Goal: Obtain resource: Obtain resource

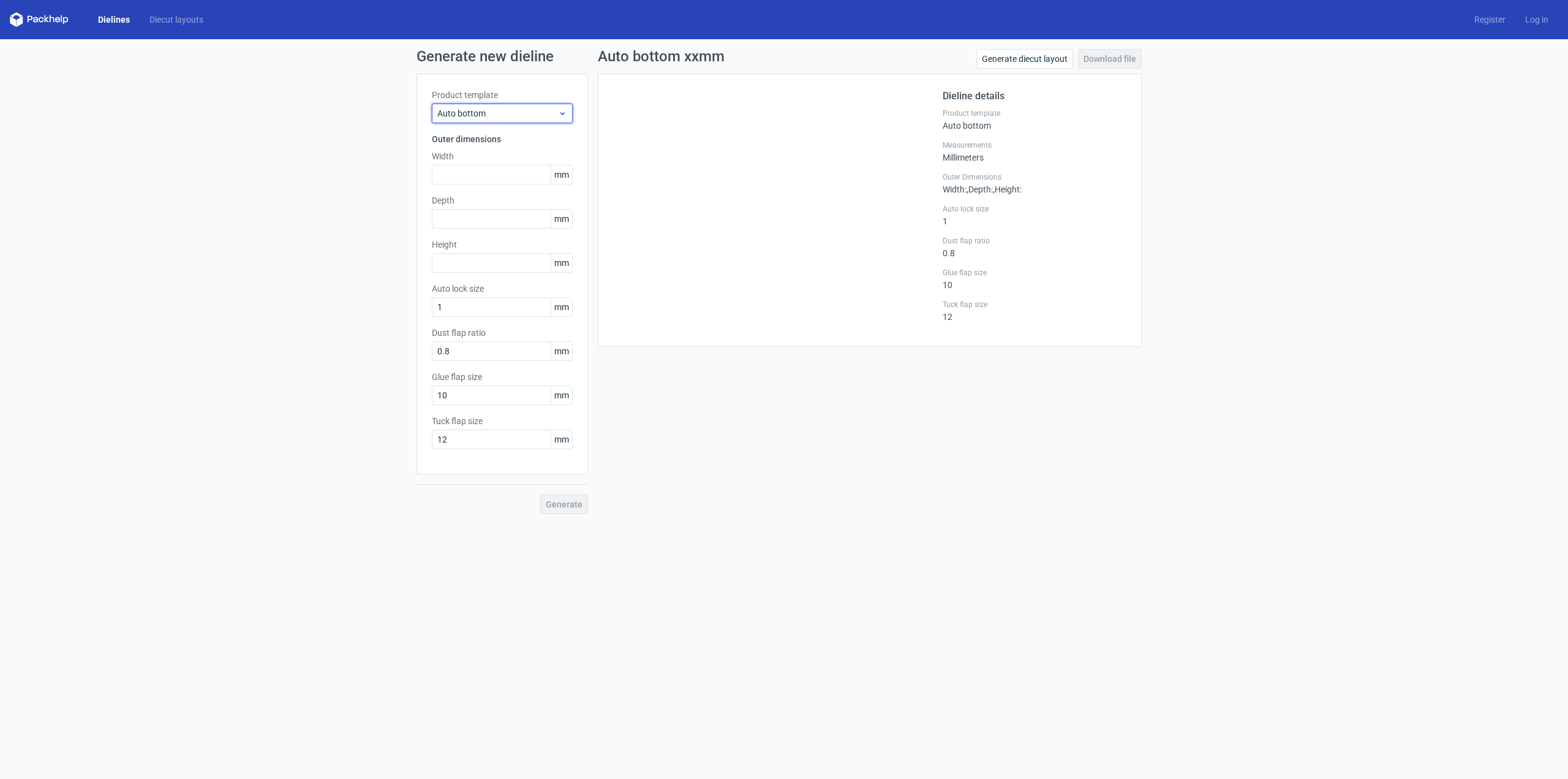
click at [561, 111] on icon at bounding box center [563, 113] width 10 height 10
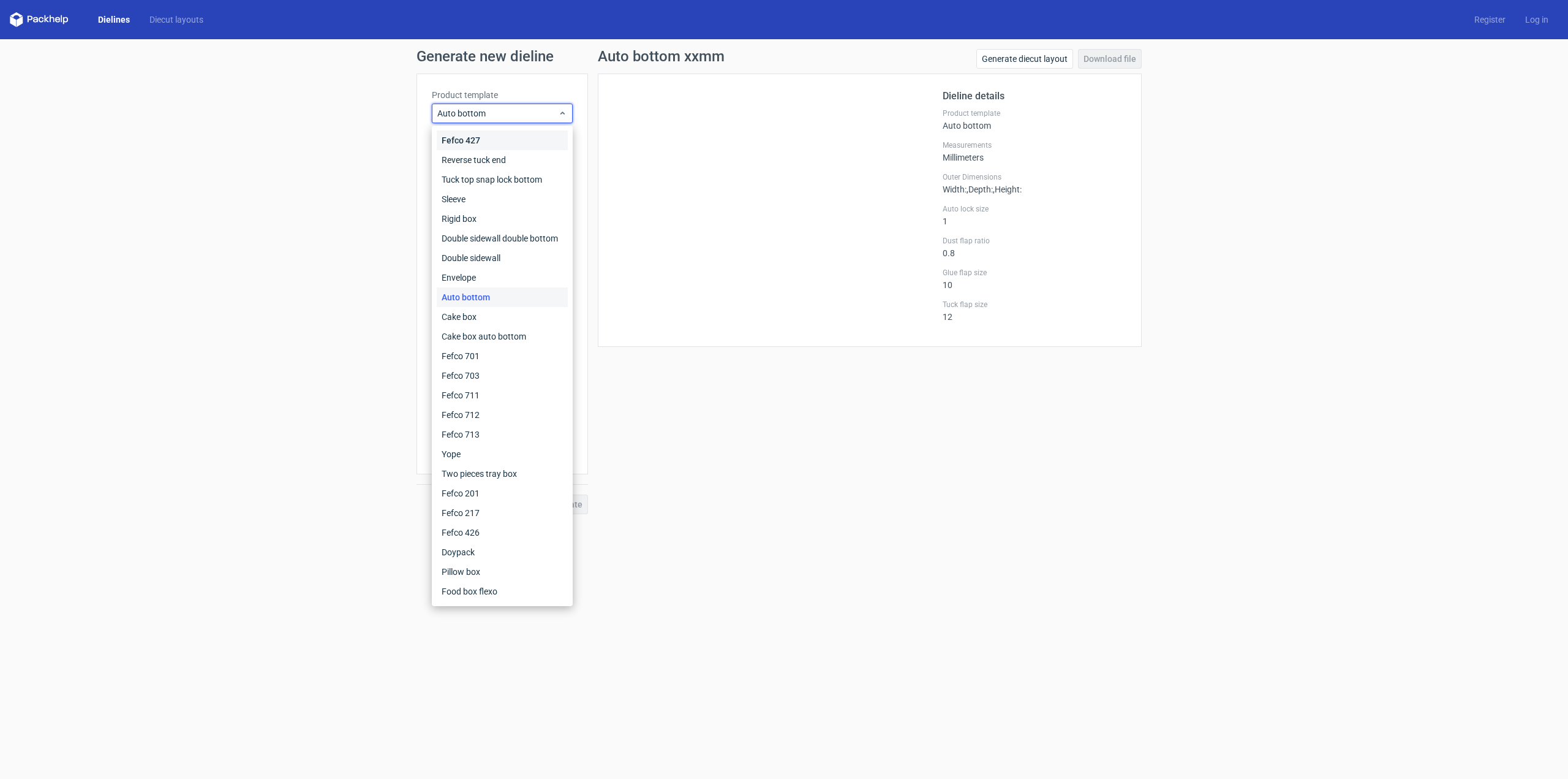
click at [481, 145] on div "Fefco 427" at bounding box center [502, 140] width 131 height 20
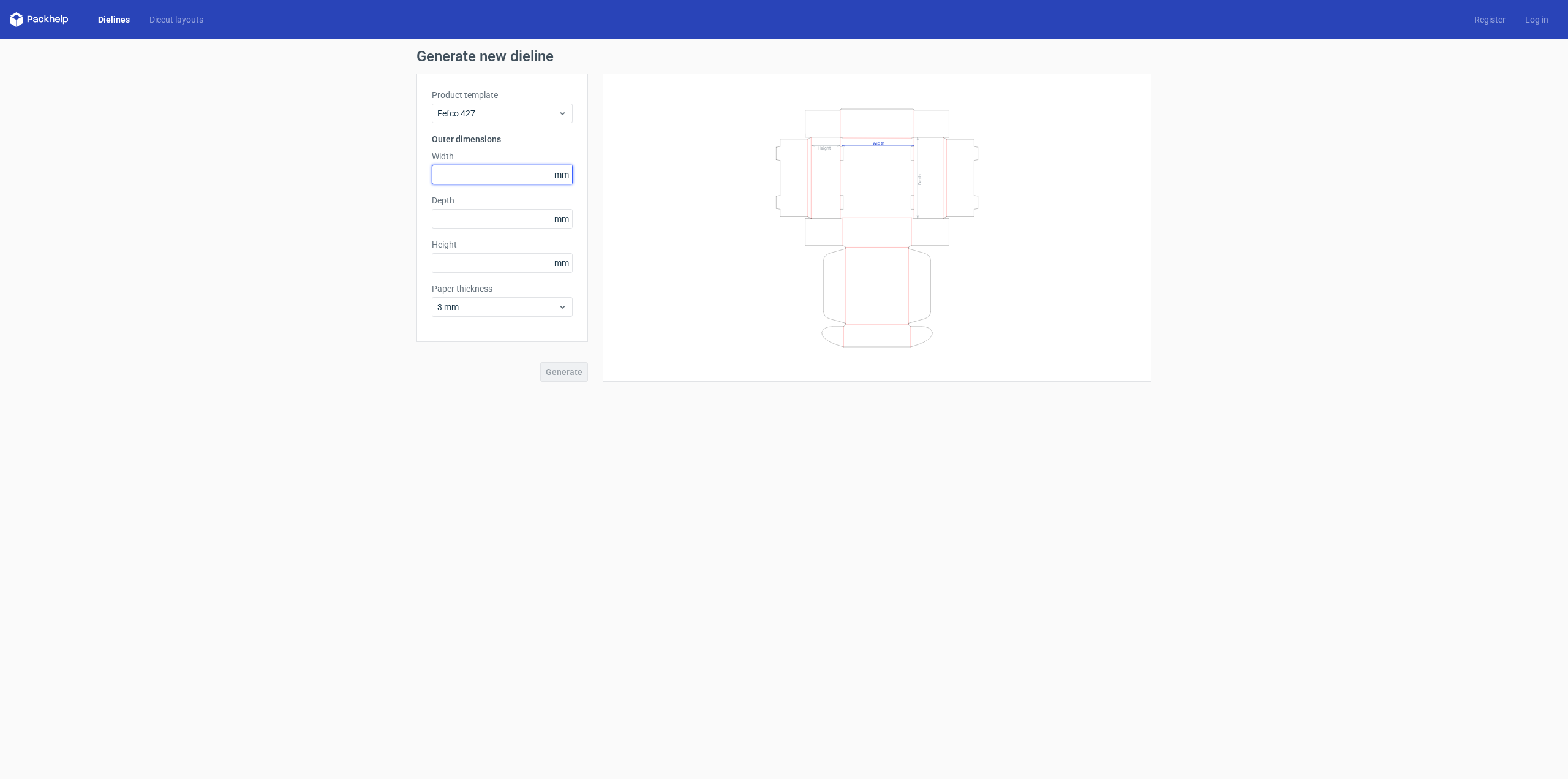
click at [497, 179] on input "text" at bounding box center [502, 174] width 141 height 20
click at [502, 307] on span "3 mm" at bounding box center [498, 307] width 121 height 12
click at [473, 387] on div "1.5 mm" at bounding box center [502, 392] width 131 height 20
click at [471, 177] on input "text" at bounding box center [502, 174] width 141 height 20
type input "161"
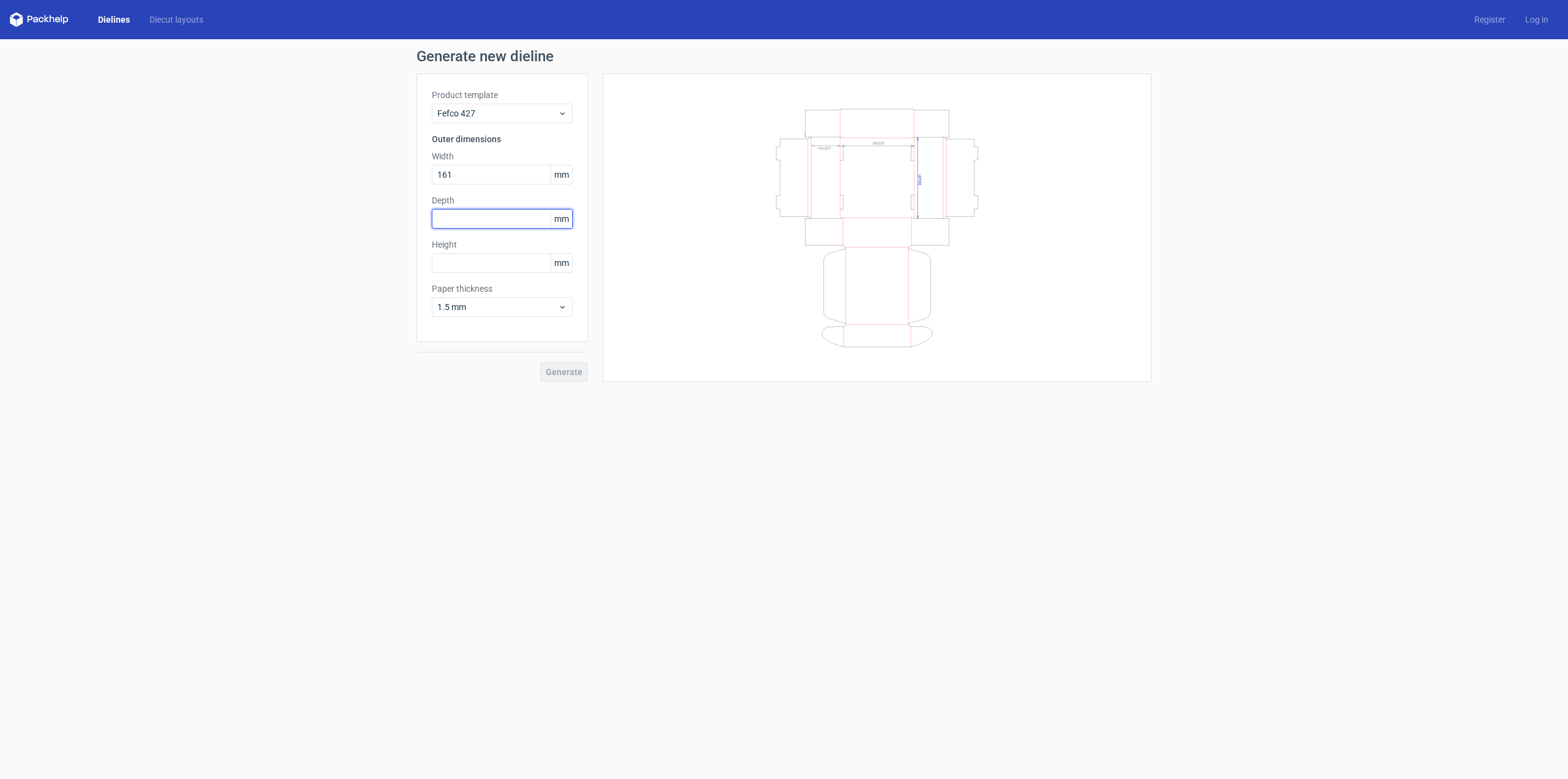
click at [459, 218] on input "text" at bounding box center [502, 219] width 141 height 20
type input "245"
type input "68"
click at [571, 371] on span "Generate" at bounding box center [564, 372] width 37 height 9
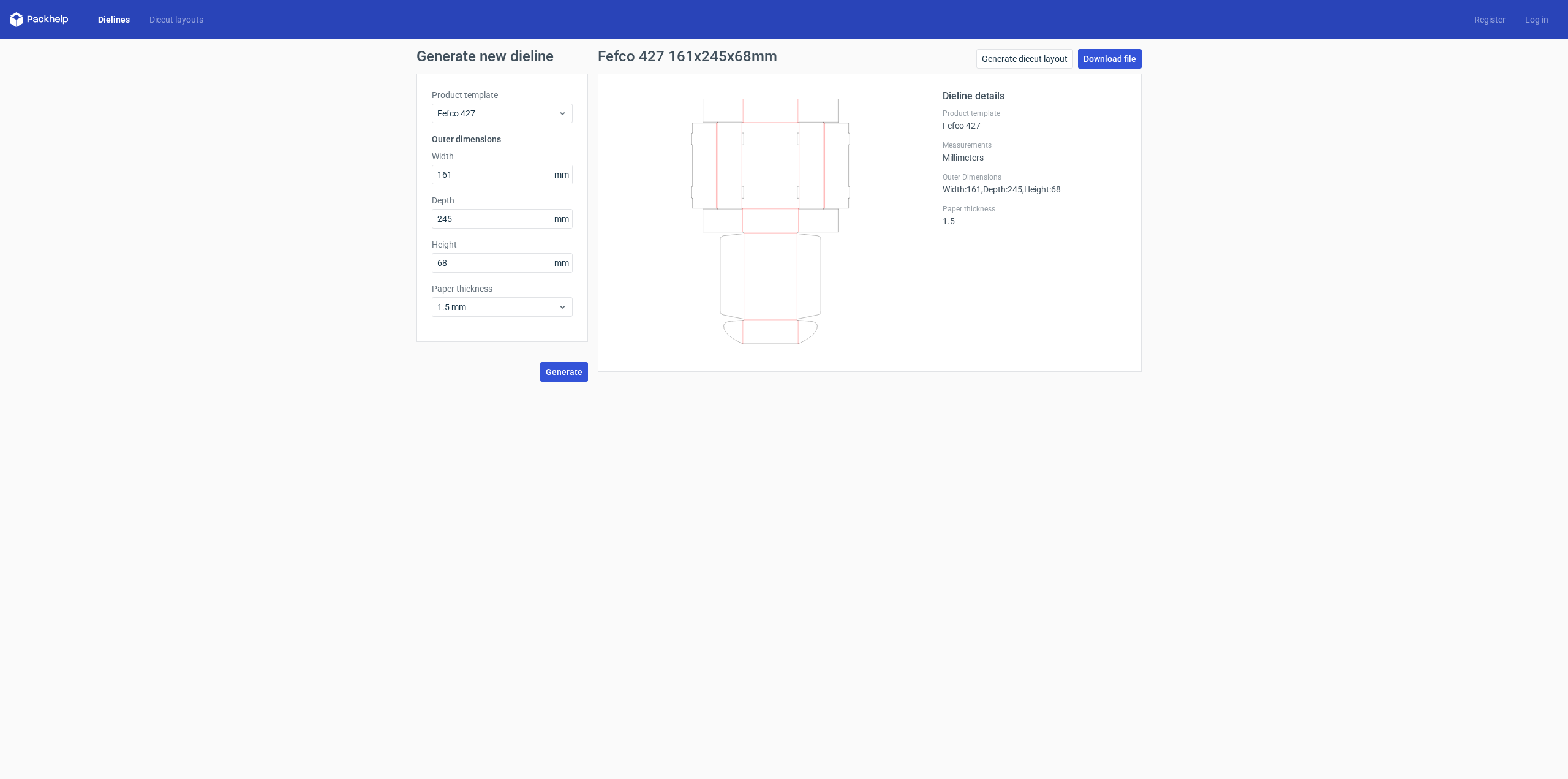
click at [1105, 58] on link "Download file" at bounding box center [1110, 59] width 64 height 20
click at [787, 468] on form "Generate new dieline Product template Fefco 427 Outer dimensions Width 161 mm D…" at bounding box center [784, 409] width 1568 height 740
click at [1051, 61] on link "Generate diecut layout" at bounding box center [1025, 59] width 97 height 20
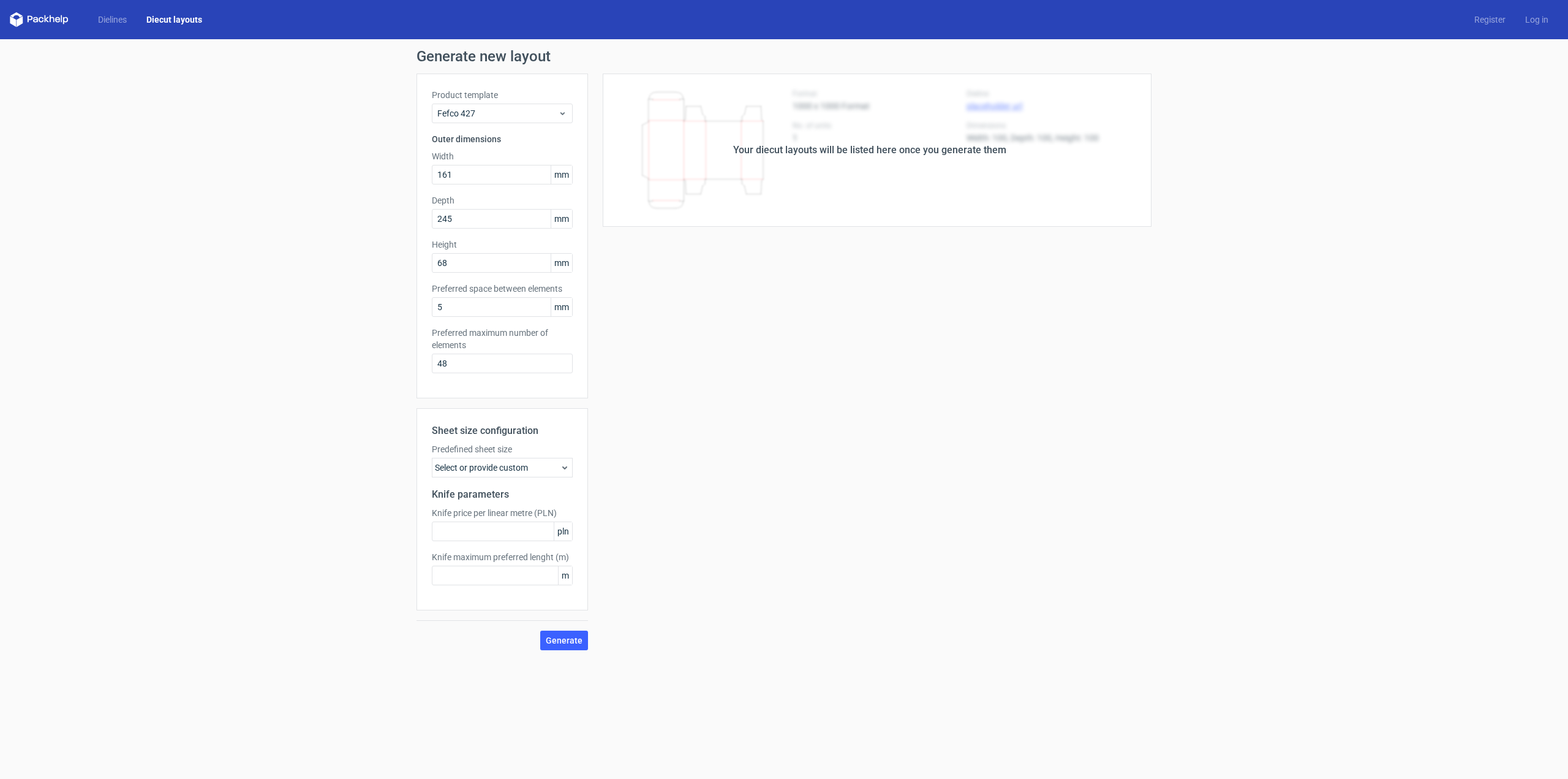
click at [568, 469] on icon at bounding box center [564, 467] width 10 height 10
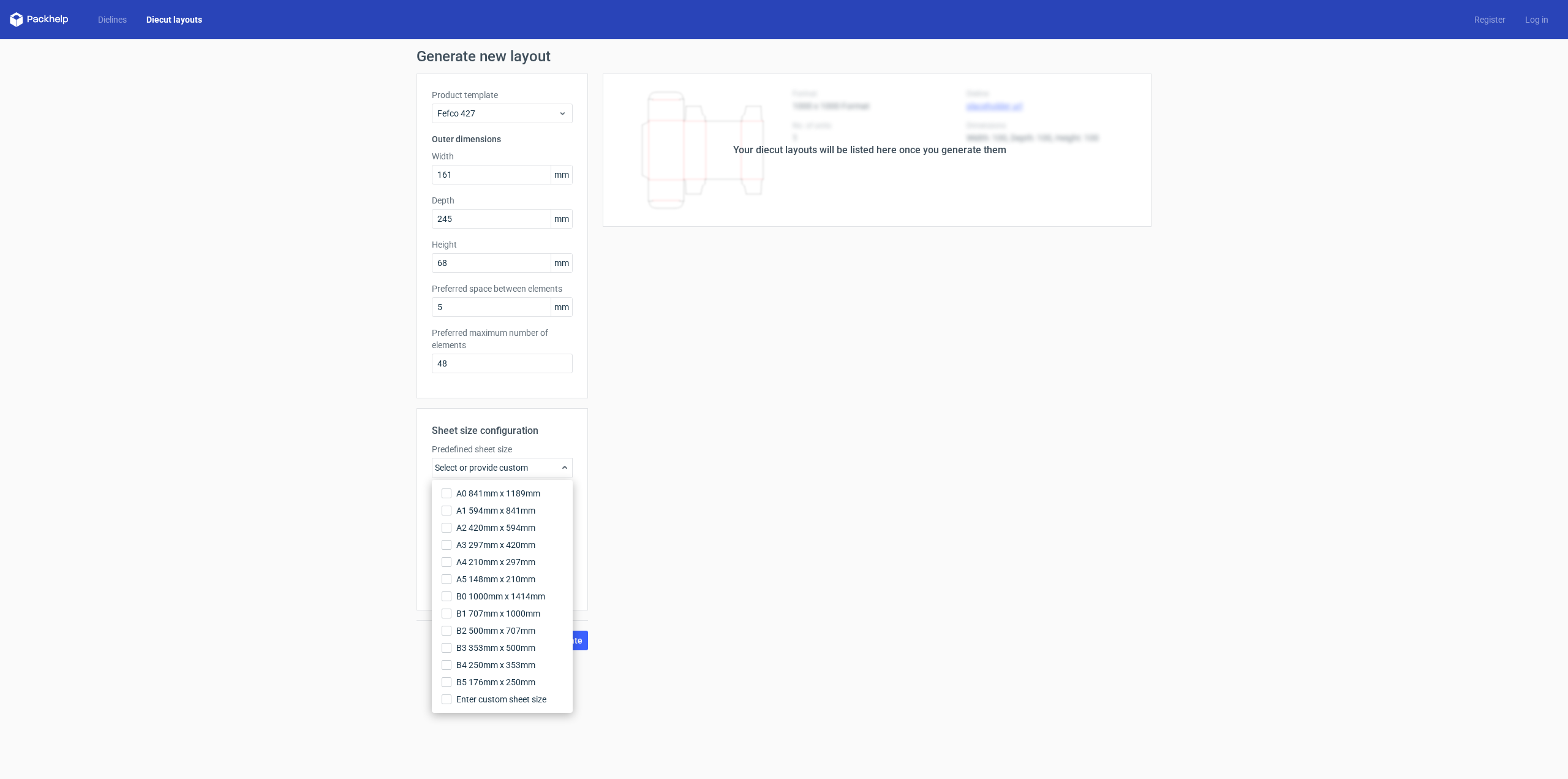
click at [731, 417] on div "Your diecut layouts will be listed here once you generate them Height Depth Wid…" at bounding box center [870, 362] width 563 height 577
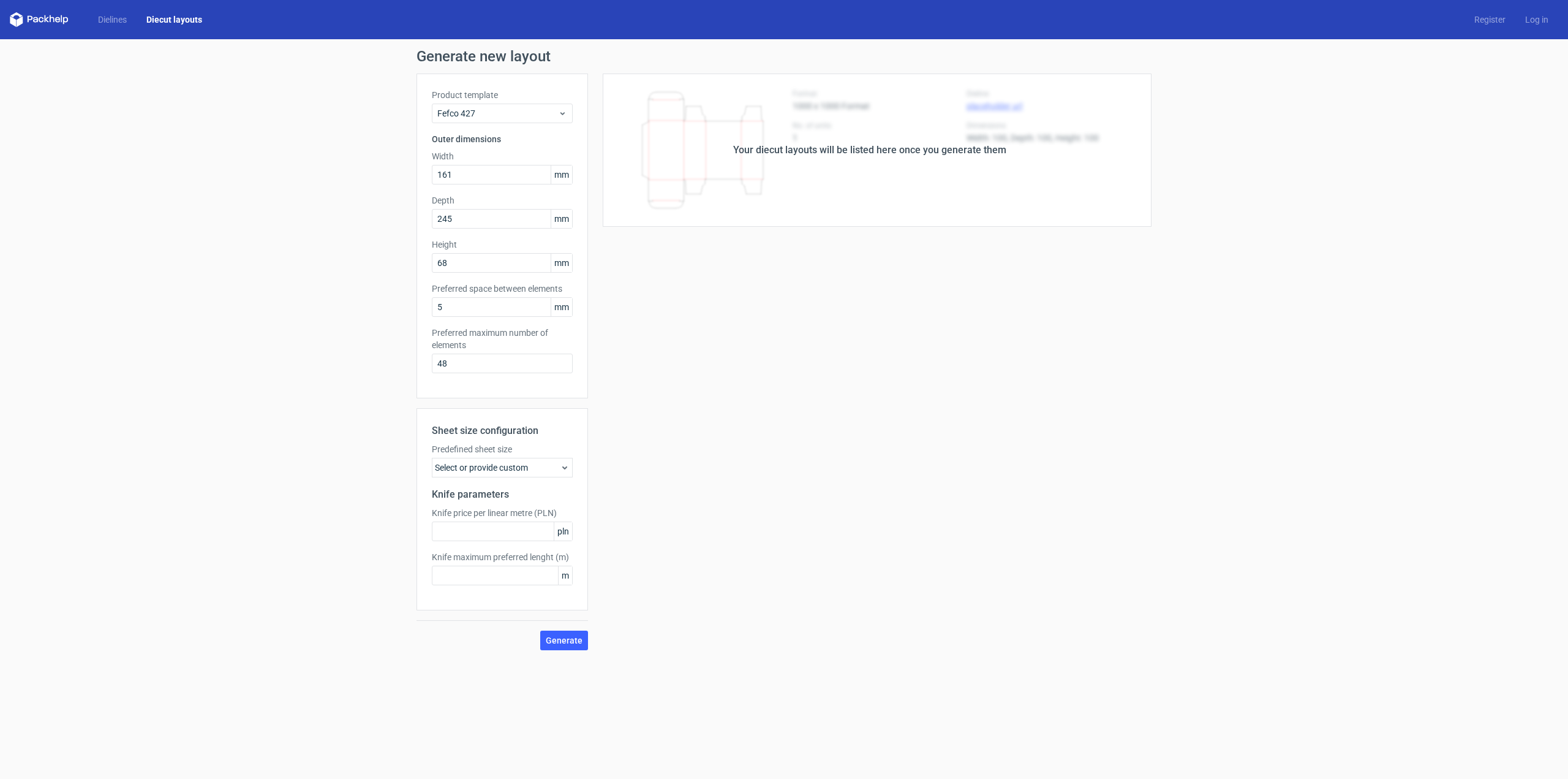
click at [188, 18] on link "Diecut layouts" at bounding box center [174, 19] width 75 height 12
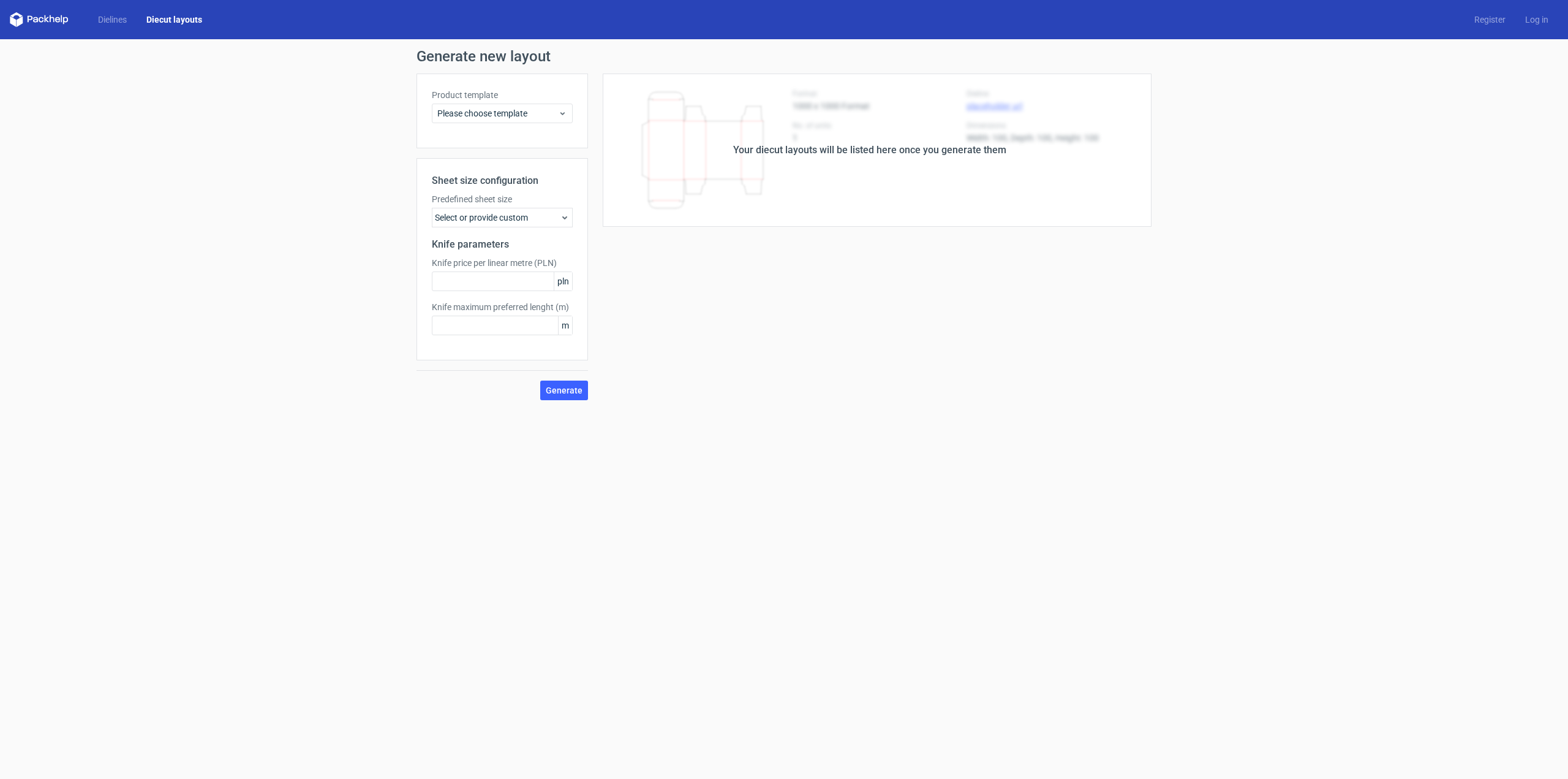
click at [190, 20] on link "Diecut layouts" at bounding box center [174, 19] width 75 height 12
click at [110, 19] on link "Dielines" at bounding box center [113, 19] width 48 height 12
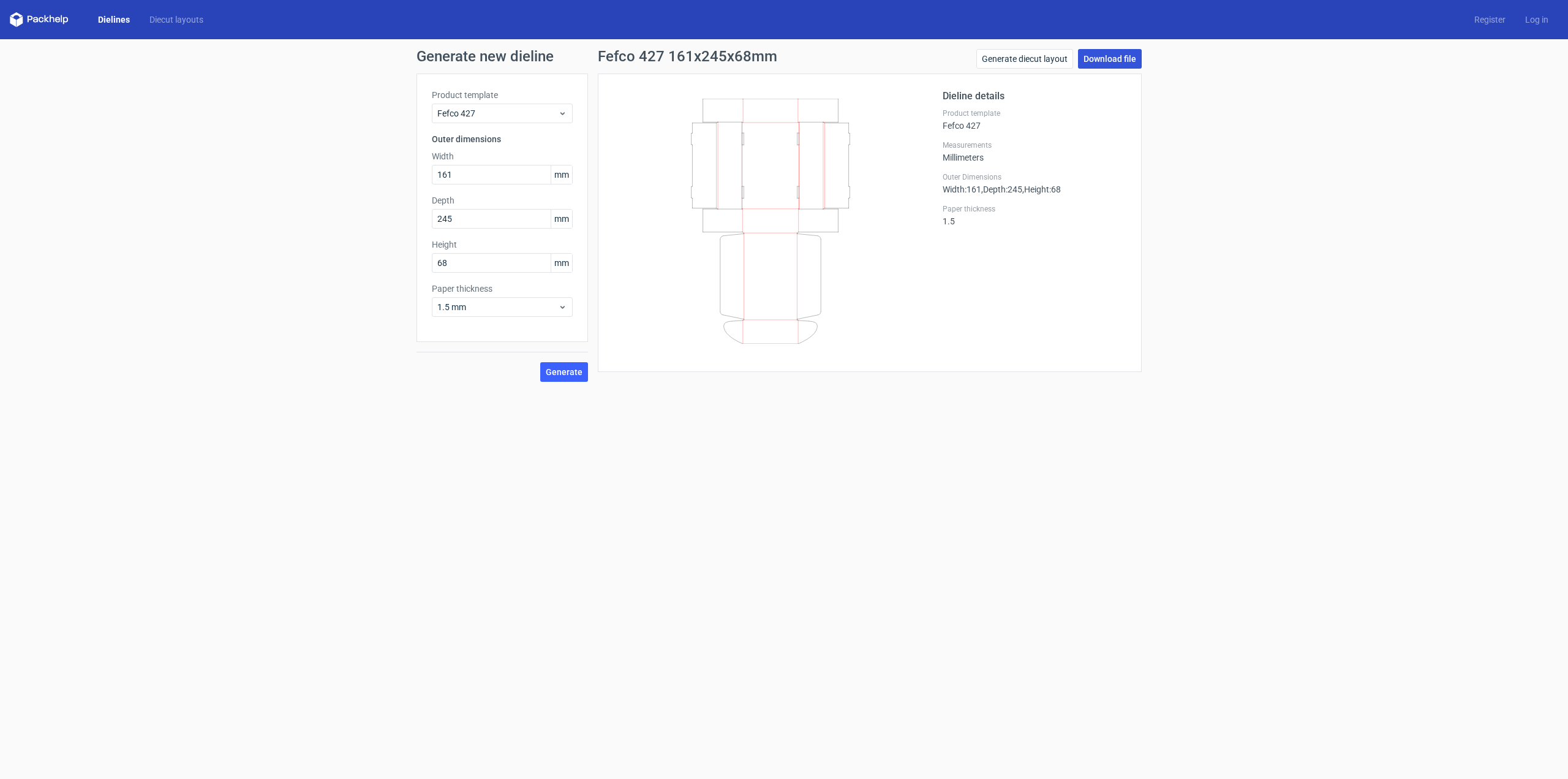
click at [1116, 57] on link "Download file" at bounding box center [1110, 59] width 64 height 20
click at [1132, 186] on div "Dieline details Product template Fefco 427 Measurements Millimeters Outer Dimen…" at bounding box center [870, 223] width 544 height 299
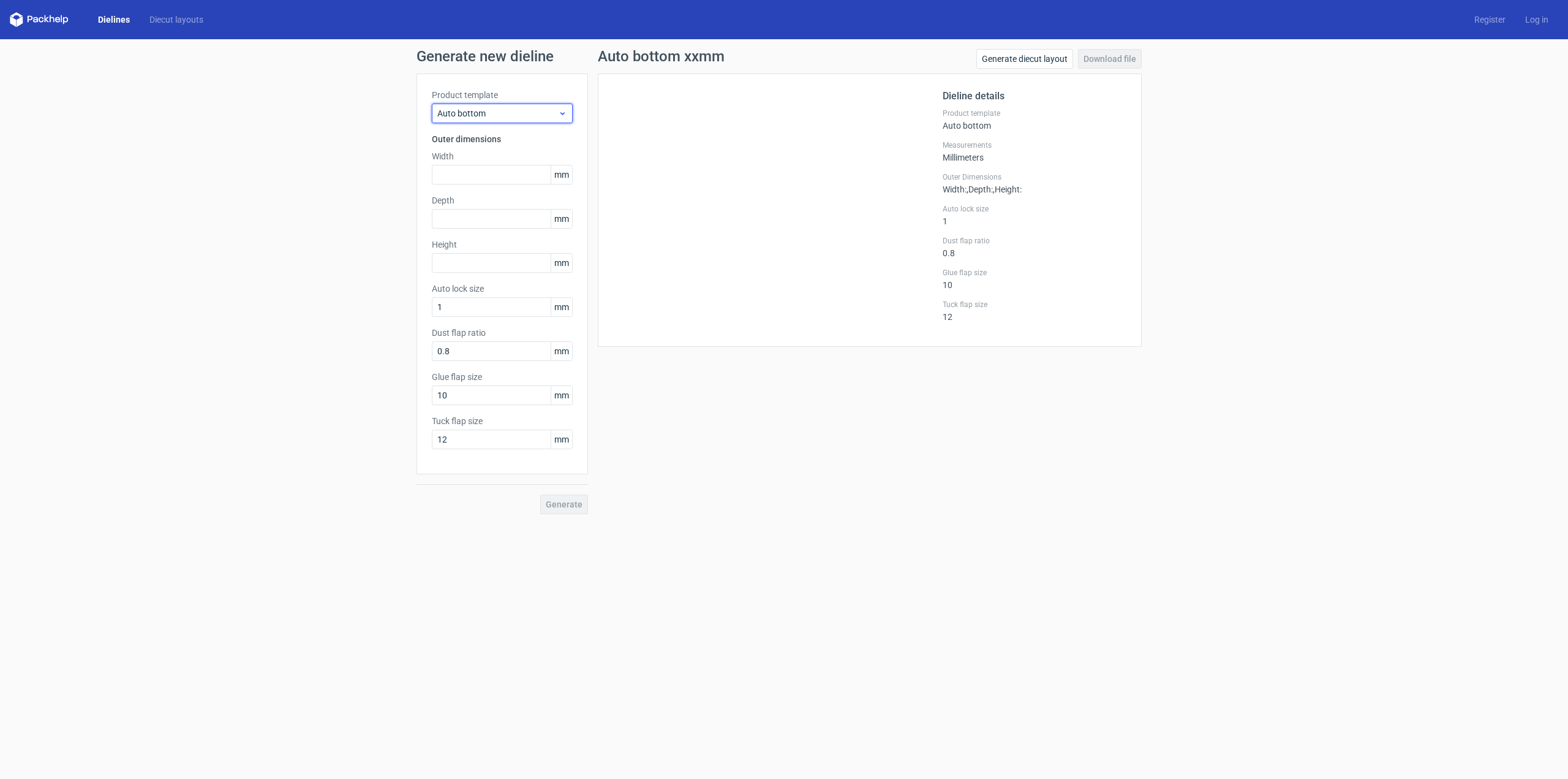
click at [563, 113] on icon at bounding box center [563, 113] width 10 height 10
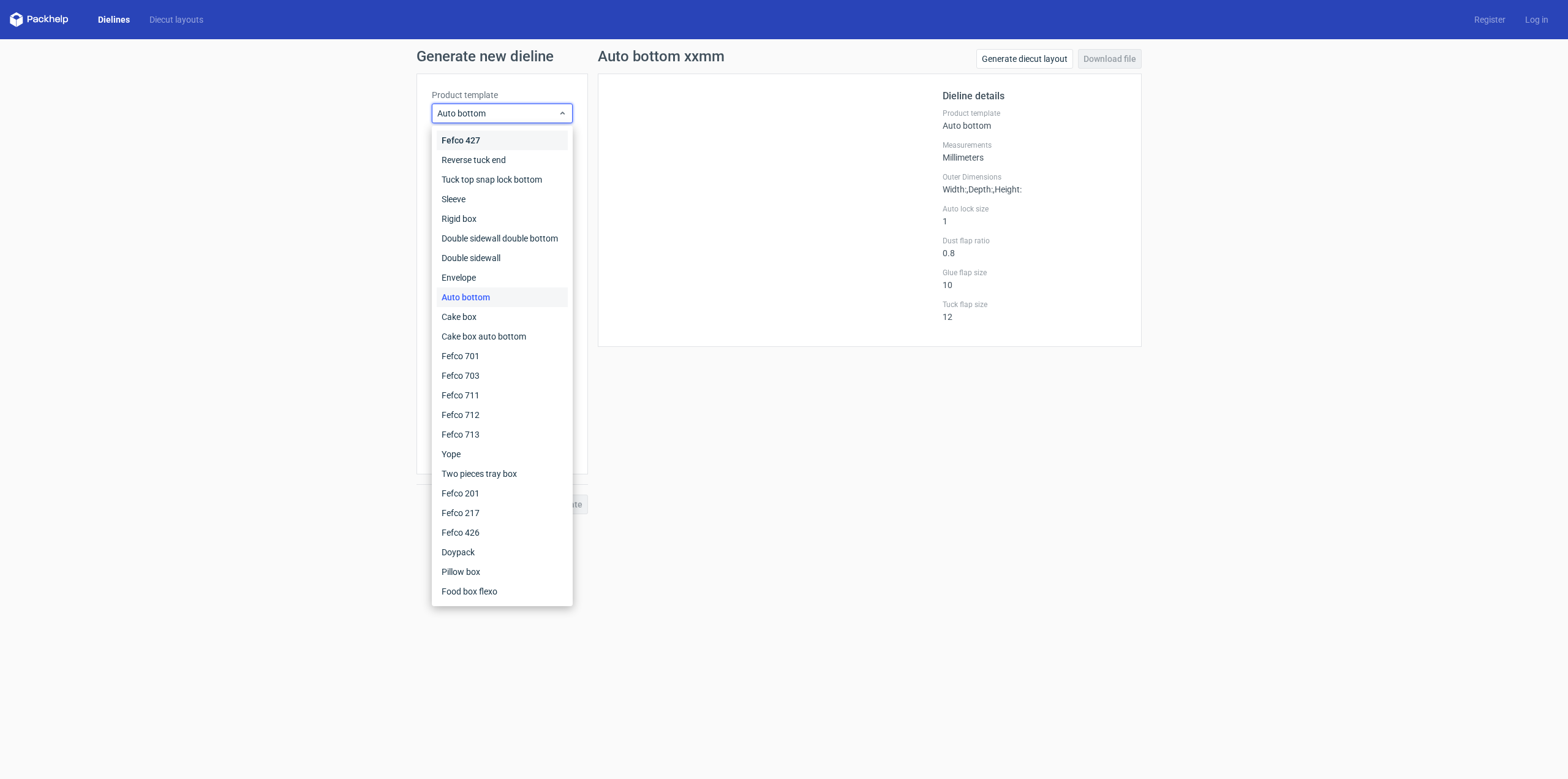
click at [501, 135] on div "Fefco 427" at bounding box center [502, 140] width 131 height 20
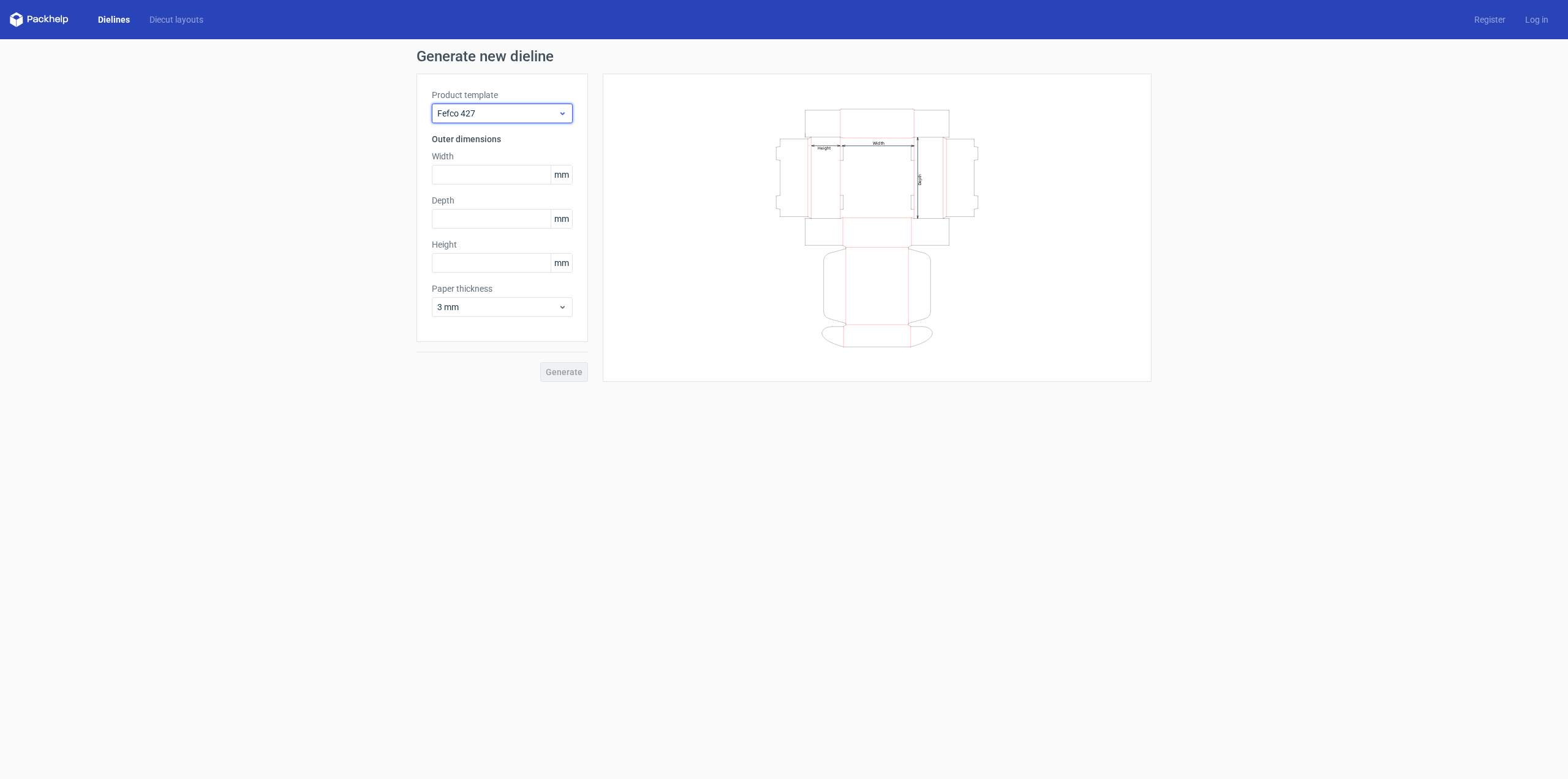
click at [569, 114] on div "Fefco 427" at bounding box center [502, 113] width 141 height 20
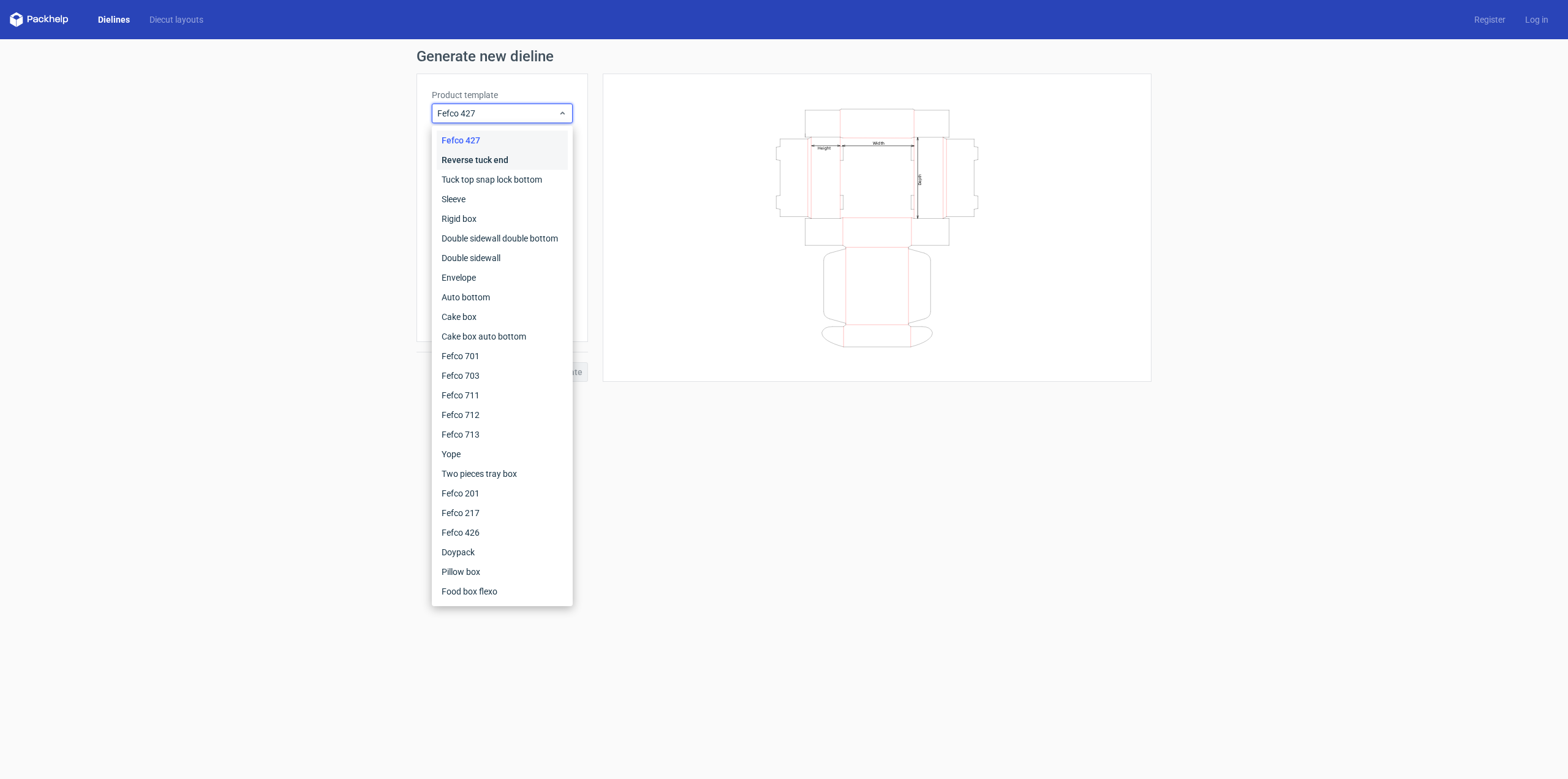
click at [525, 161] on div "Reverse tuck end" at bounding box center [502, 160] width 131 height 20
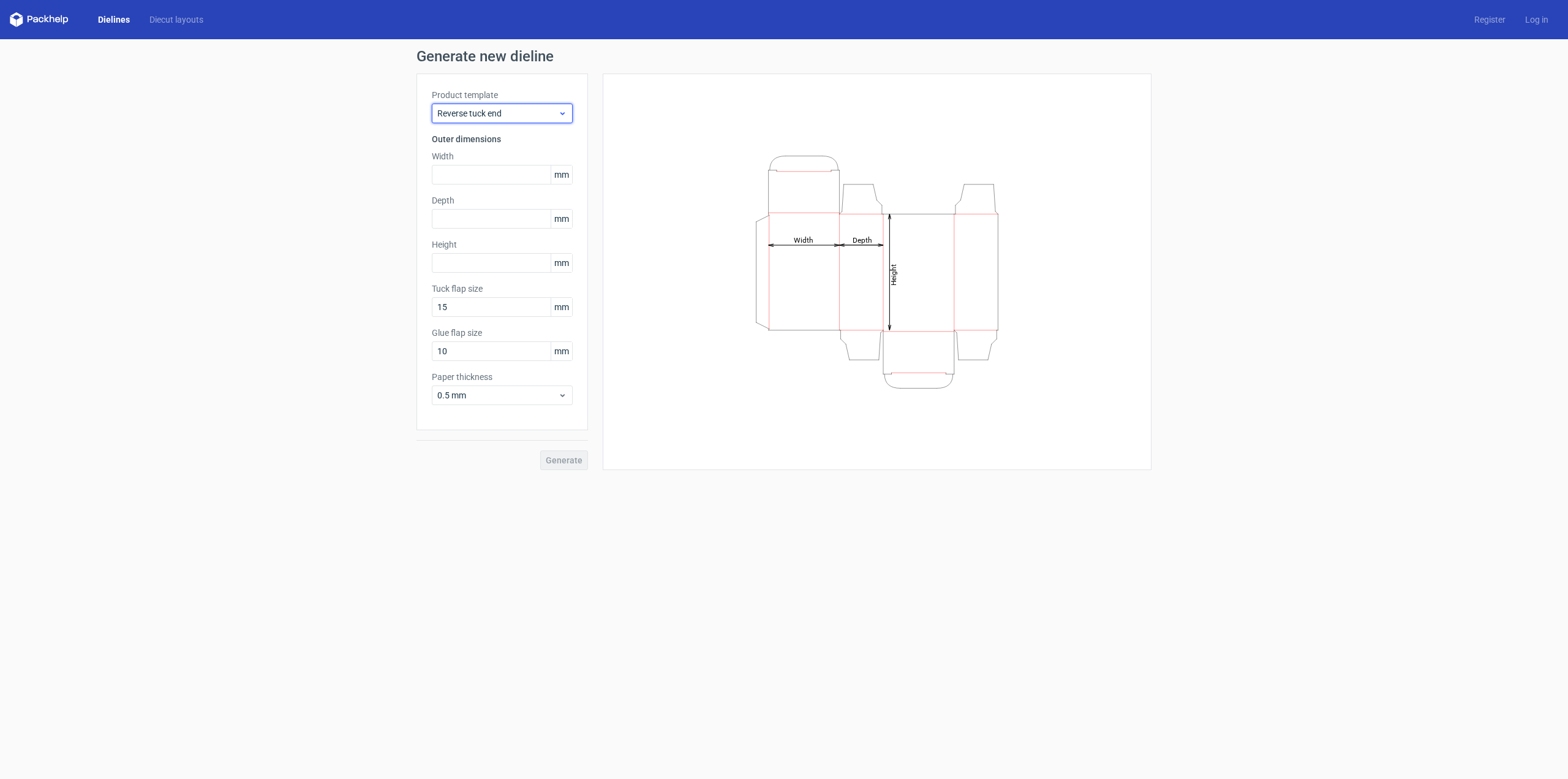
click at [563, 115] on use at bounding box center [563, 113] width 4 height 3
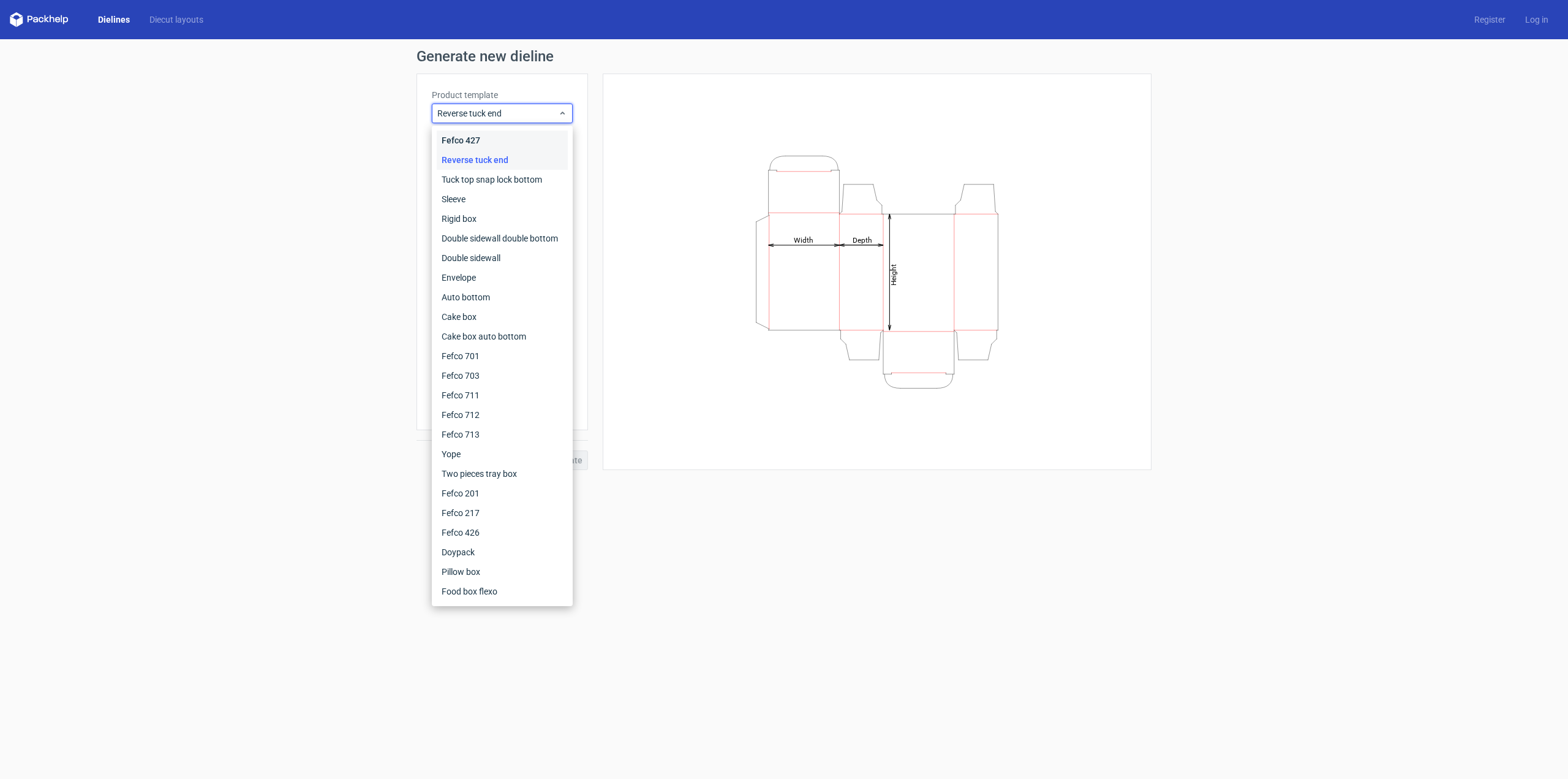
click at [544, 143] on div "Fefco 427" at bounding box center [502, 140] width 131 height 20
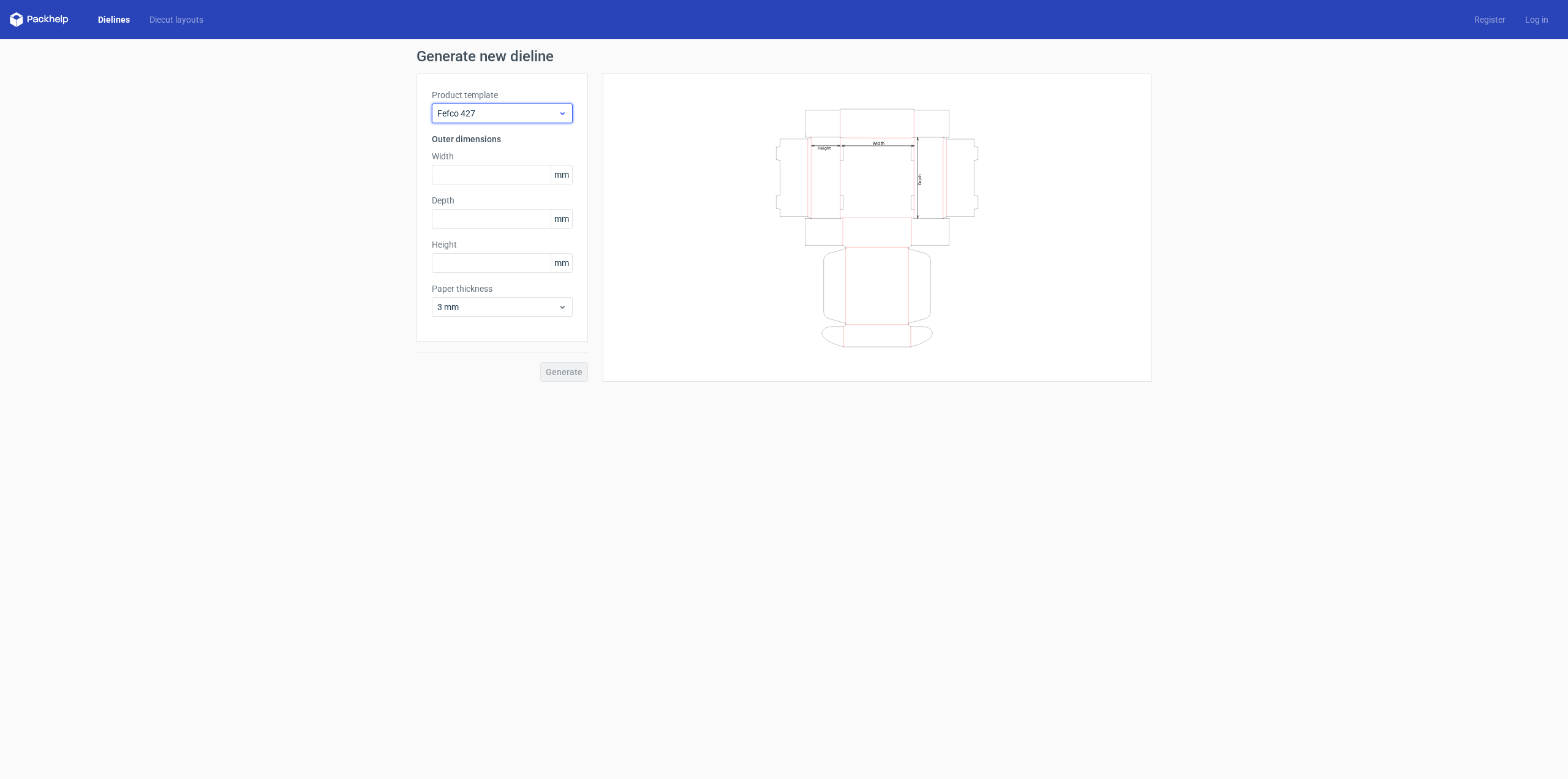
drag, startPoint x: 561, startPoint y: 113, endPoint x: 555, endPoint y: 122, distance: 10.8
click at [560, 114] on icon at bounding box center [563, 113] width 10 height 10
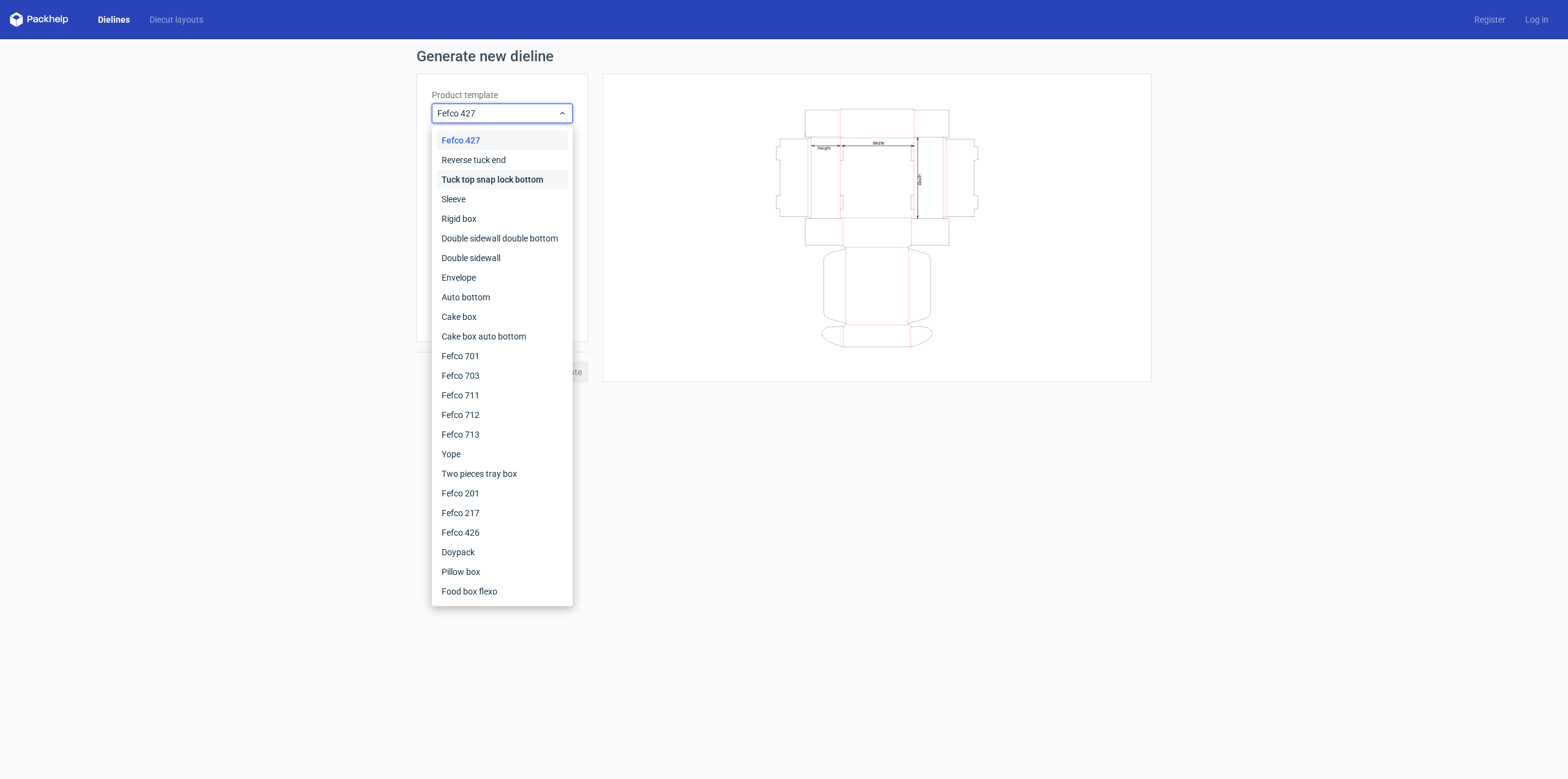
click at [500, 187] on div "Tuck top snap lock bottom" at bounding box center [502, 179] width 131 height 20
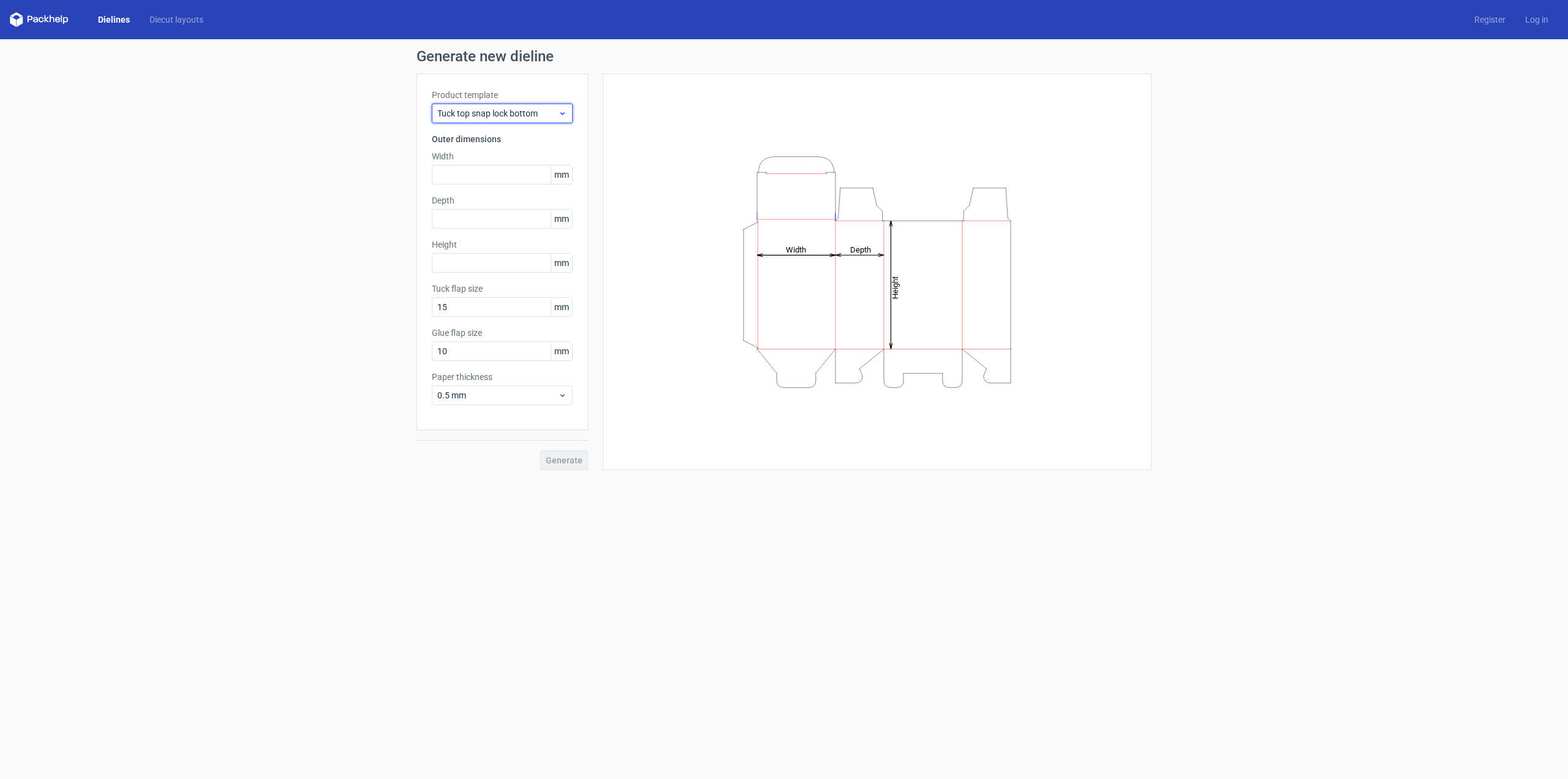
click at [558, 120] on div "Tuck top snap lock bottom" at bounding box center [502, 113] width 141 height 20
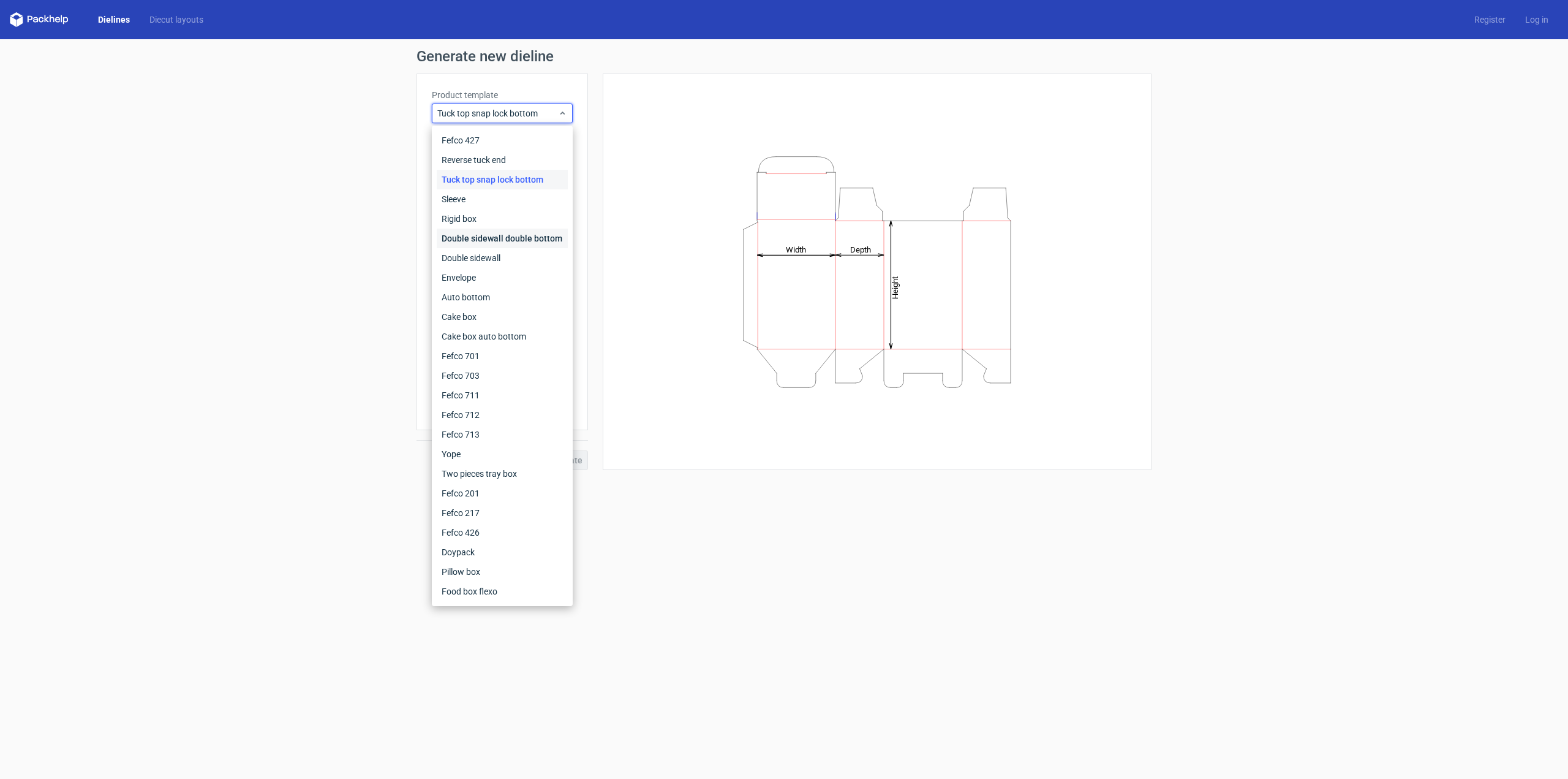
click at [479, 233] on div "Double sidewall double bottom" at bounding box center [502, 238] width 131 height 20
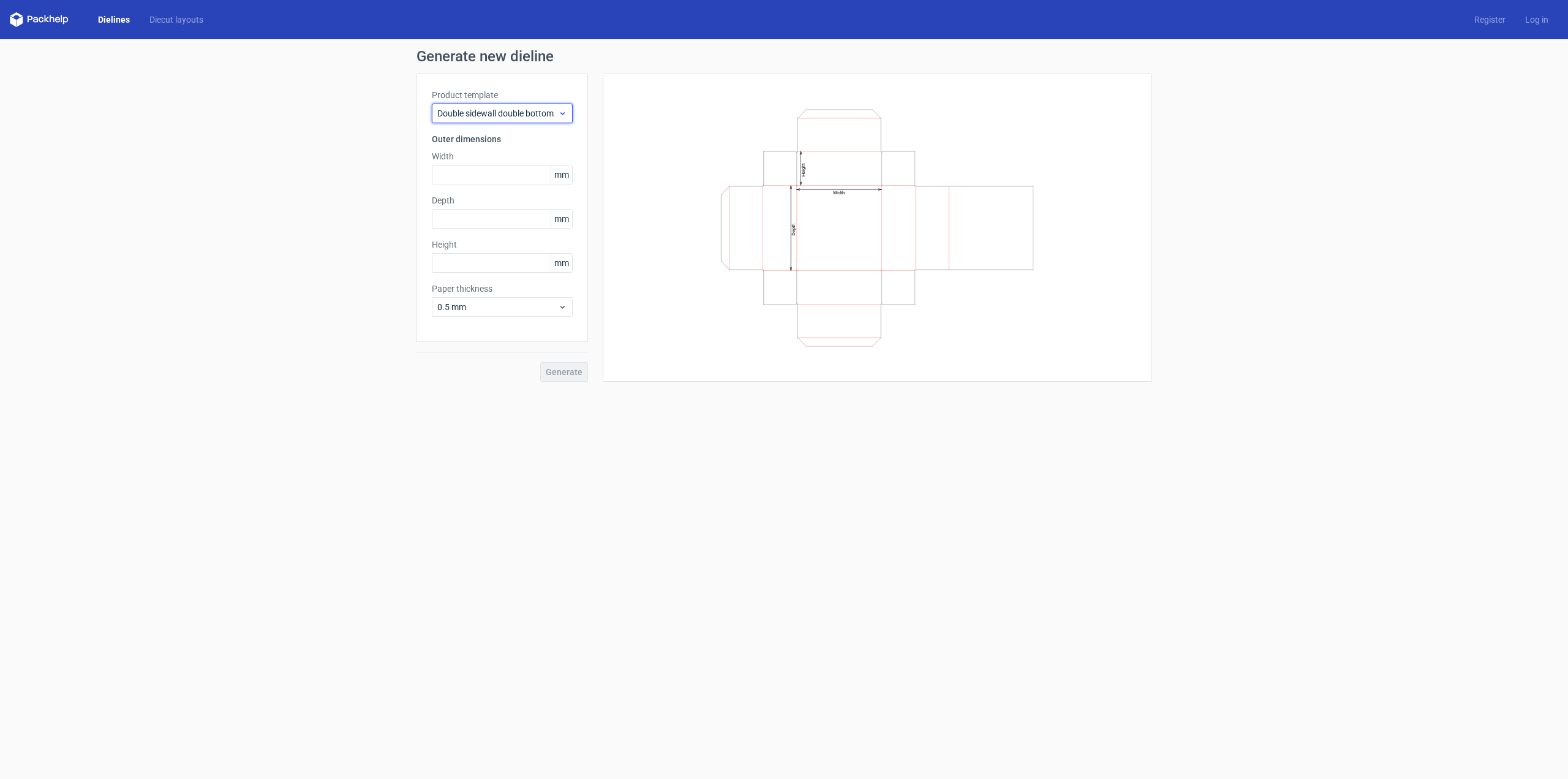
click at [566, 115] on icon at bounding box center [563, 113] width 10 height 10
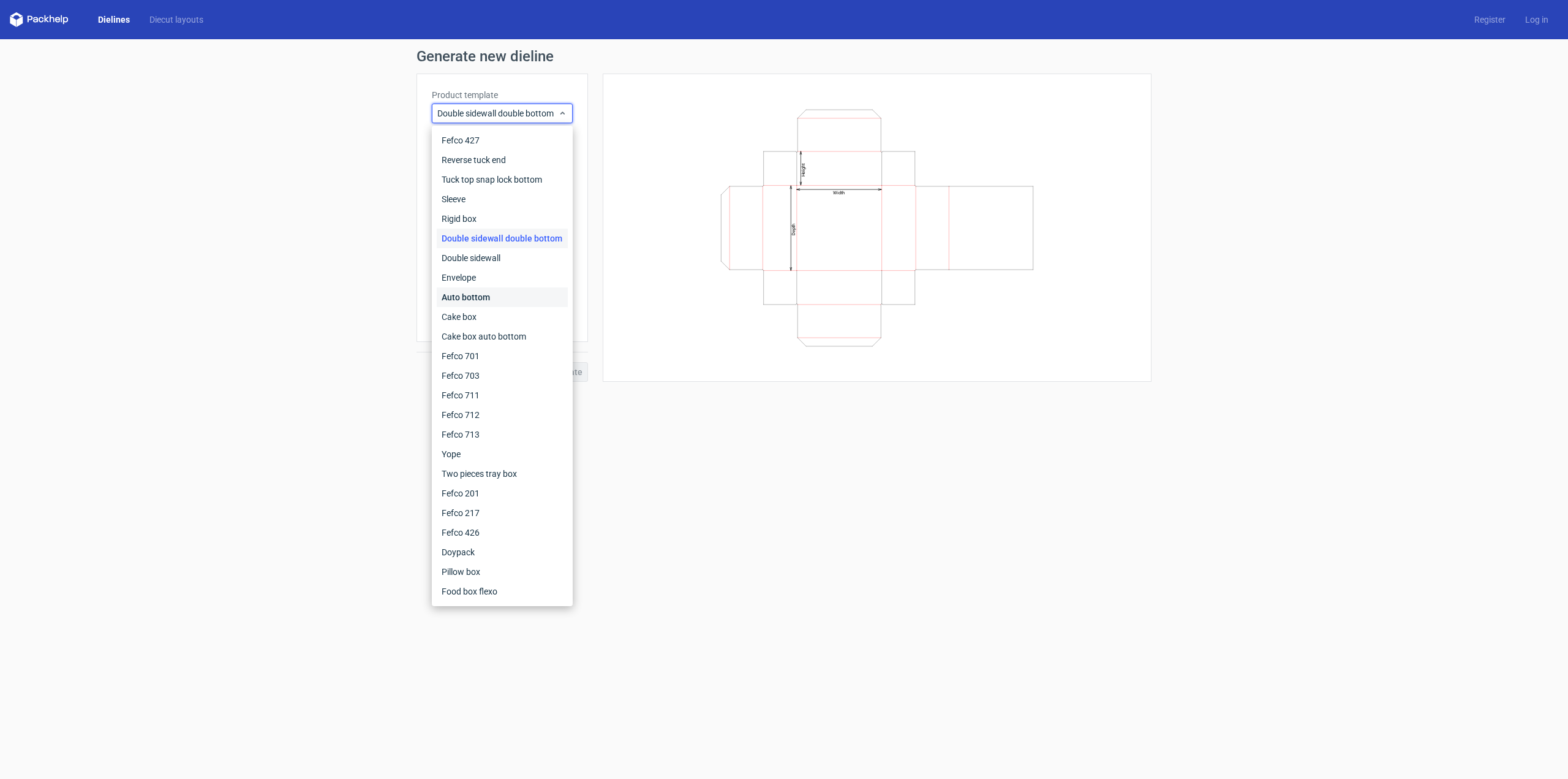
click at [480, 295] on div "Auto bottom" at bounding box center [502, 297] width 131 height 20
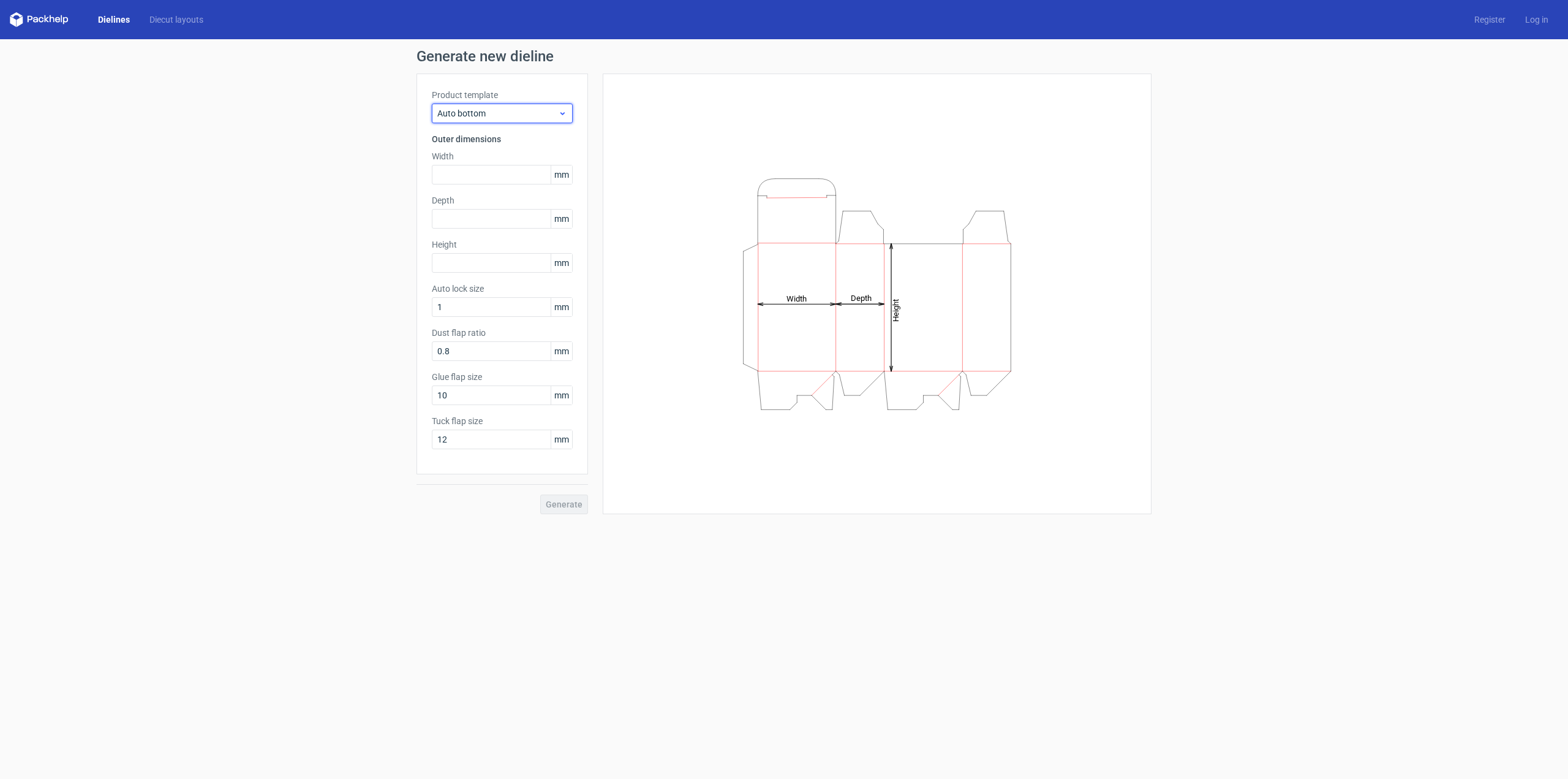
click at [559, 115] on icon at bounding box center [563, 113] width 10 height 10
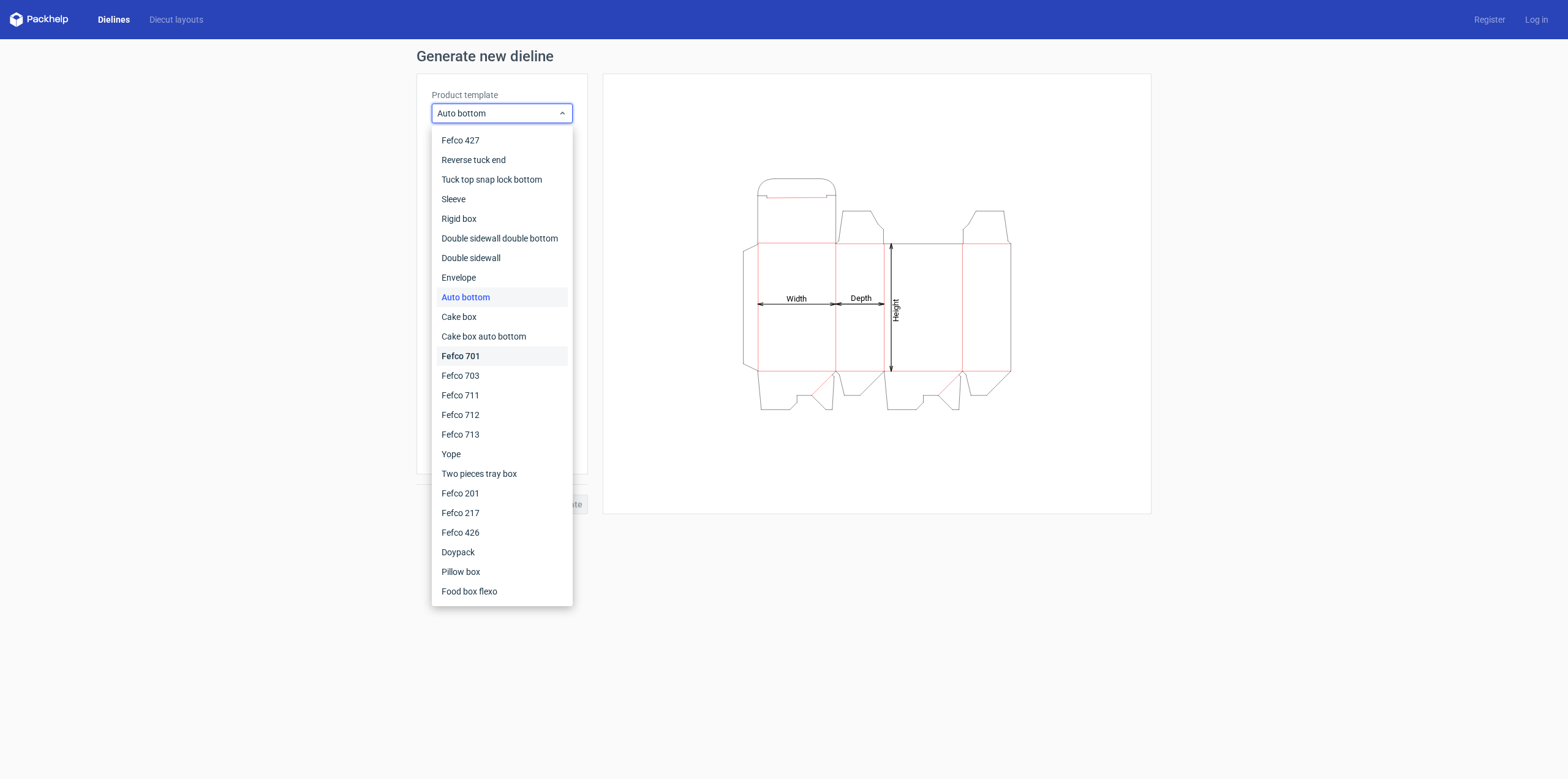
click at [471, 356] on div "Fefco 701" at bounding box center [502, 356] width 131 height 20
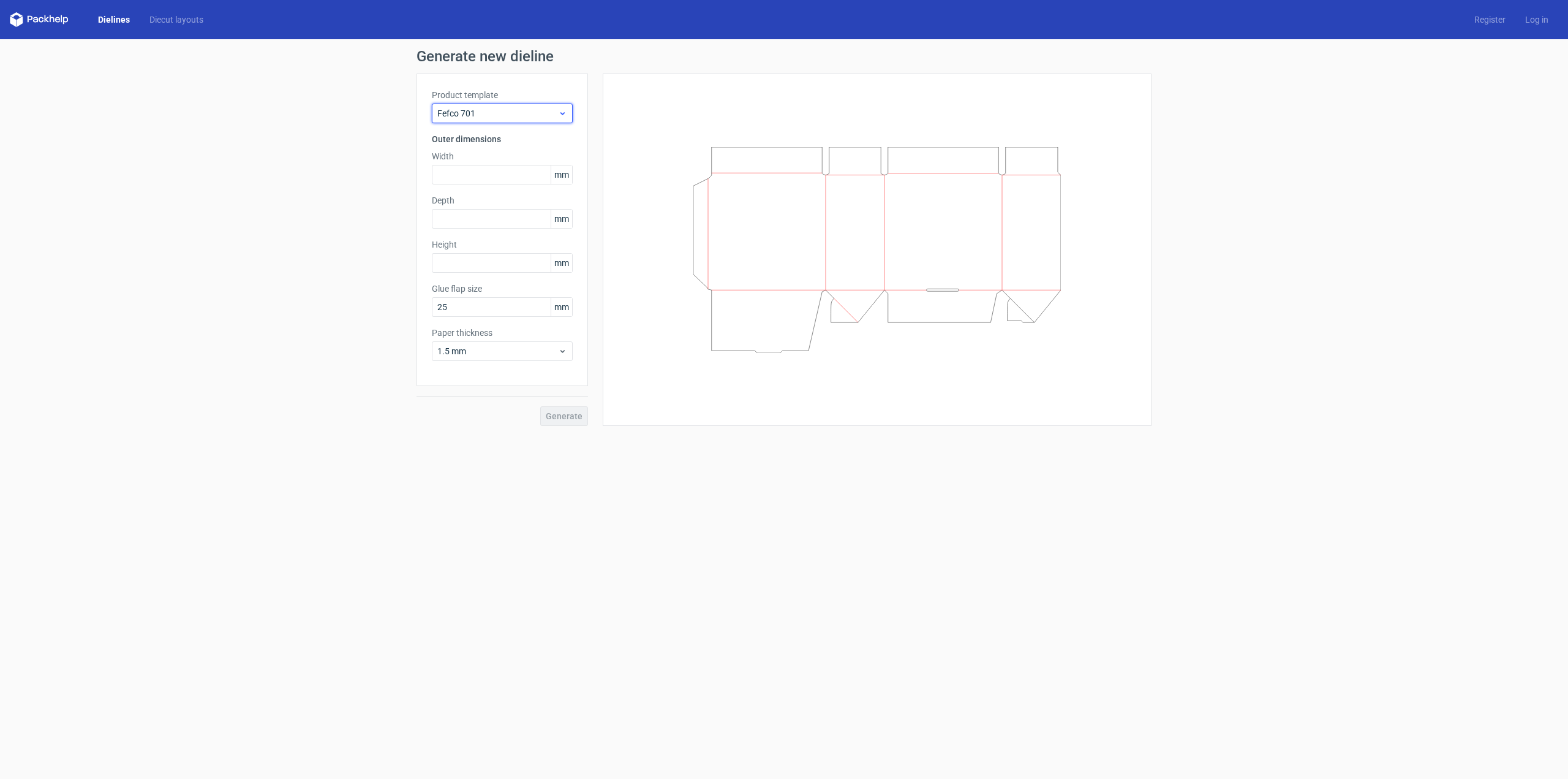
click at [565, 116] on icon at bounding box center [563, 113] width 10 height 10
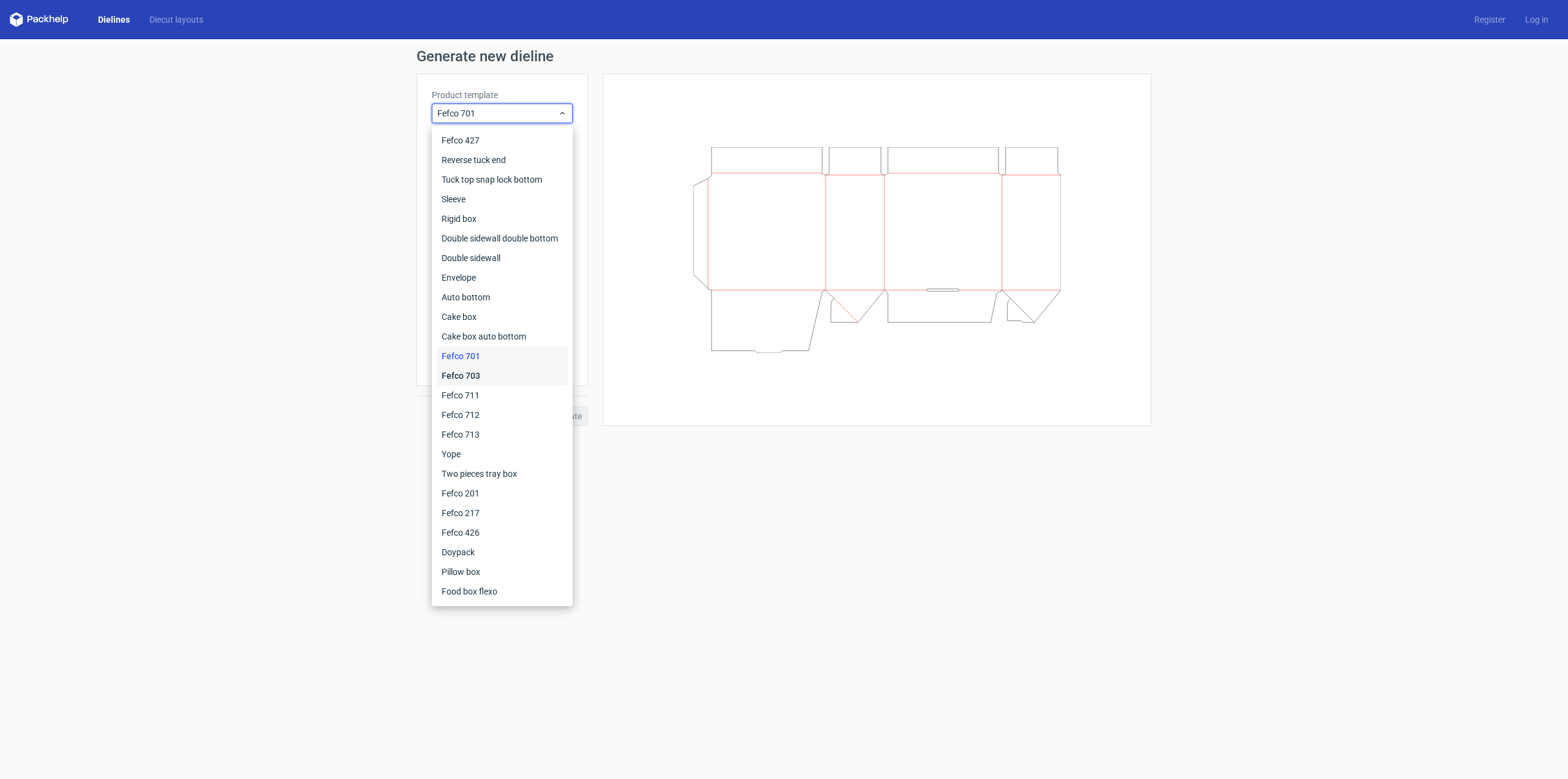
click at [478, 373] on div "Fefco 703" at bounding box center [502, 376] width 131 height 20
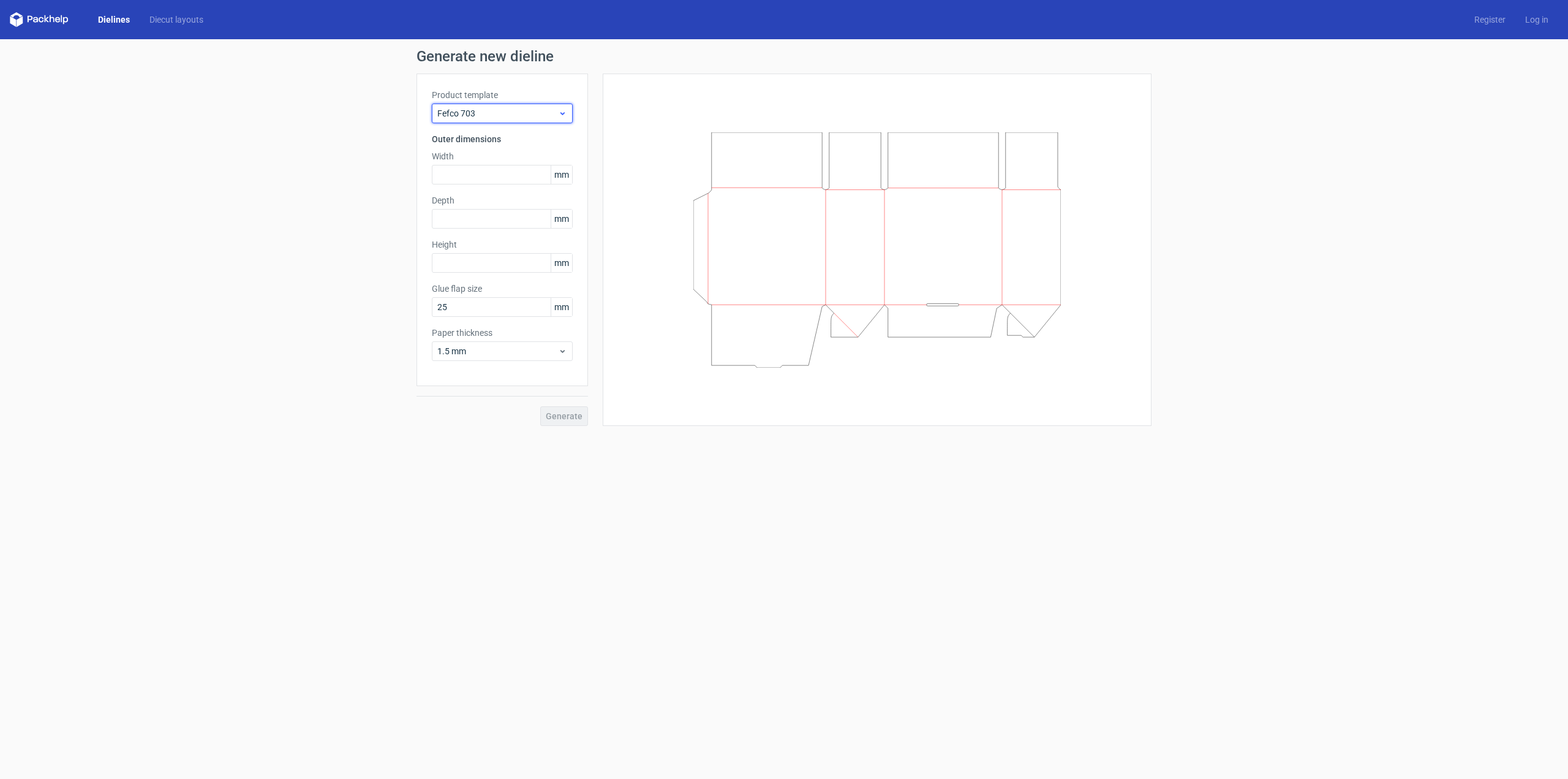
click at [565, 116] on icon at bounding box center [563, 113] width 10 height 10
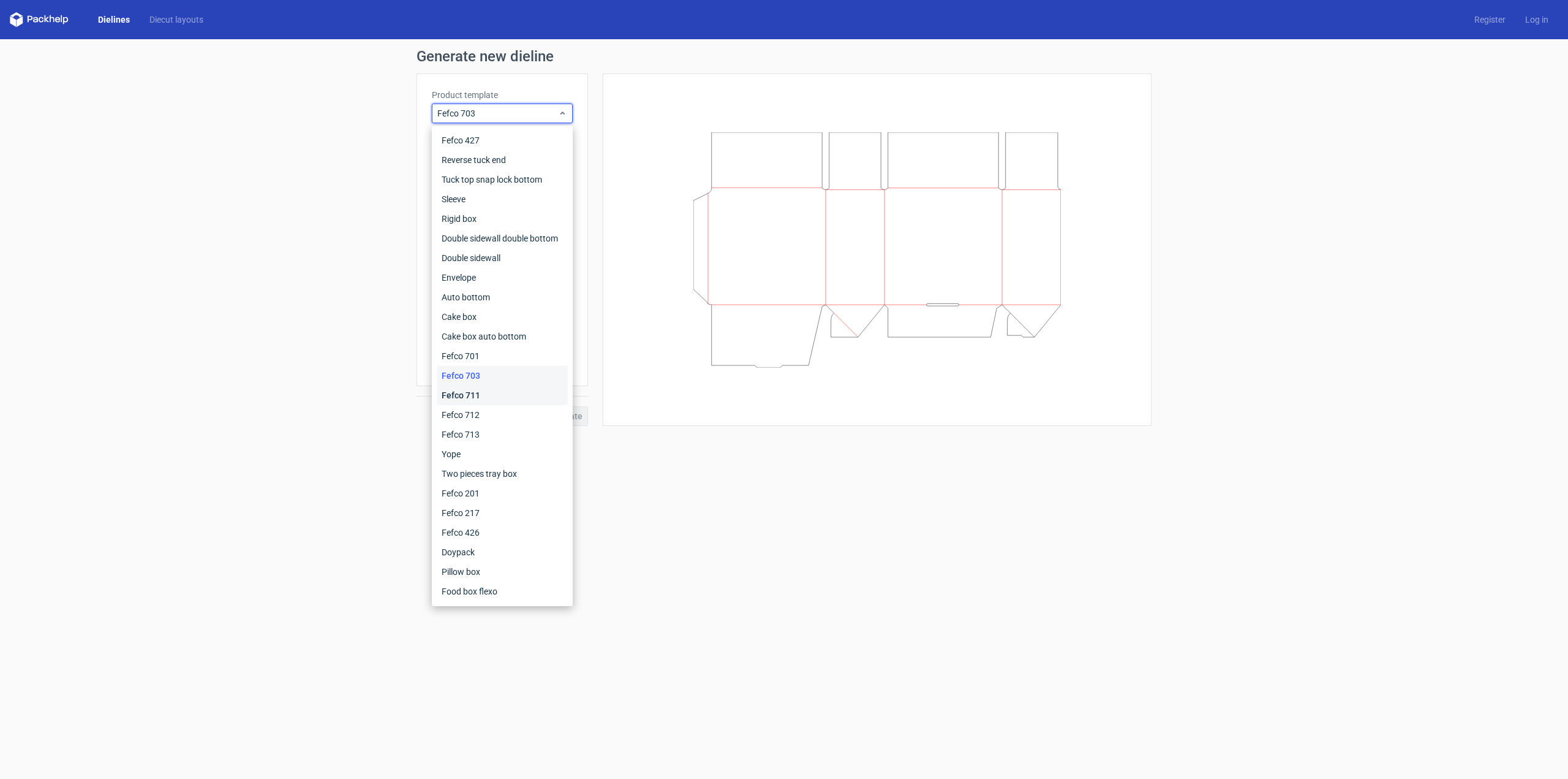
click at [477, 392] on div "Fefco 711" at bounding box center [502, 395] width 131 height 20
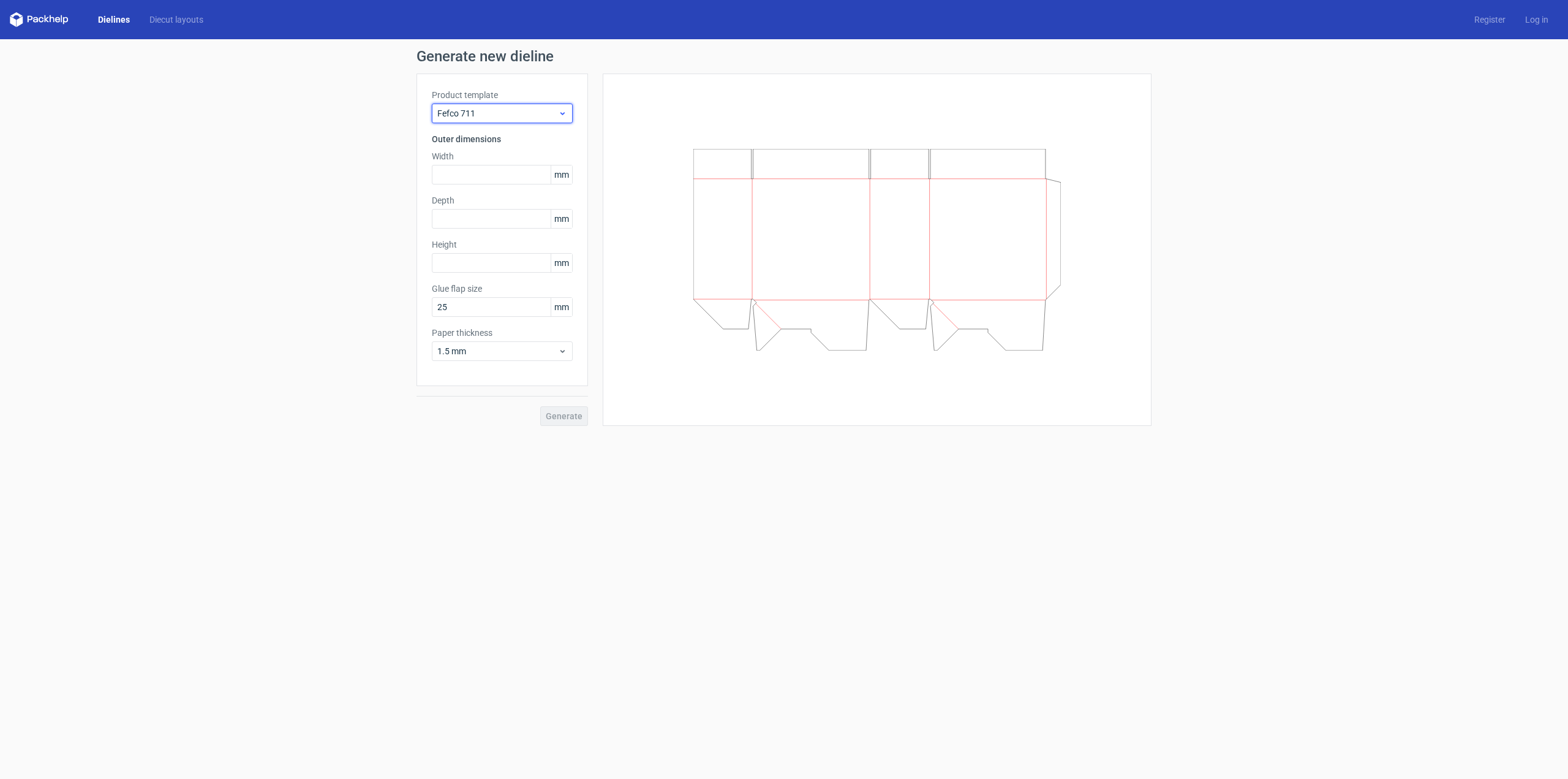
click at [565, 113] on icon at bounding box center [563, 113] width 10 height 10
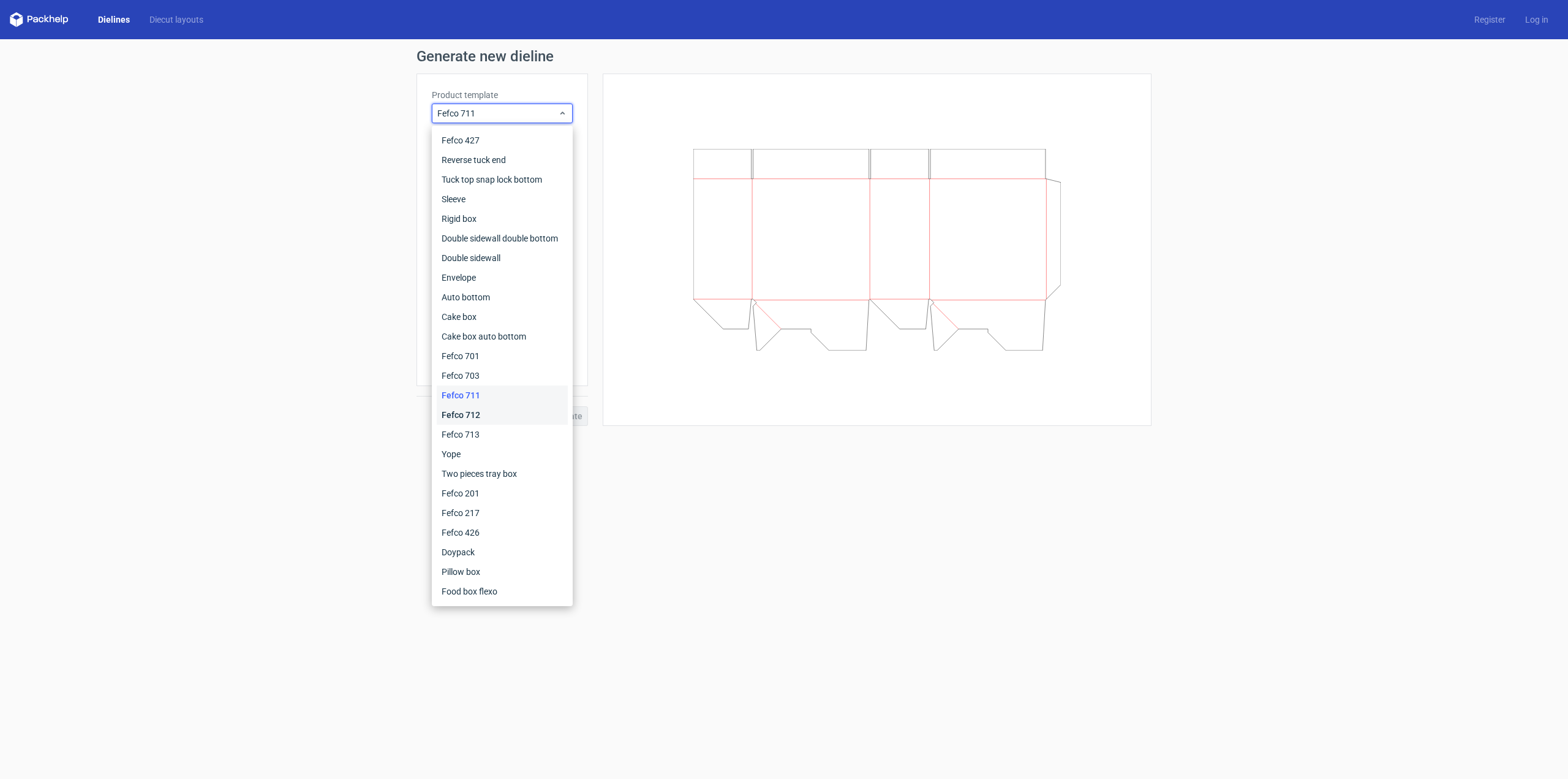
click at [469, 414] on div "Fefco 712" at bounding box center [502, 414] width 131 height 20
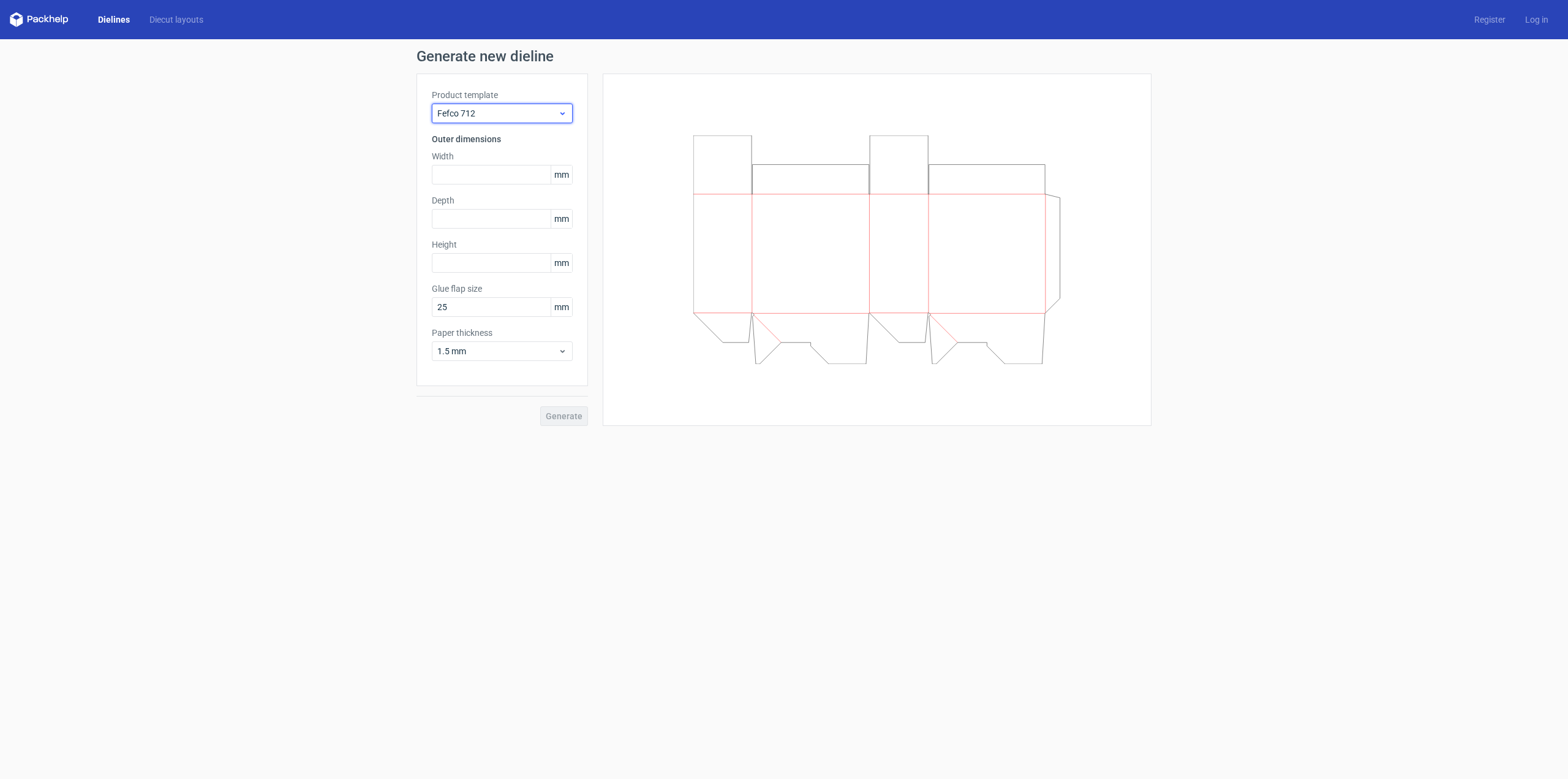
click at [563, 113] on use at bounding box center [563, 113] width 4 height 3
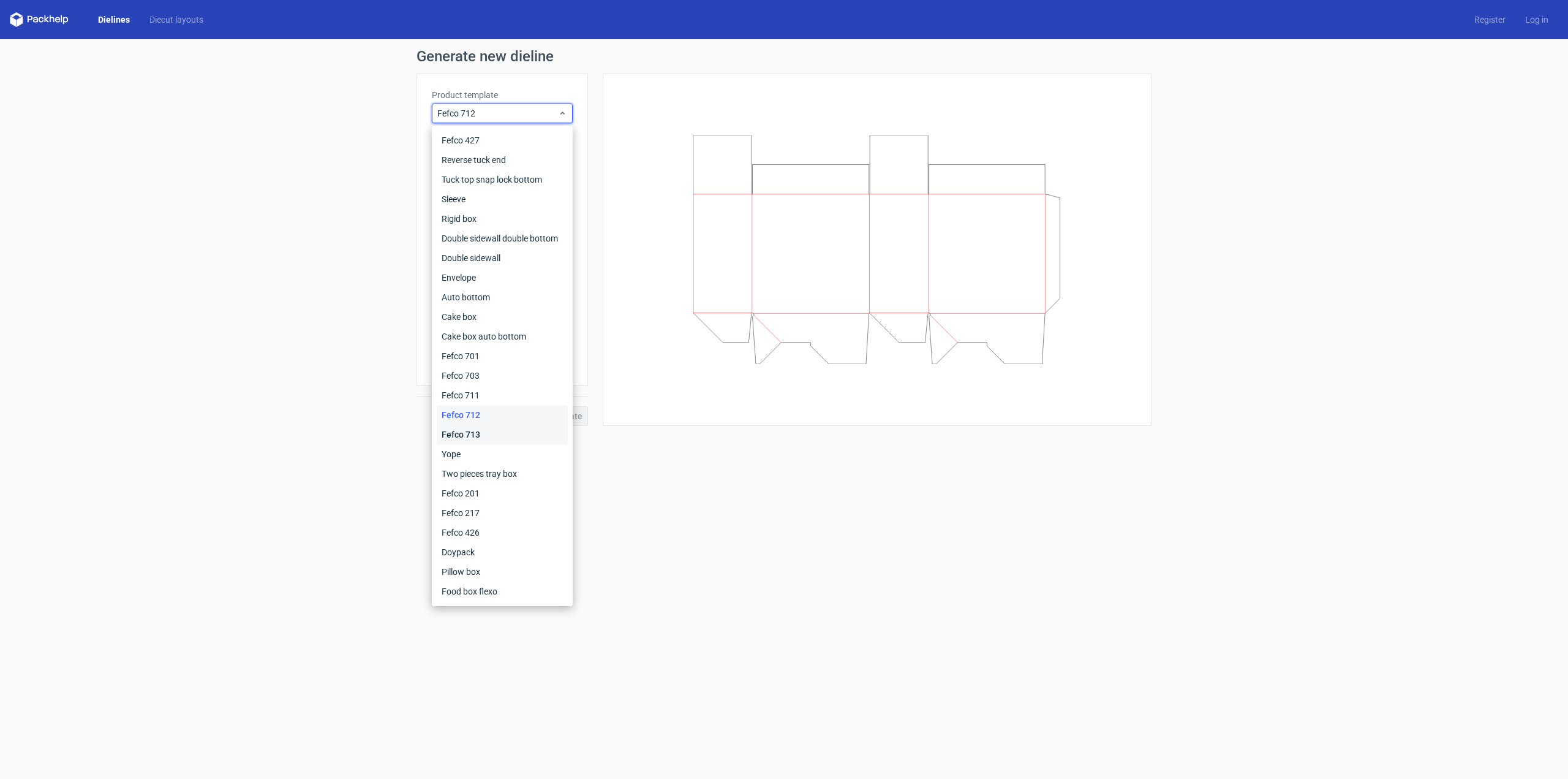
click at [473, 433] on div "Fefco 713" at bounding box center [502, 434] width 131 height 20
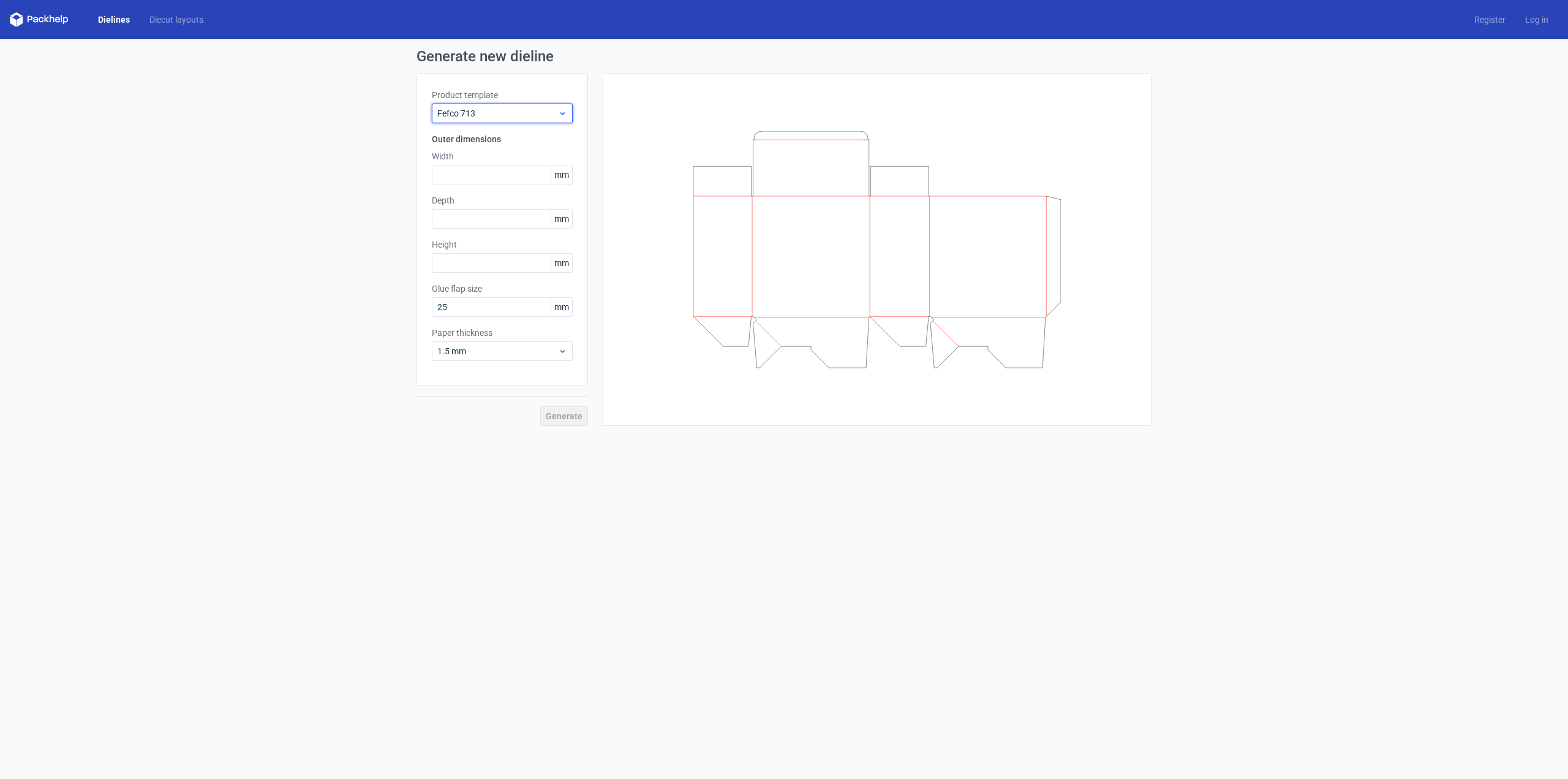
click at [566, 113] on icon at bounding box center [563, 113] width 10 height 10
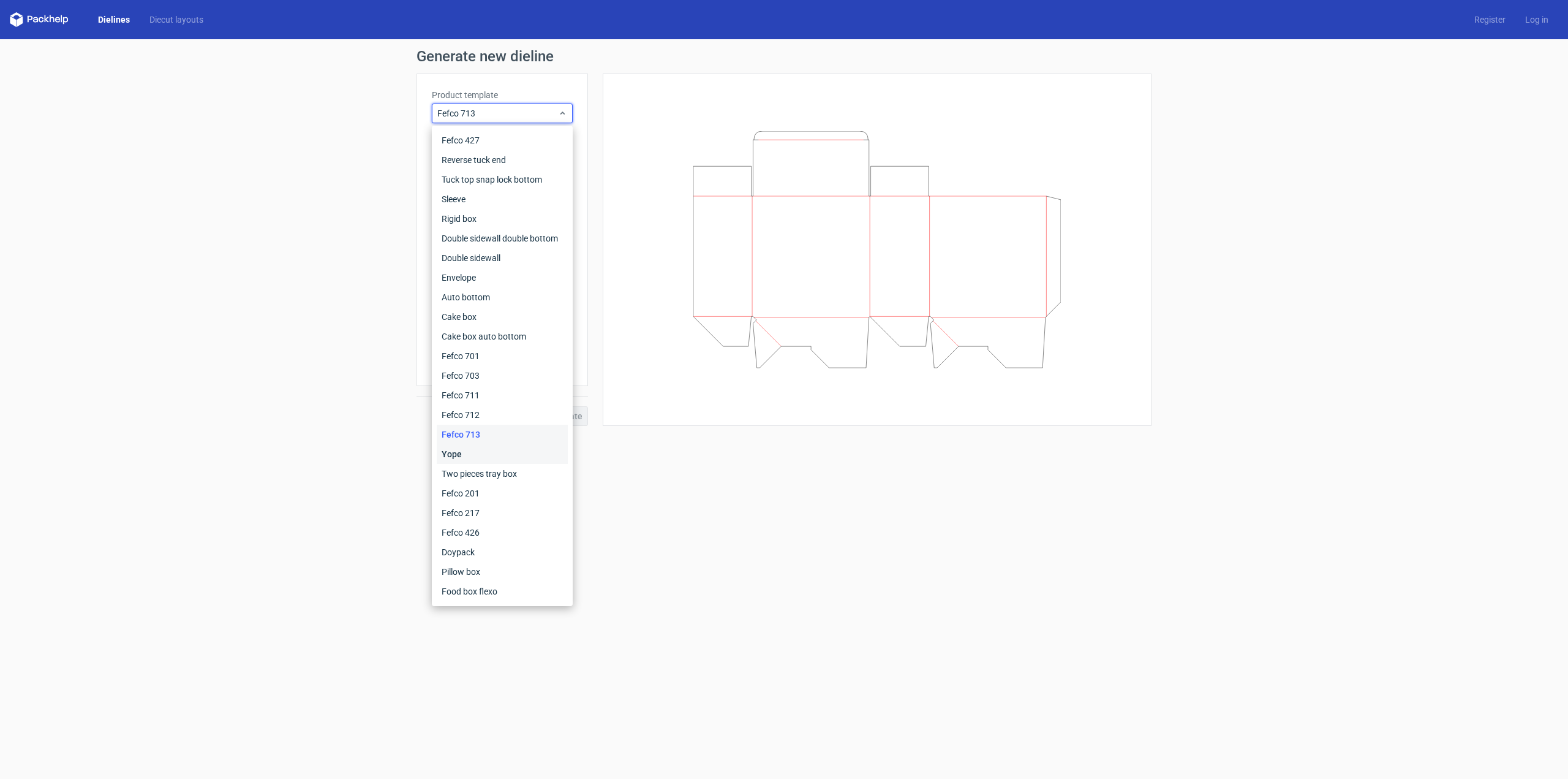
click at [469, 452] on div "Yope" at bounding box center [502, 454] width 131 height 20
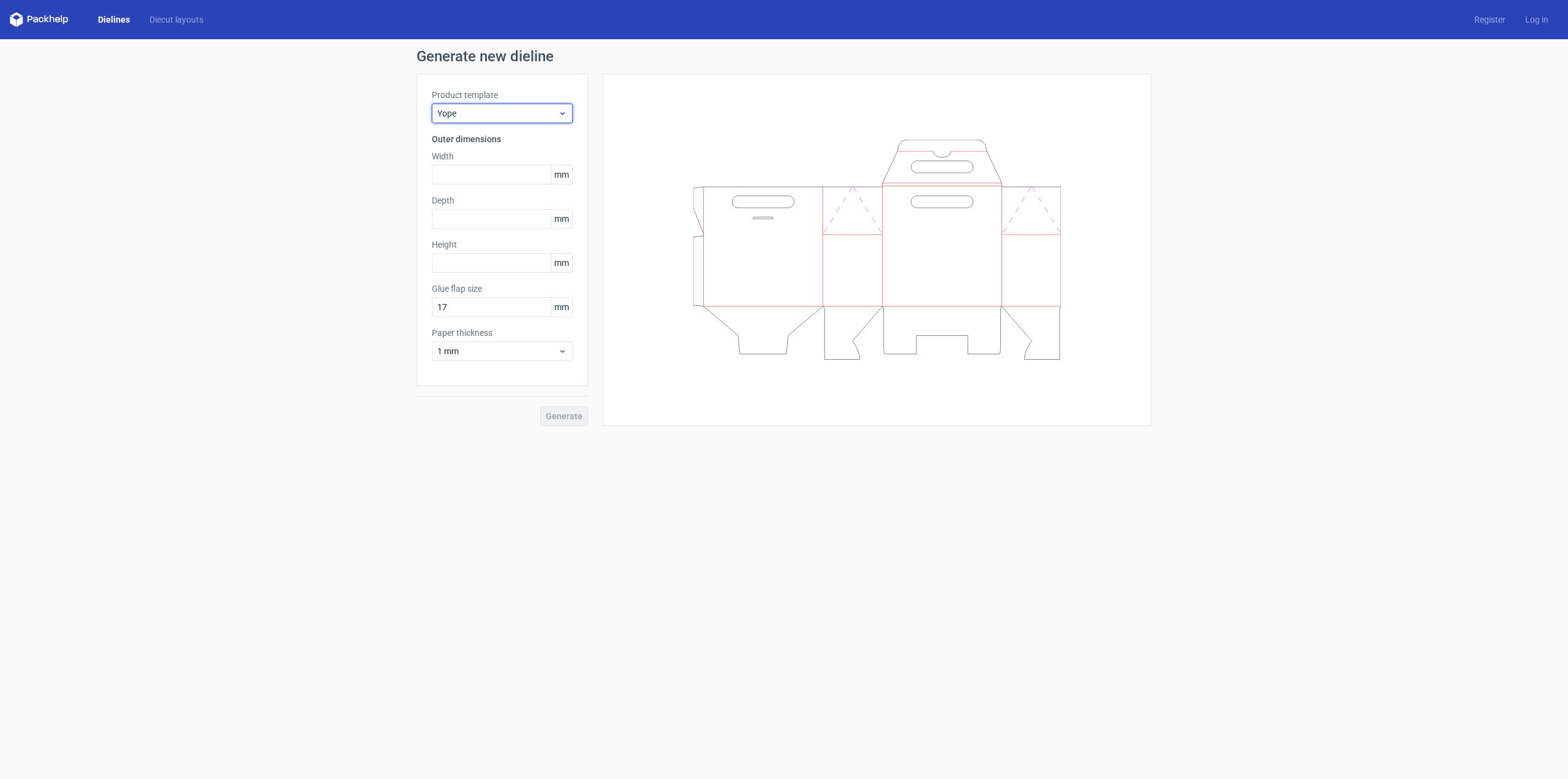
click at [563, 113] on icon at bounding box center [563, 113] width 10 height 10
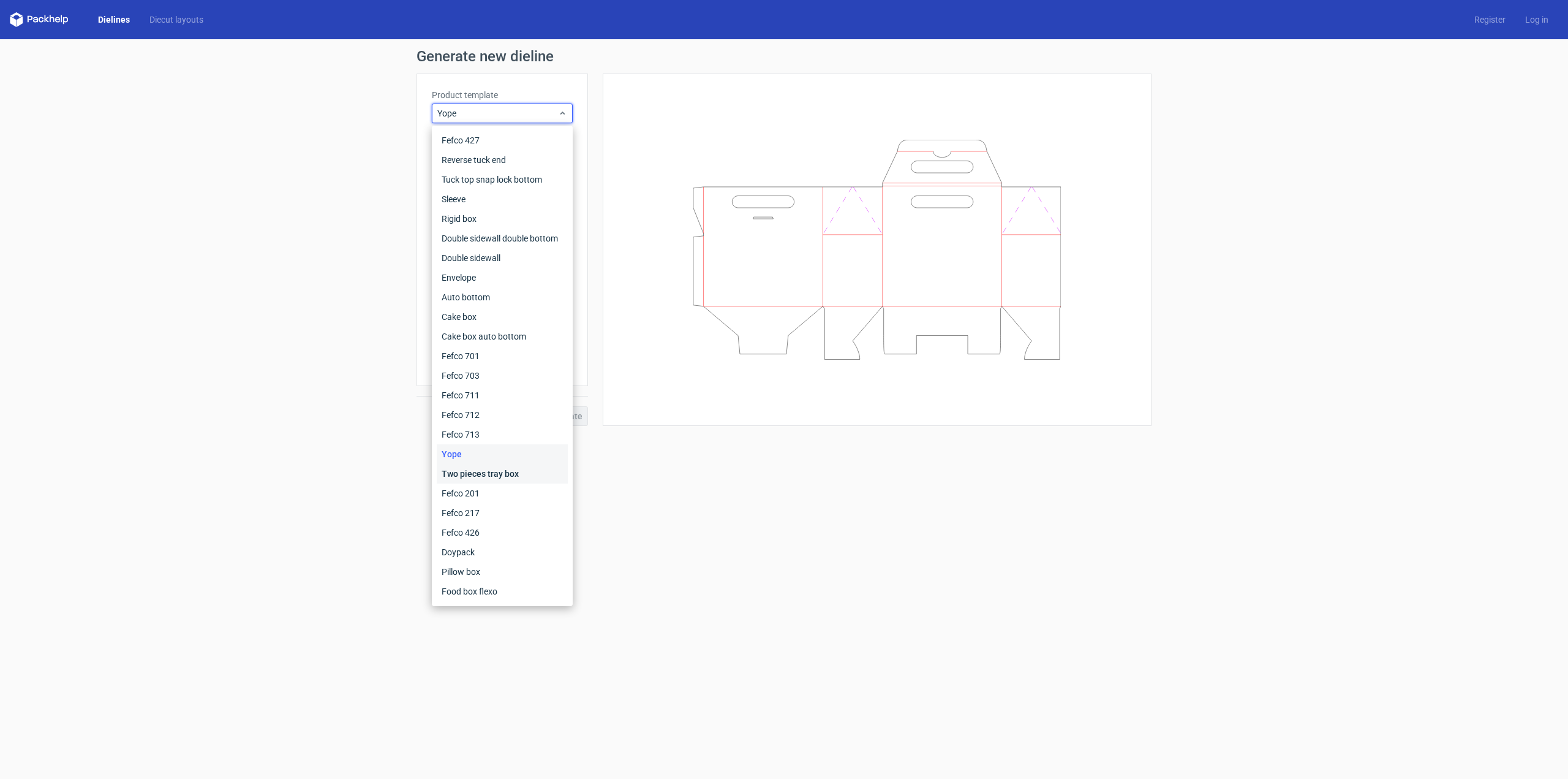
click at [458, 473] on div "Two pieces tray box" at bounding box center [502, 474] width 131 height 20
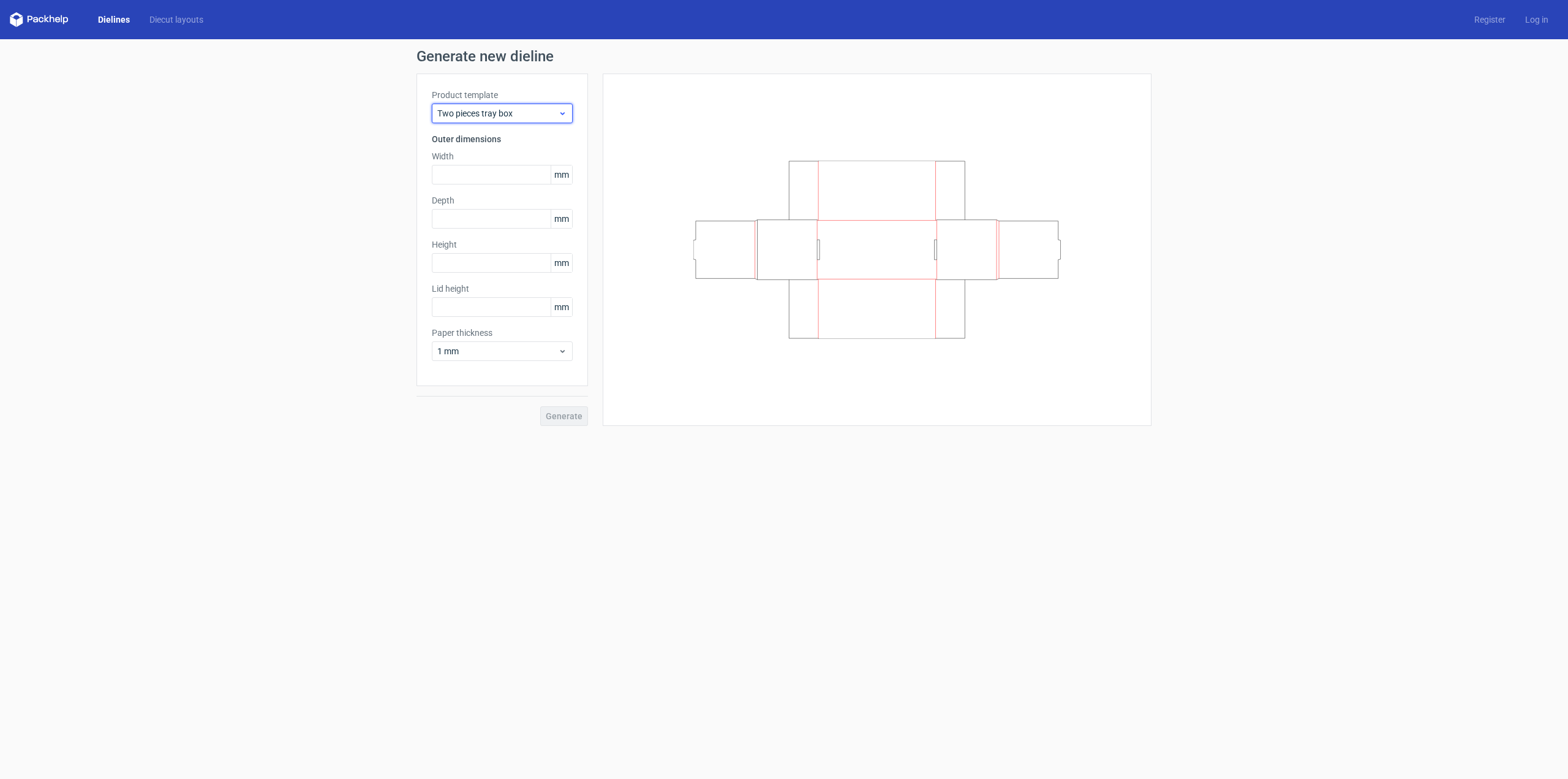
click at [567, 113] on div "Two pieces tray box" at bounding box center [502, 113] width 141 height 20
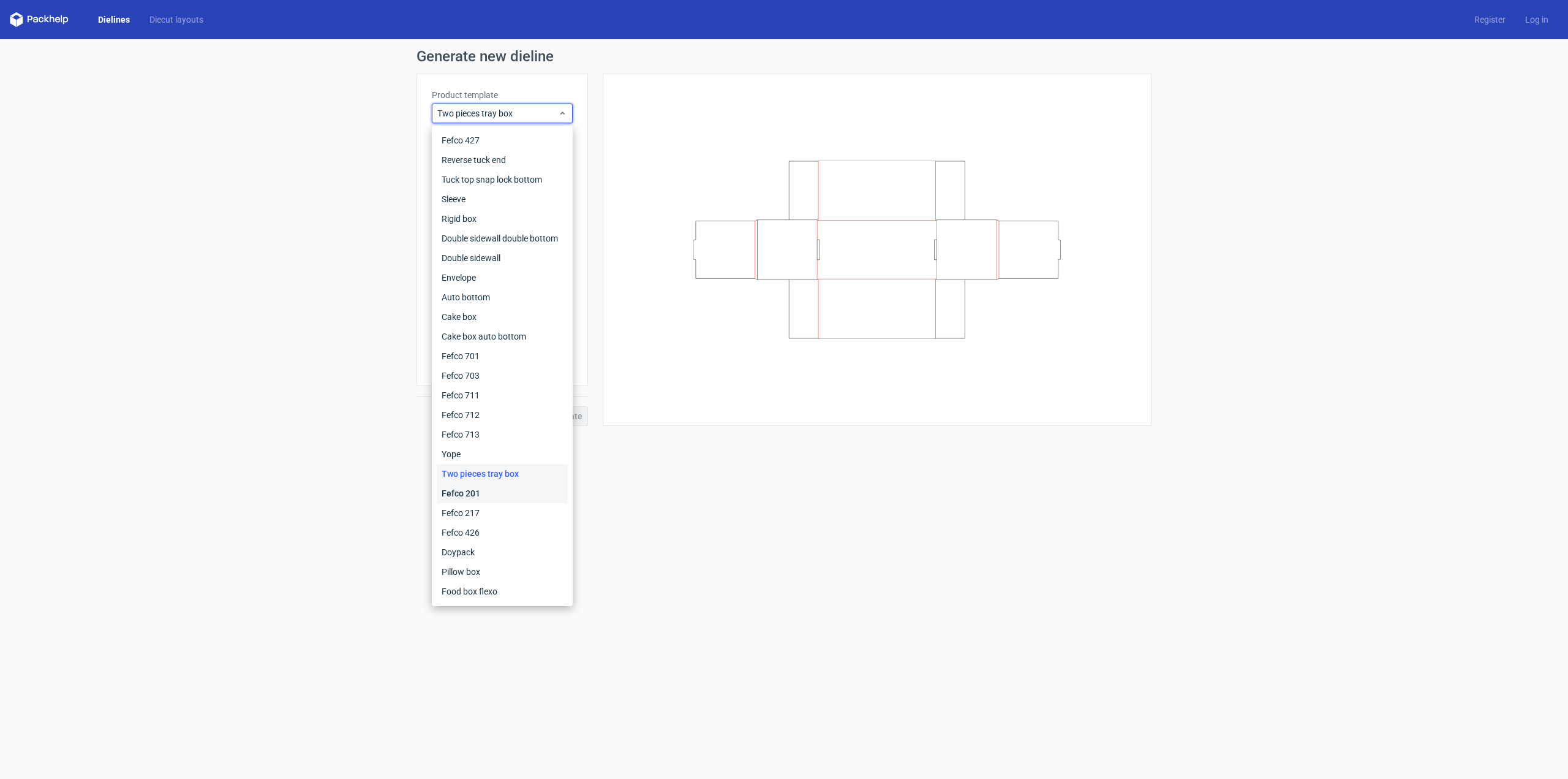
click at [479, 490] on div "Fefco 201" at bounding box center [502, 493] width 131 height 20
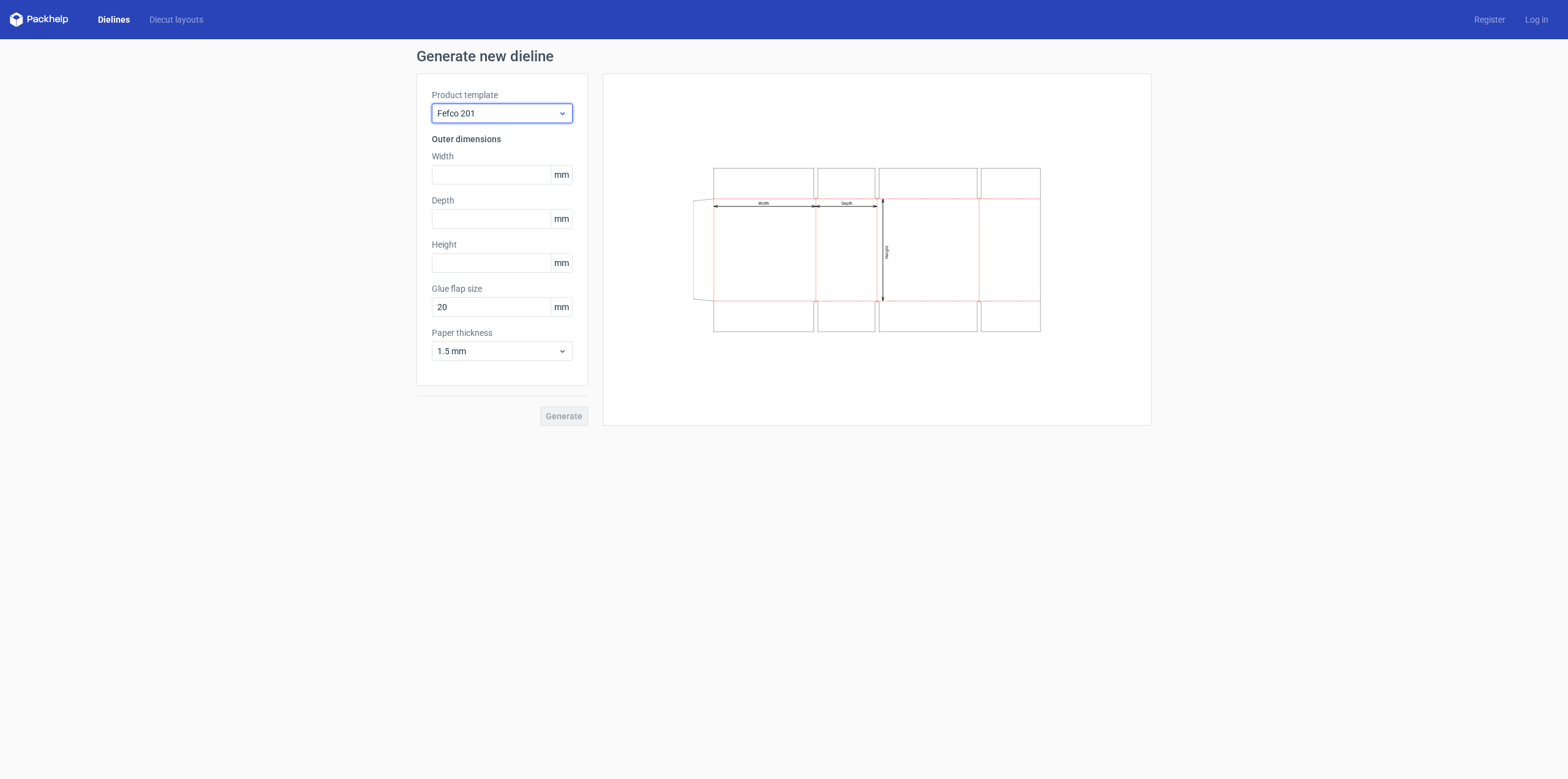
drag, startPoint x: 561, startPoint y: 111, endPoint x: 560, endPoint y: 118, distance: 7.1
click at [561, 112] on icon at bounding box center [563, 113] width 10 height 10
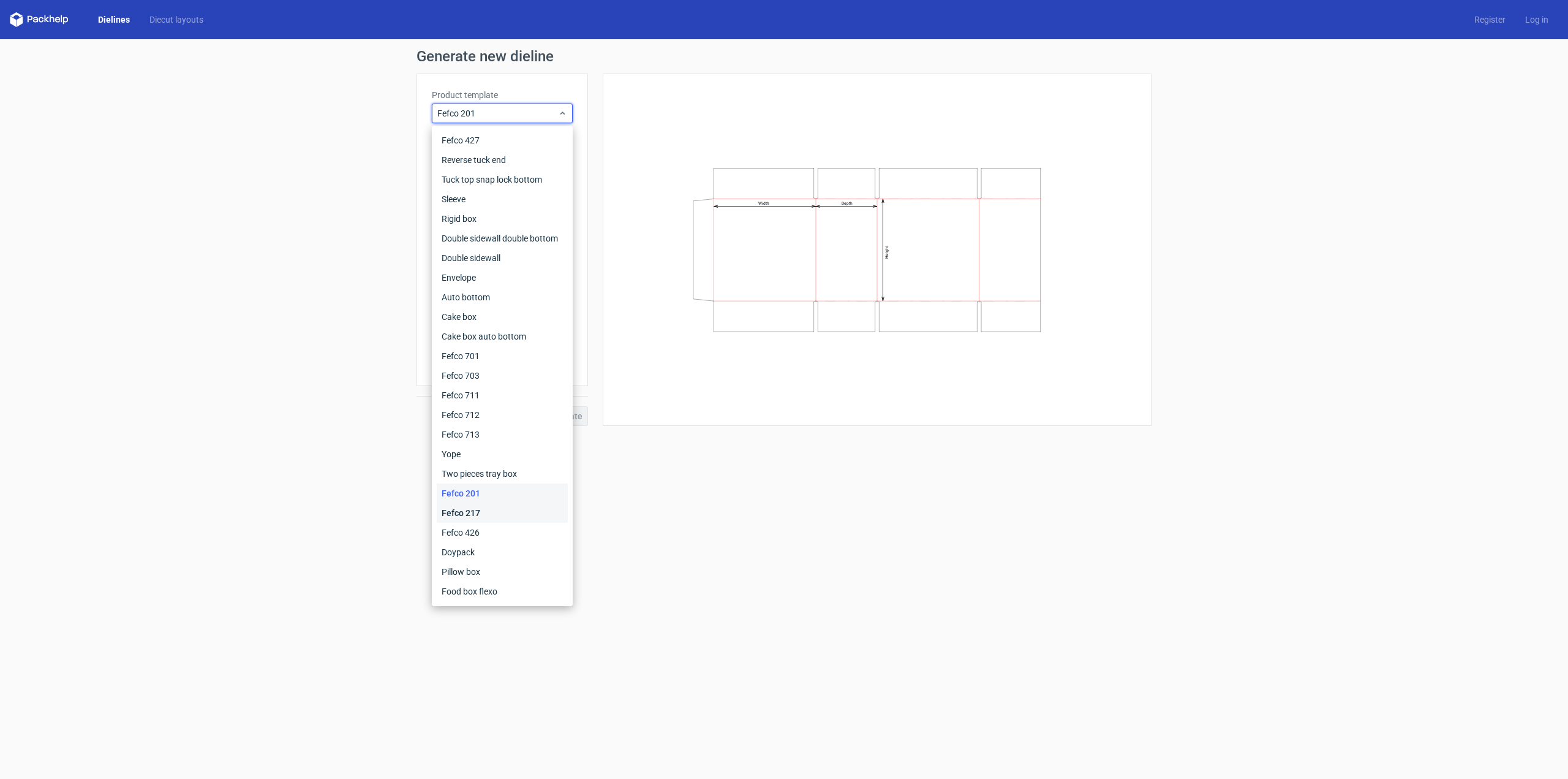
click at [467, 515] on div "Fefco 217" at bounding box center [502, 512] width 131 height 20
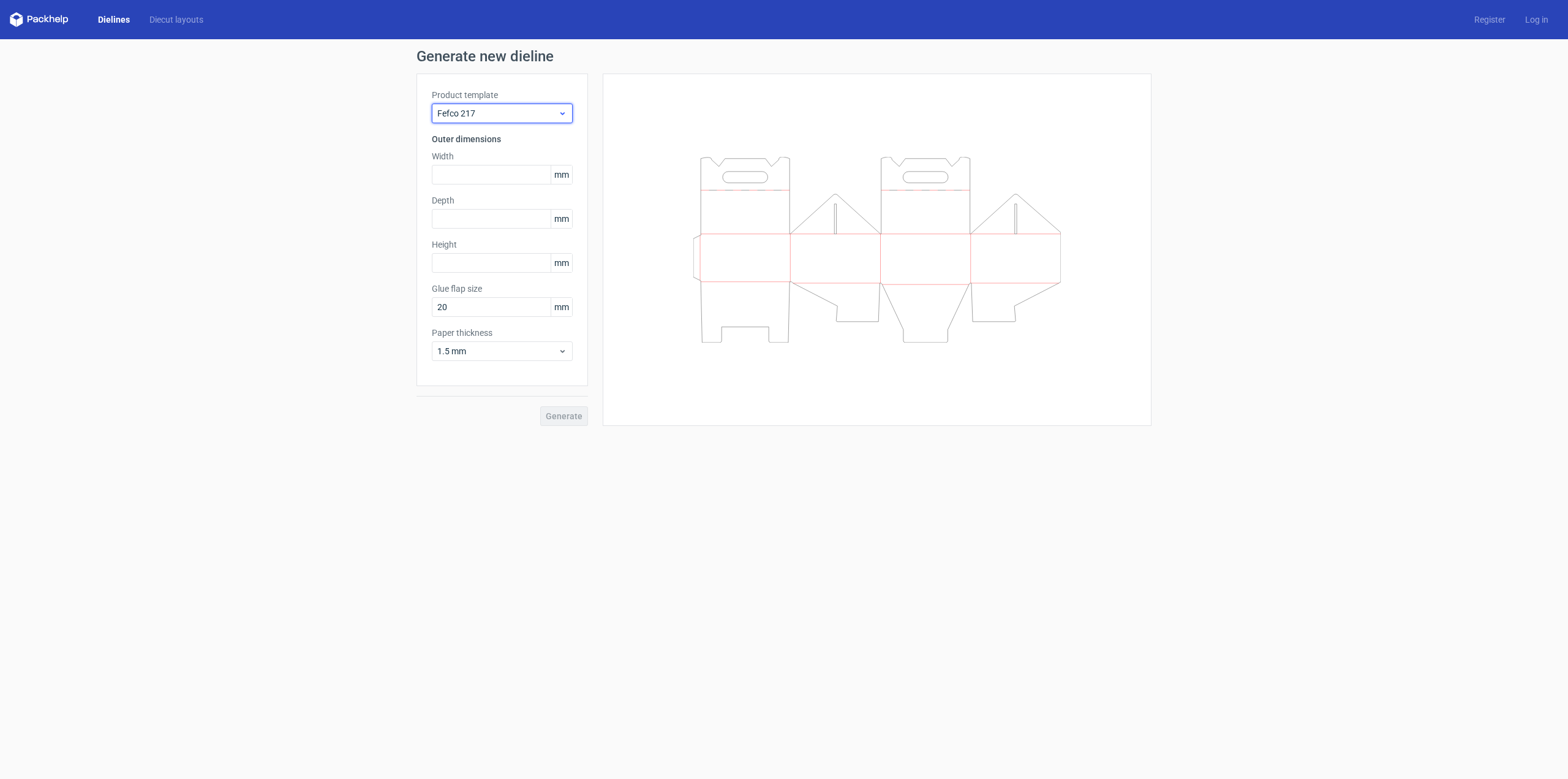
click at [559, 113] on icon at bounding box center [563, 113] width 10 height 10
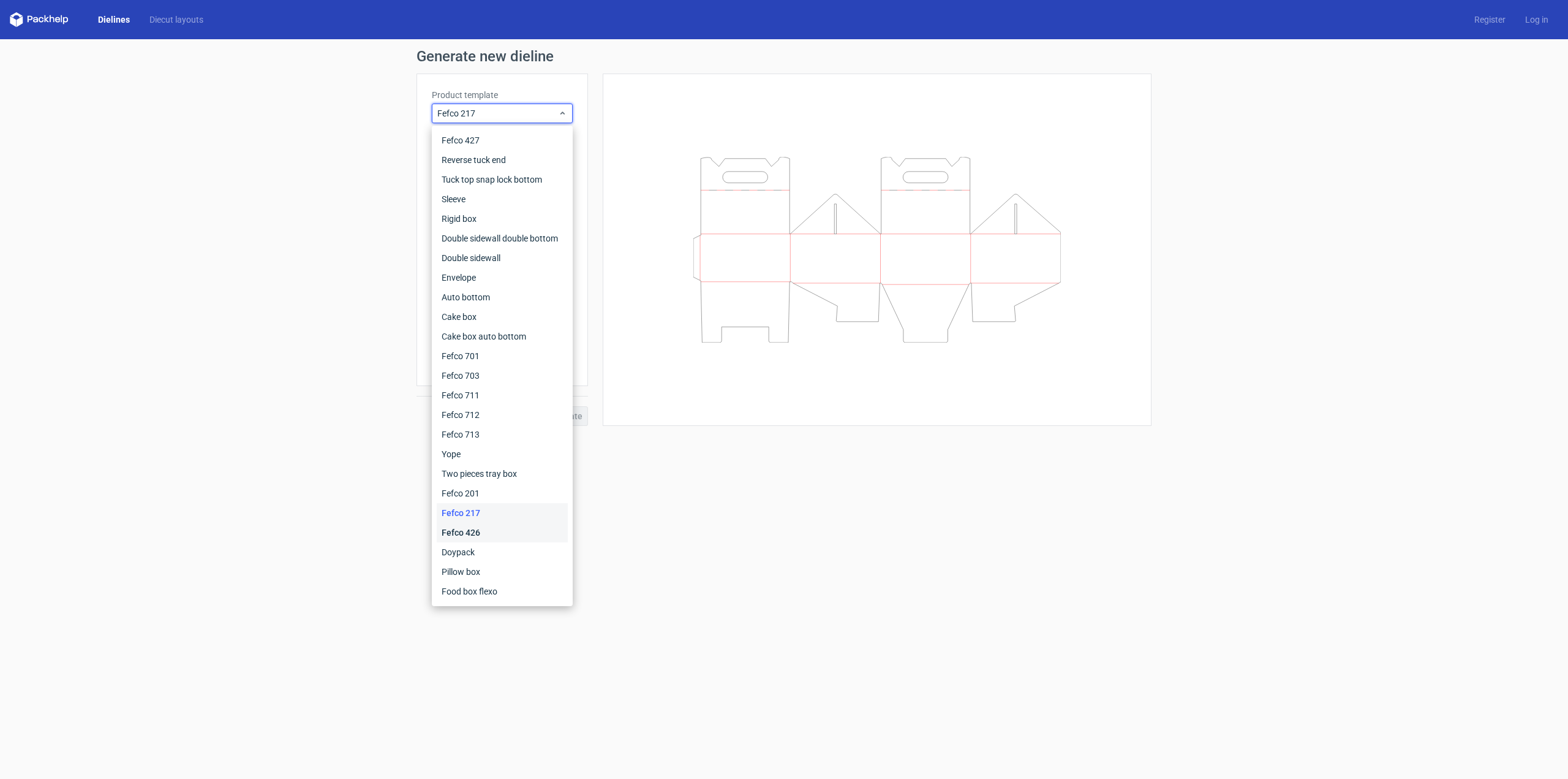
click at [484, 537] on div "Fefco 426" at bounding box center [502, 532] width 131 height 20
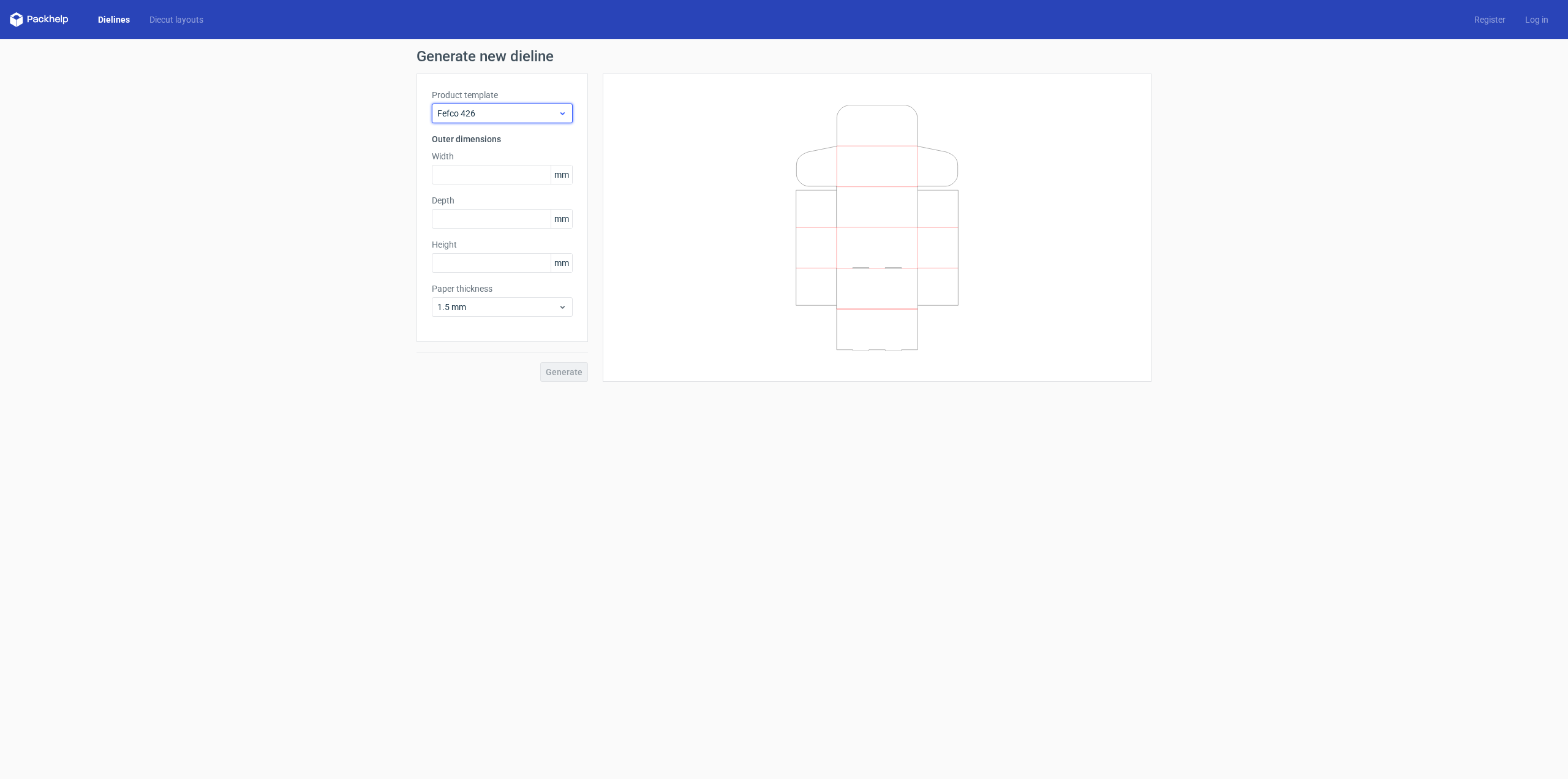
click at [565, 113] on use at bounding box center [563, 113] width 4 height 3
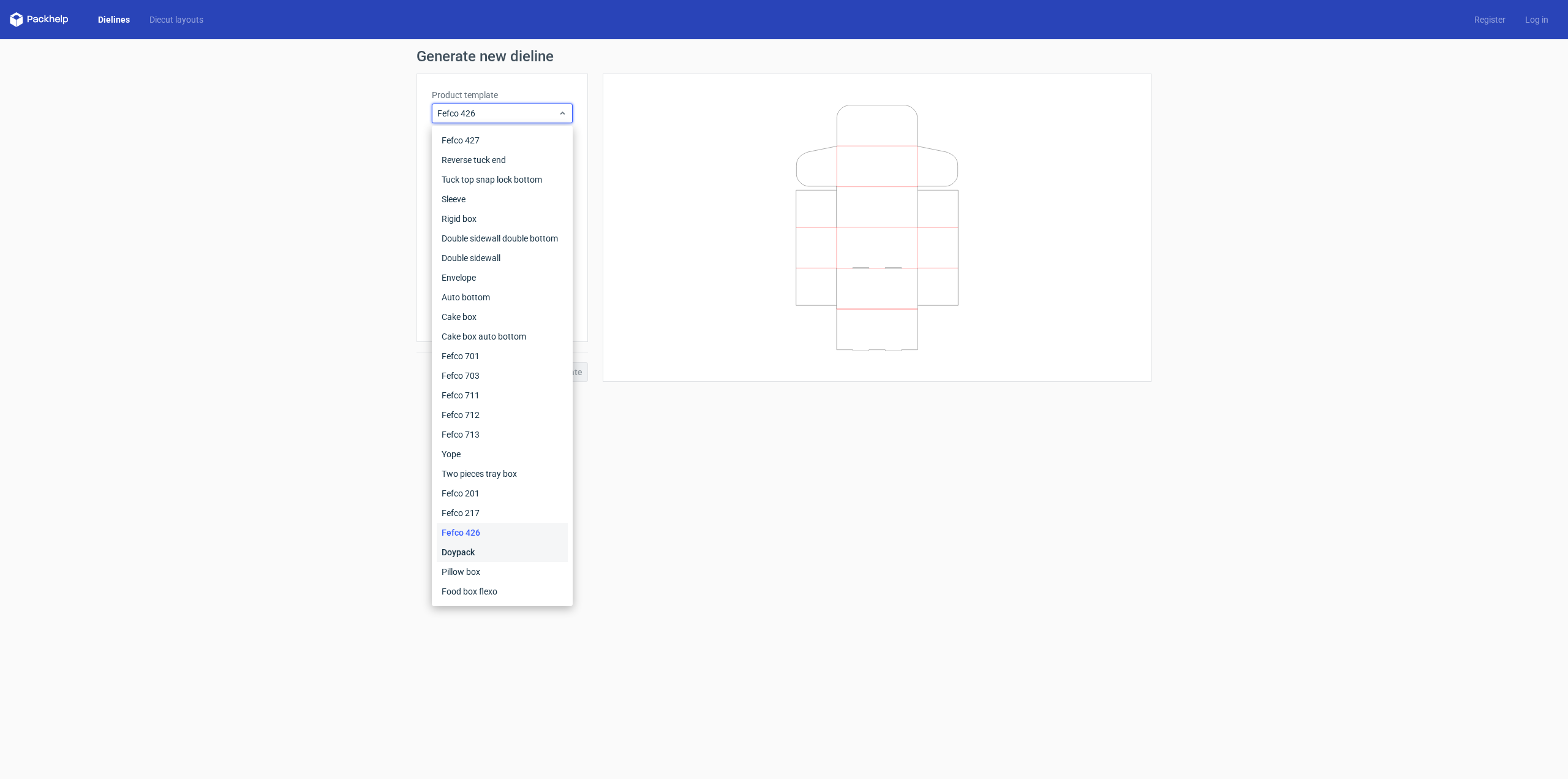
click at [475, 550] on div "Doypack" at bounding box center [502, 552] width 131 height 20
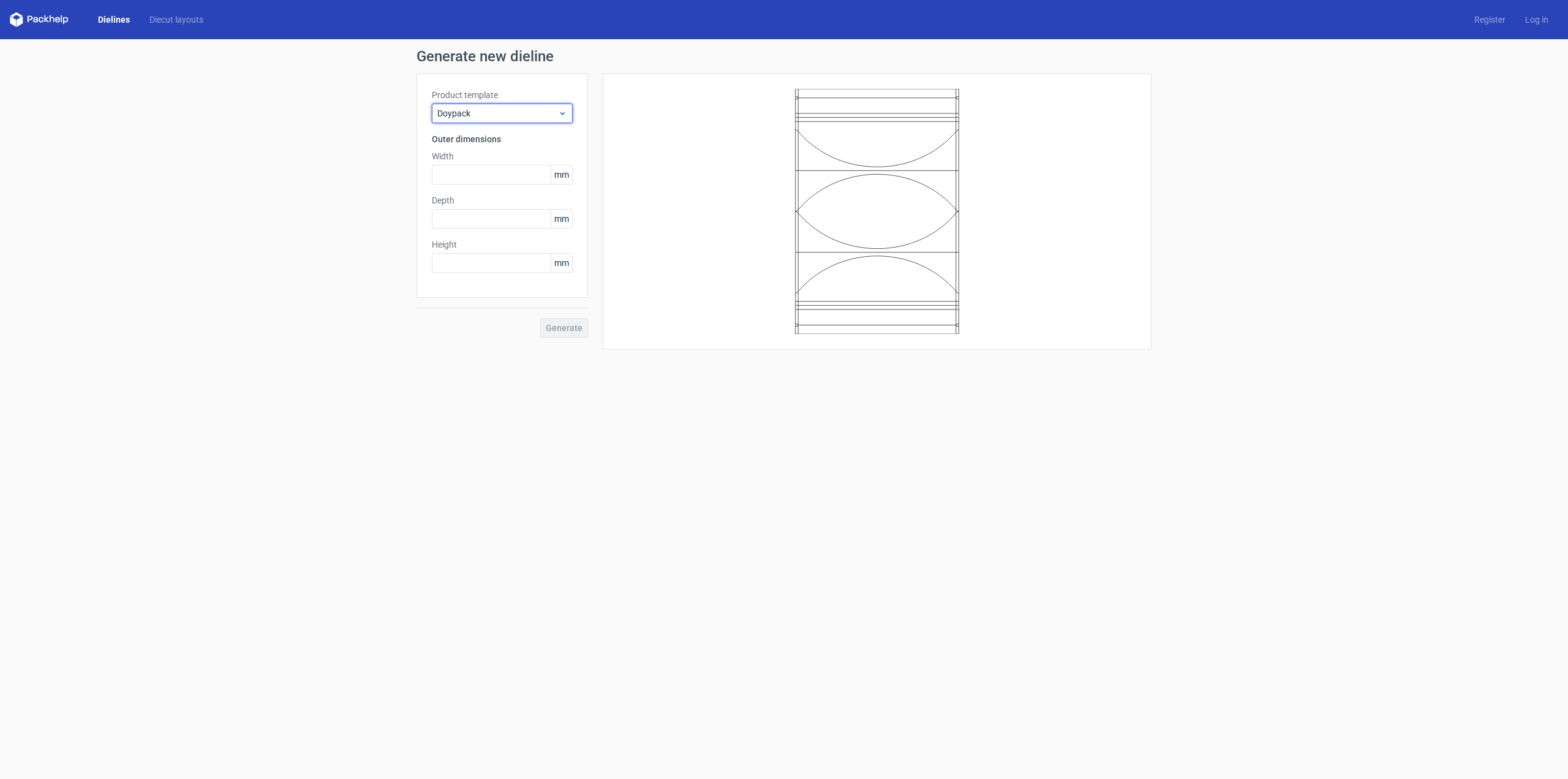
click at [558, 112] on span "Doypack" at bounding box center [498, 113] width 121 height 12
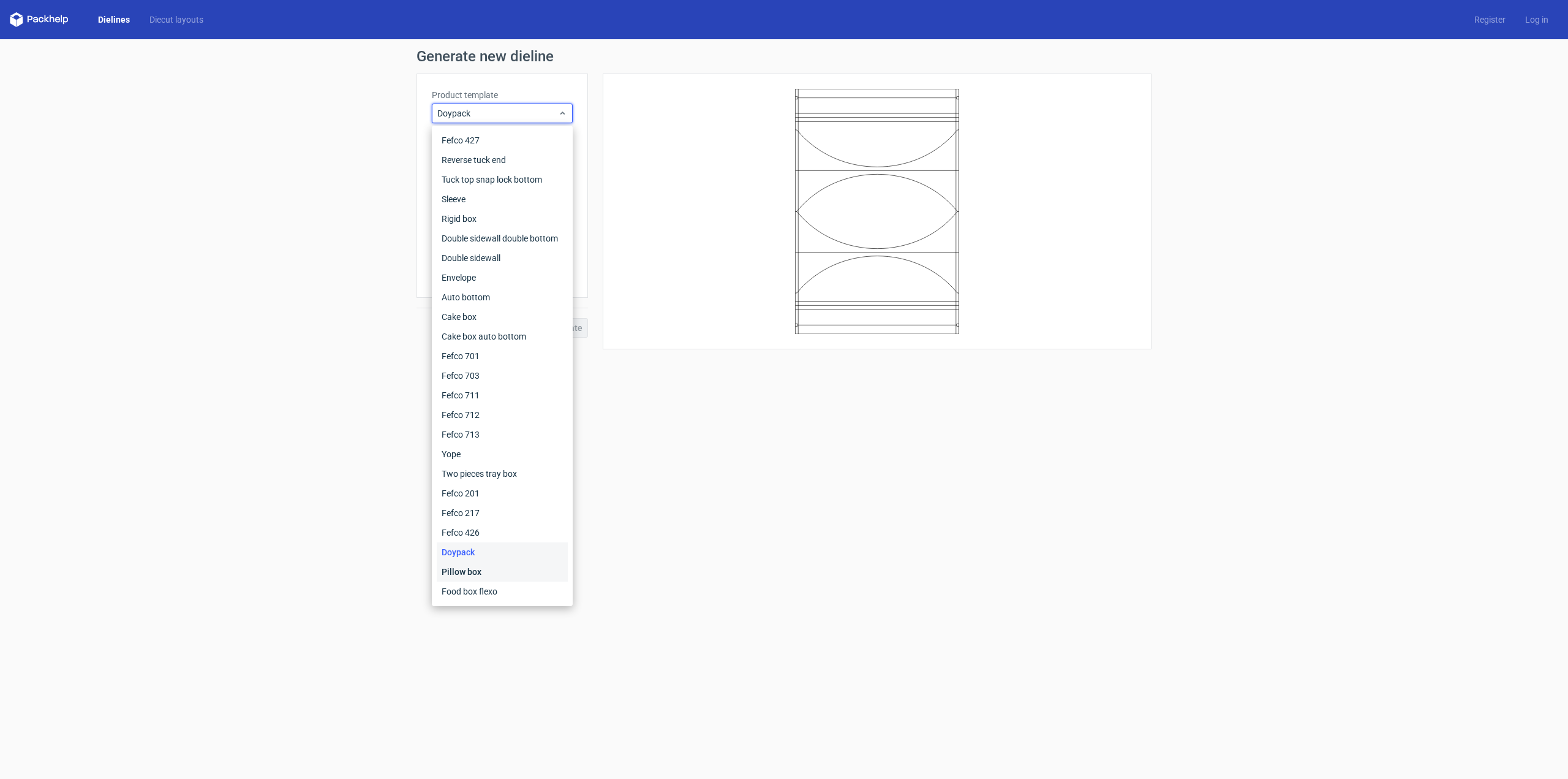
click at [483, 571] on div "Pillow box" at bounding box center [502, 572] width 131 height 20
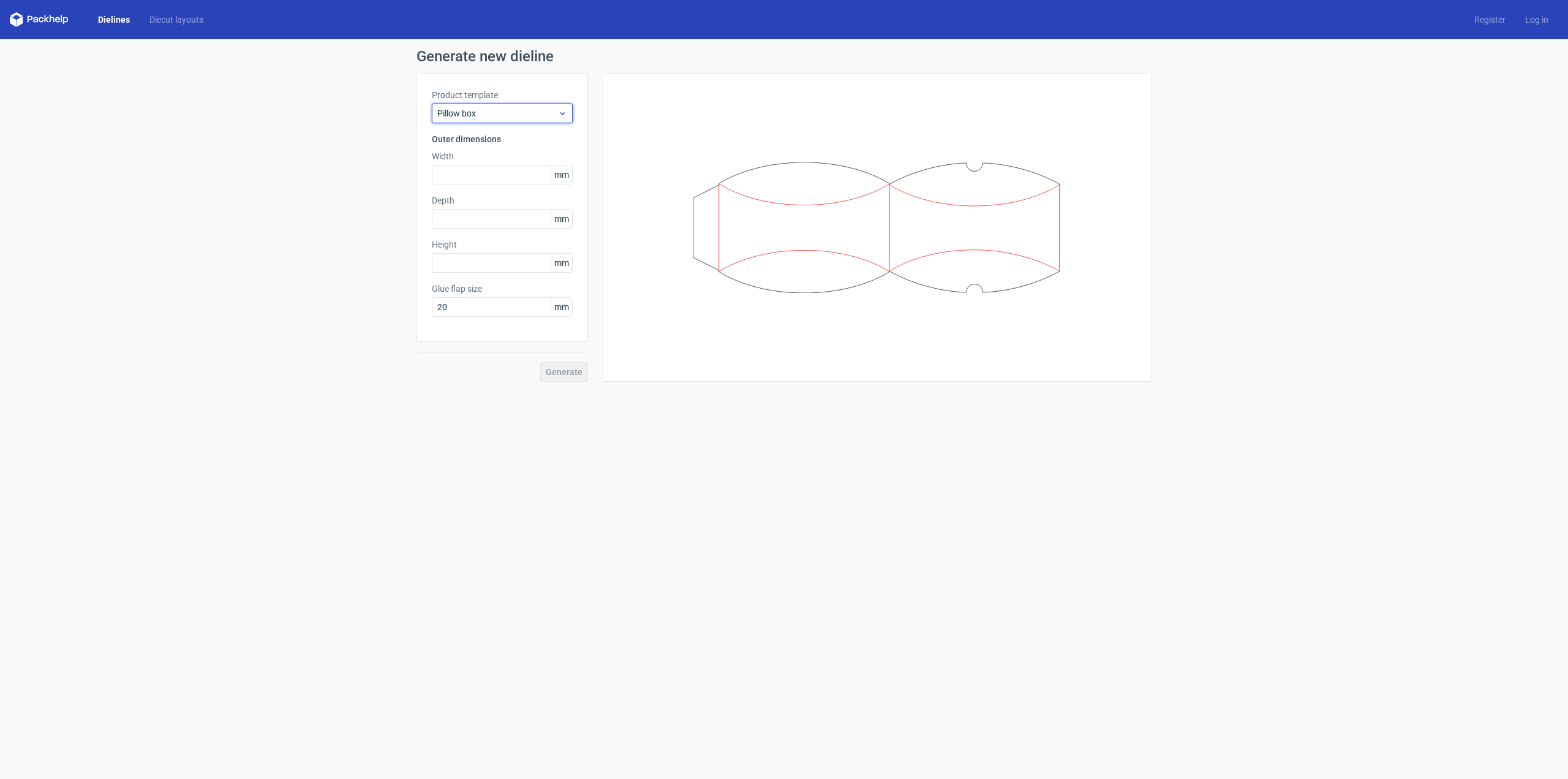
drag, startPoint x: 563, startPoint y: 113, endPoint x: 561, endPoint y: 120, distance: 7.3
click at [563, 113] on icon at bounding box center [563, 113] width 10 height 10
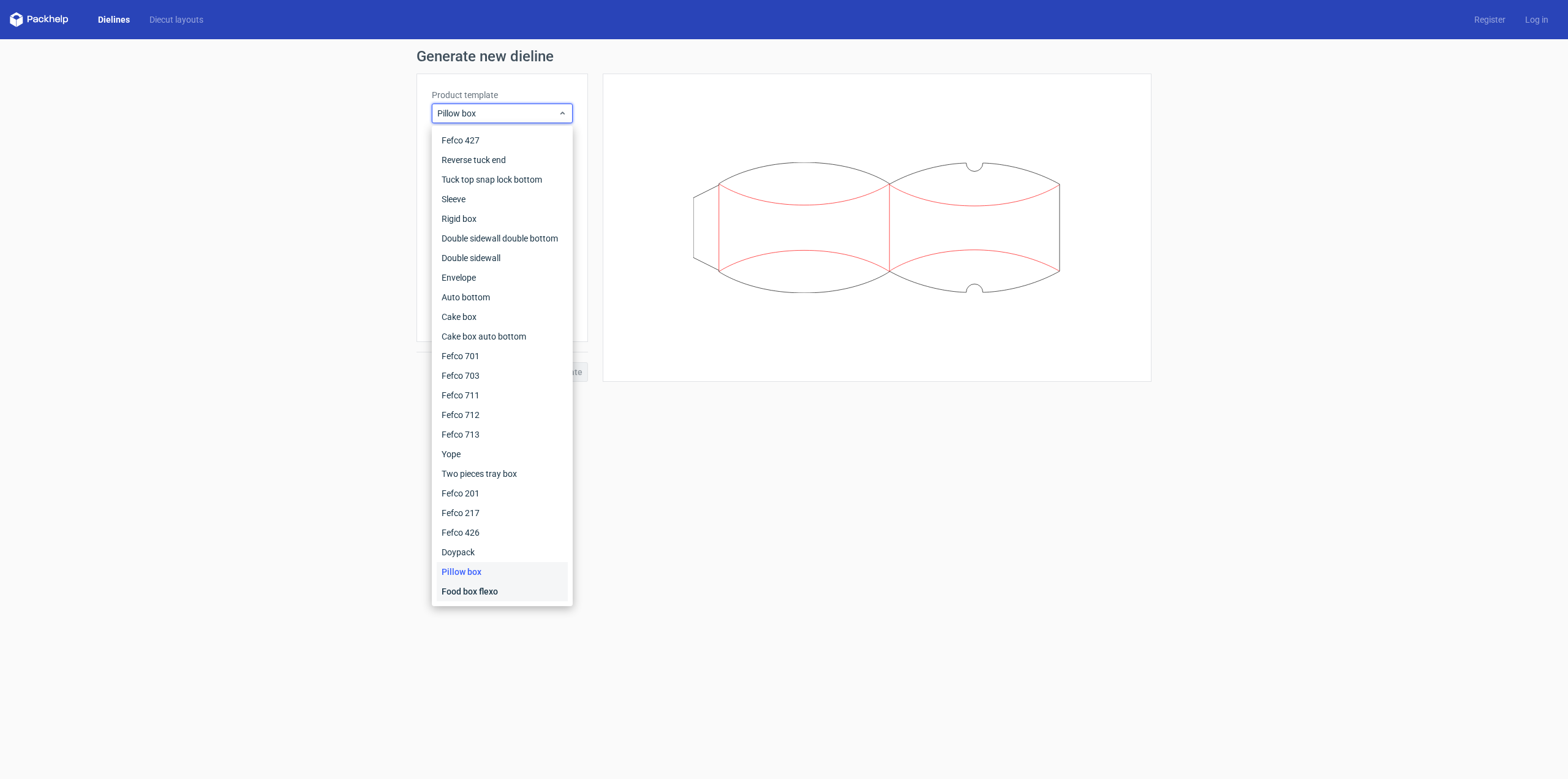
click at [500, 585] on div "Food box flexo" at bounding box center [502, 592] width 131 height 20
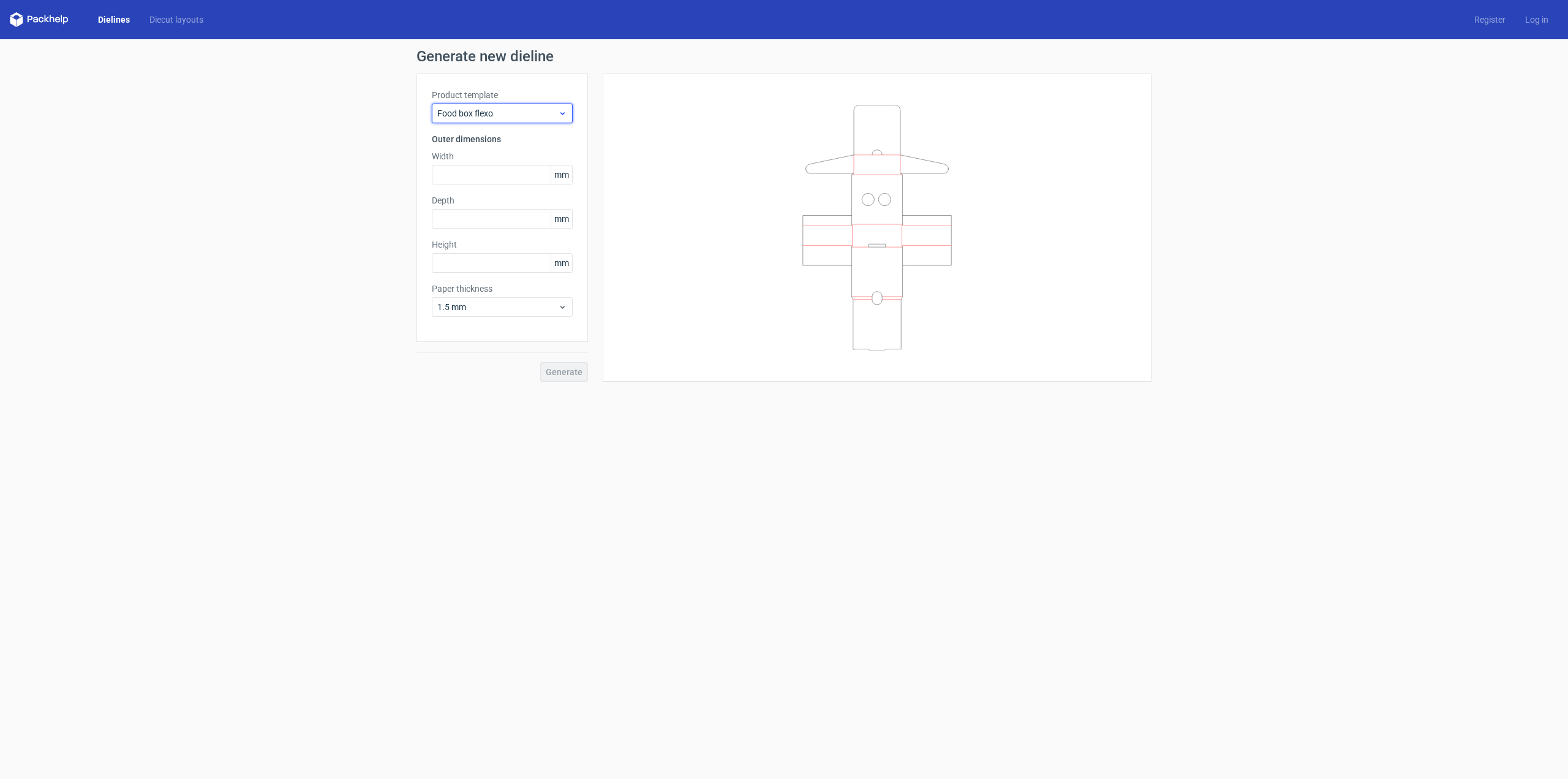
click at [565, 113] on icon at bounding box center [563, 113] width 10 height 10
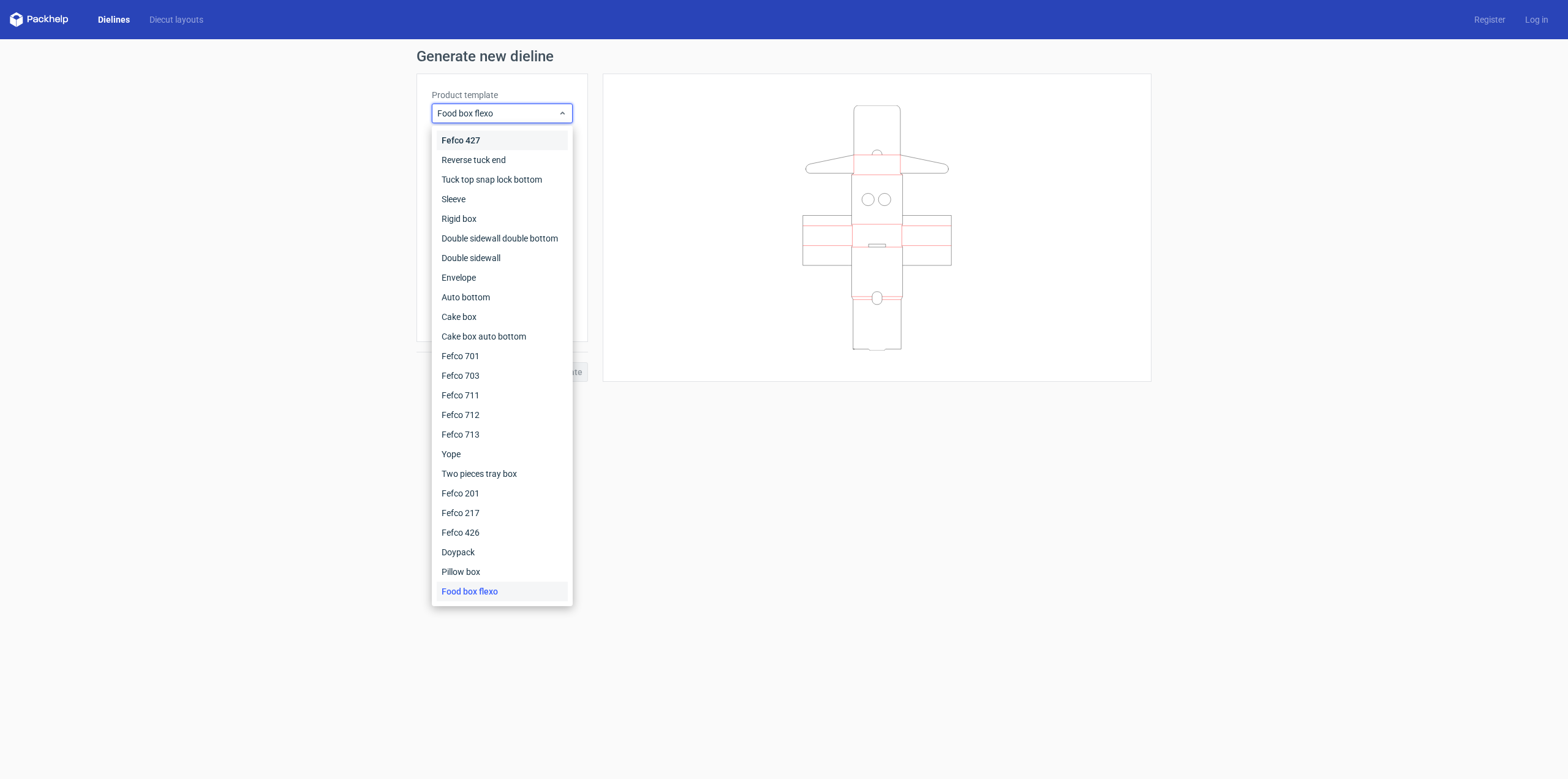
click at [498, 138] on div "Fefco 427" at bounding box center [502, 140] width 131 height 20
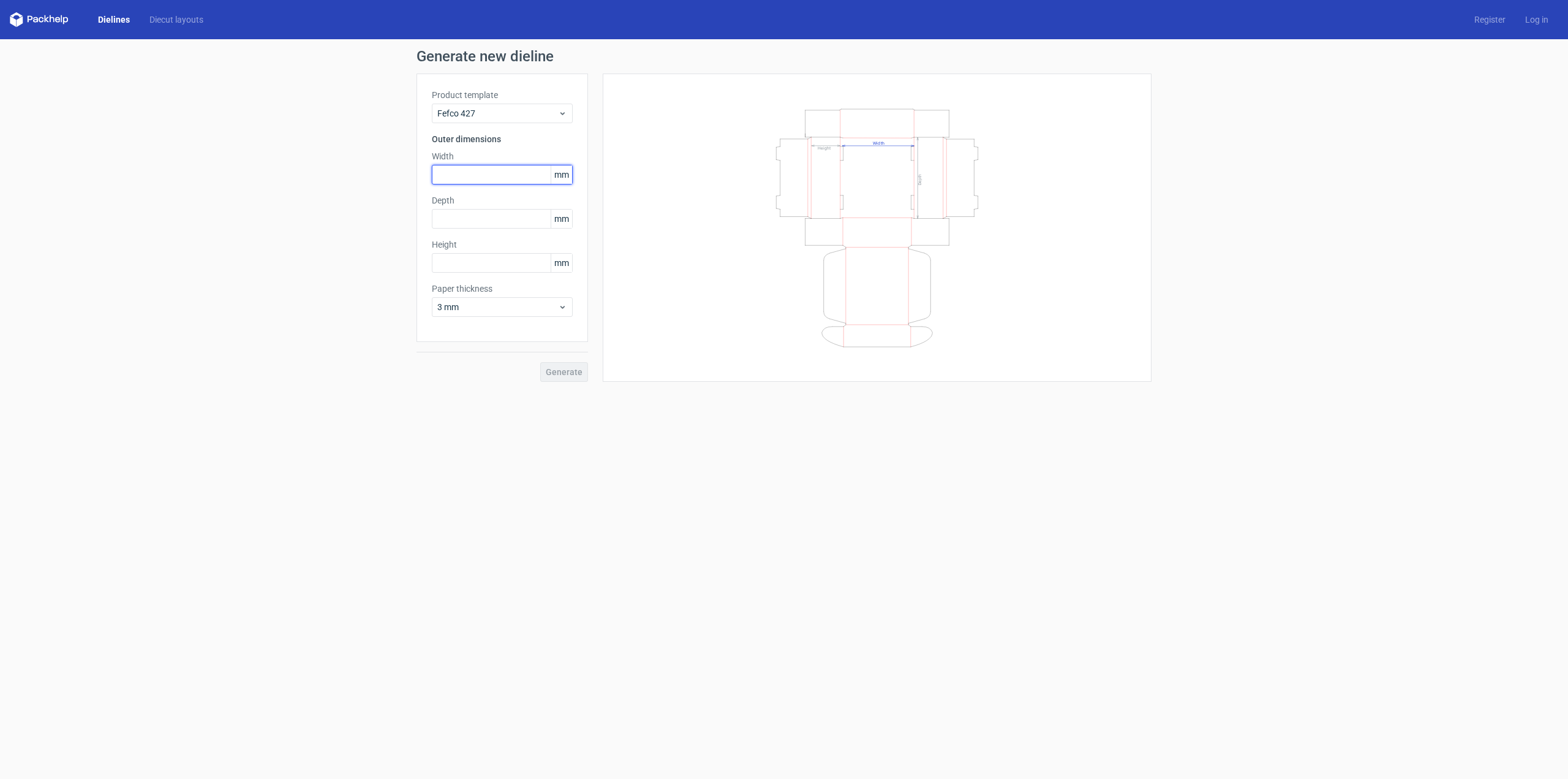
click at [504, 173] on input "text" at bounding box center [502, 174] width 141 height 20
type input "161"
type input "245"
type input "68"
click at [531, 305] on span "3 mm" at bounding box center [498, 307] width 121 height 12
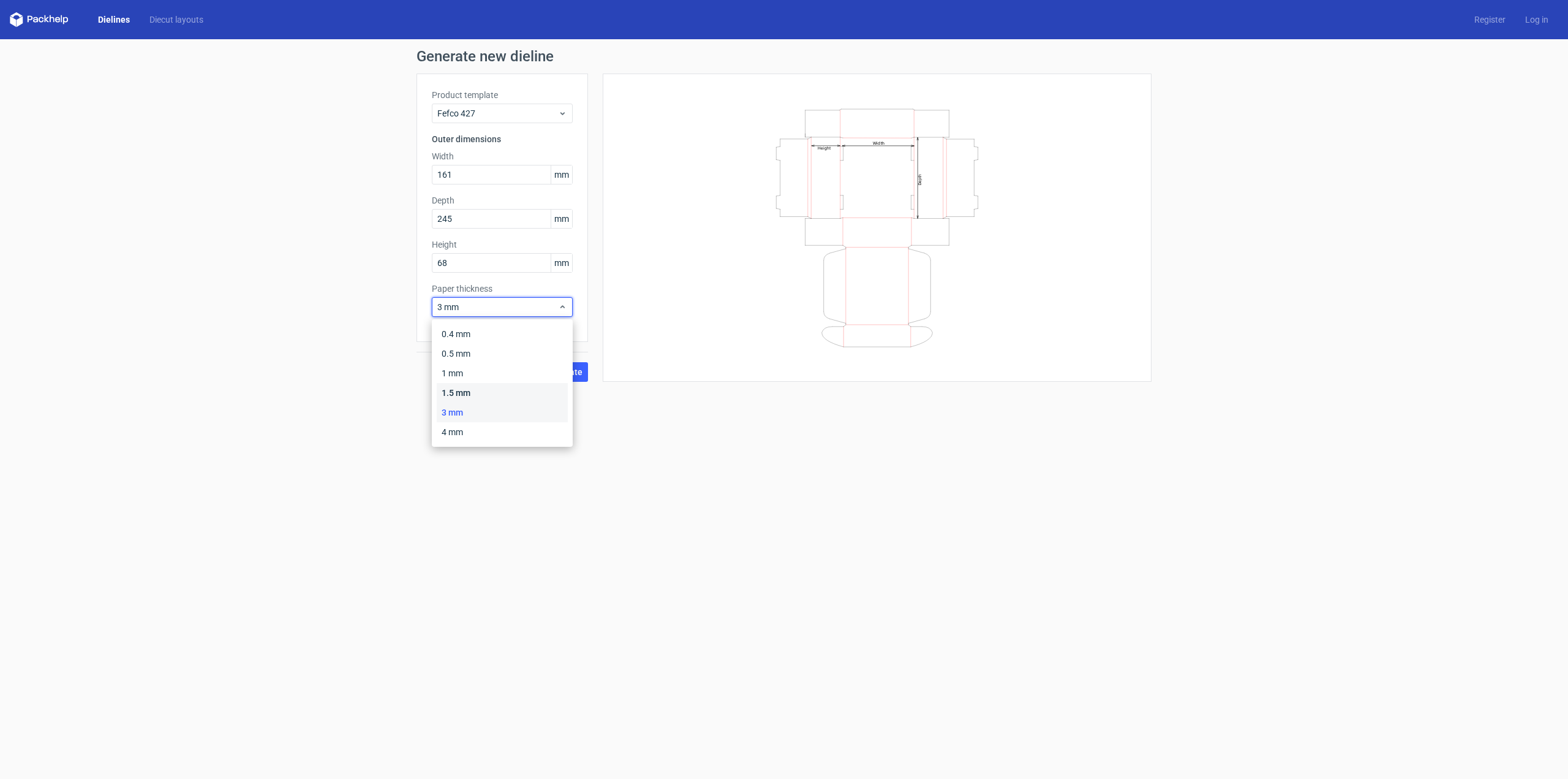
click at [469, 386] on div "1.5 mm" at bounding box center [502, 392] width 131 height 20
click at [563, 373] on span "Generate" at bounding box center [564, 372] width 37 height 9
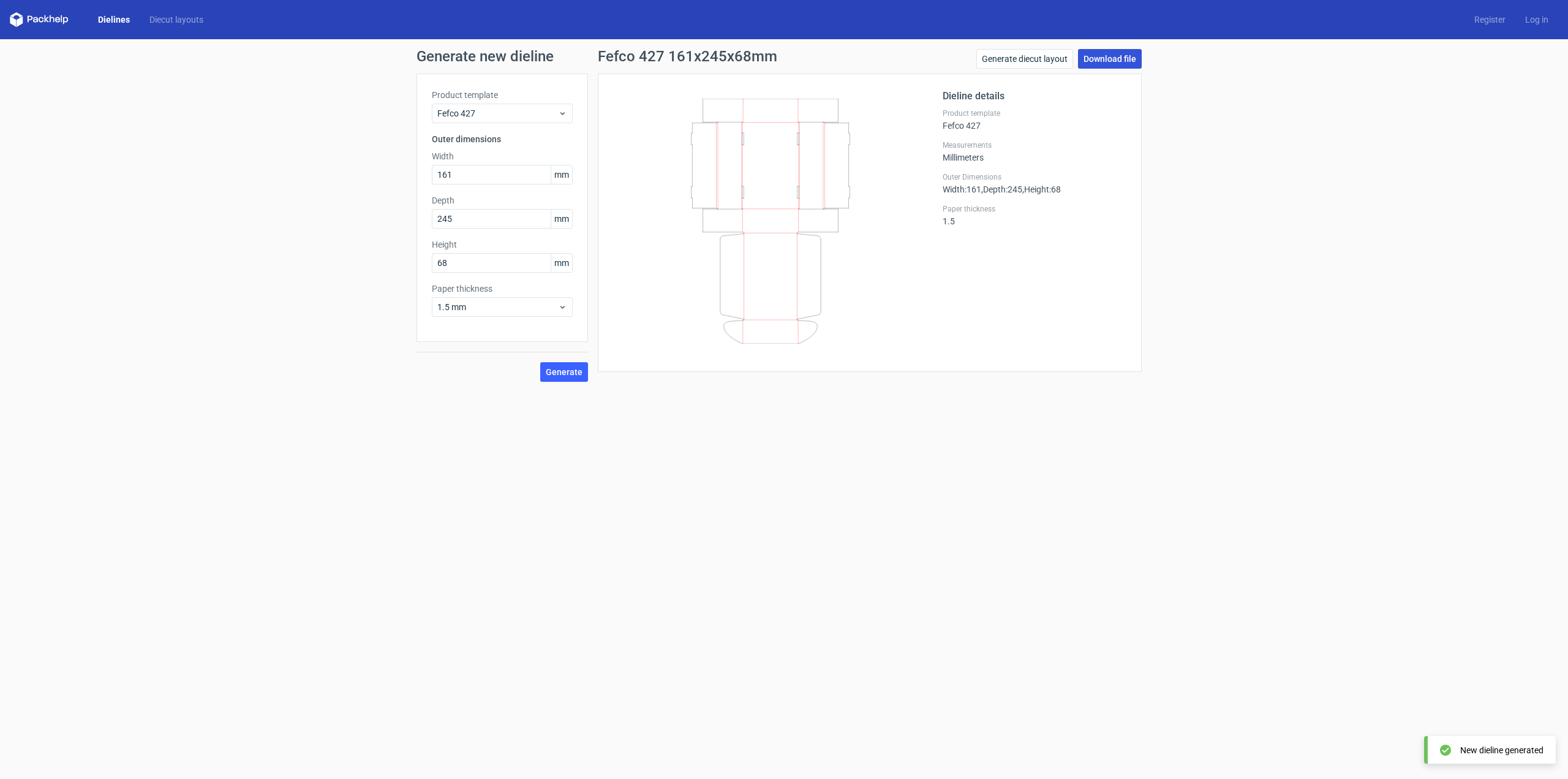
click at [1112, 56] on link "Download file" at bounding box center [1110, 59] width 64 height 20
click at [831, 433] on form "Generate new dieline Product template Fefco 427 Outer dimensions Width 161 mm D…" at bounding box center [784, 409] width 1568 height 740
click at [740, 416] on form "Generate new dieline Product template Fefco 427 Outer dimensions Width 161 mm D…" at bounding box center [784, 409] width 1568 height 740
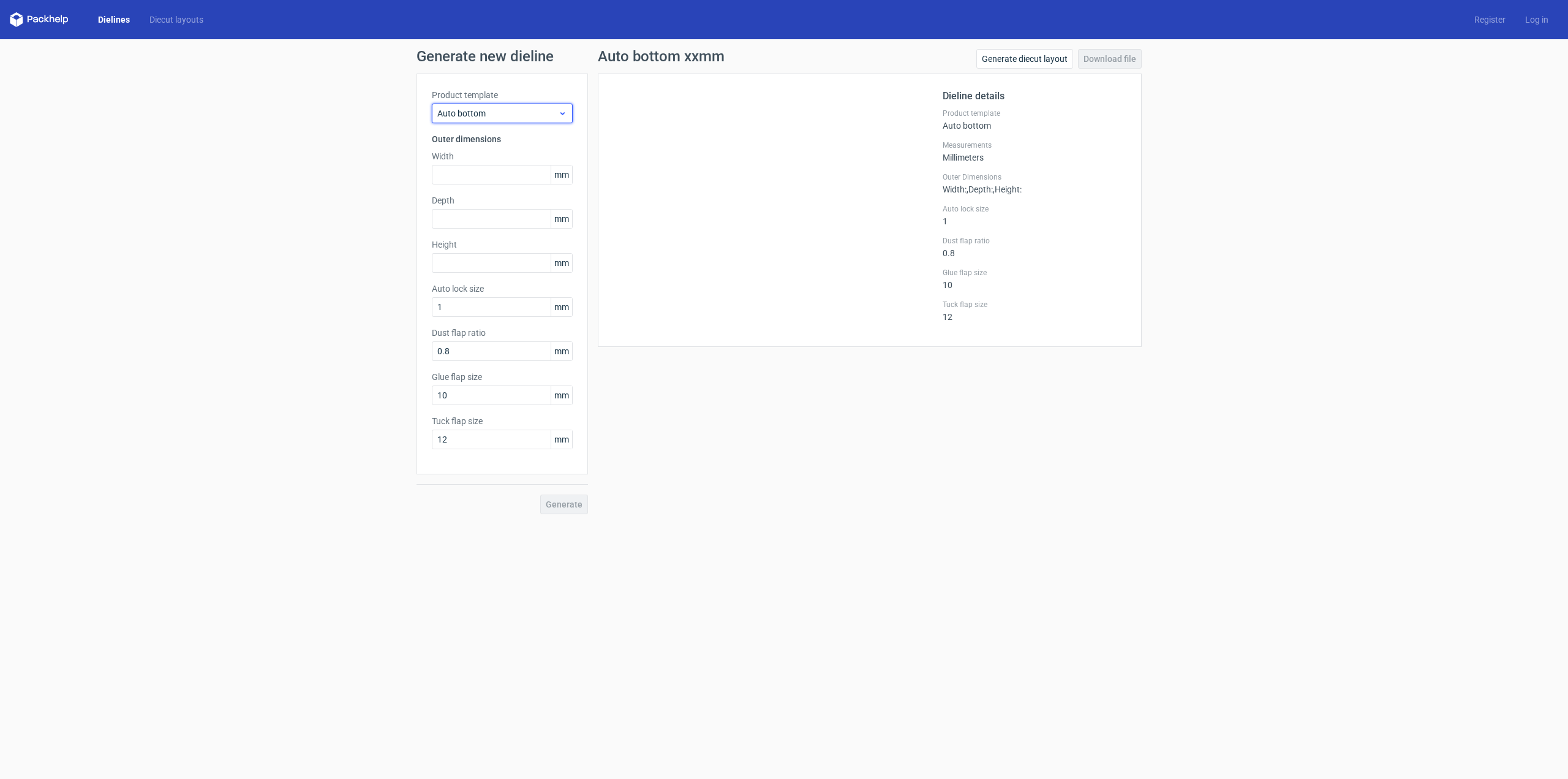
click at [563, 115] on icon at bounding box center [563, 113] width 10 height 10
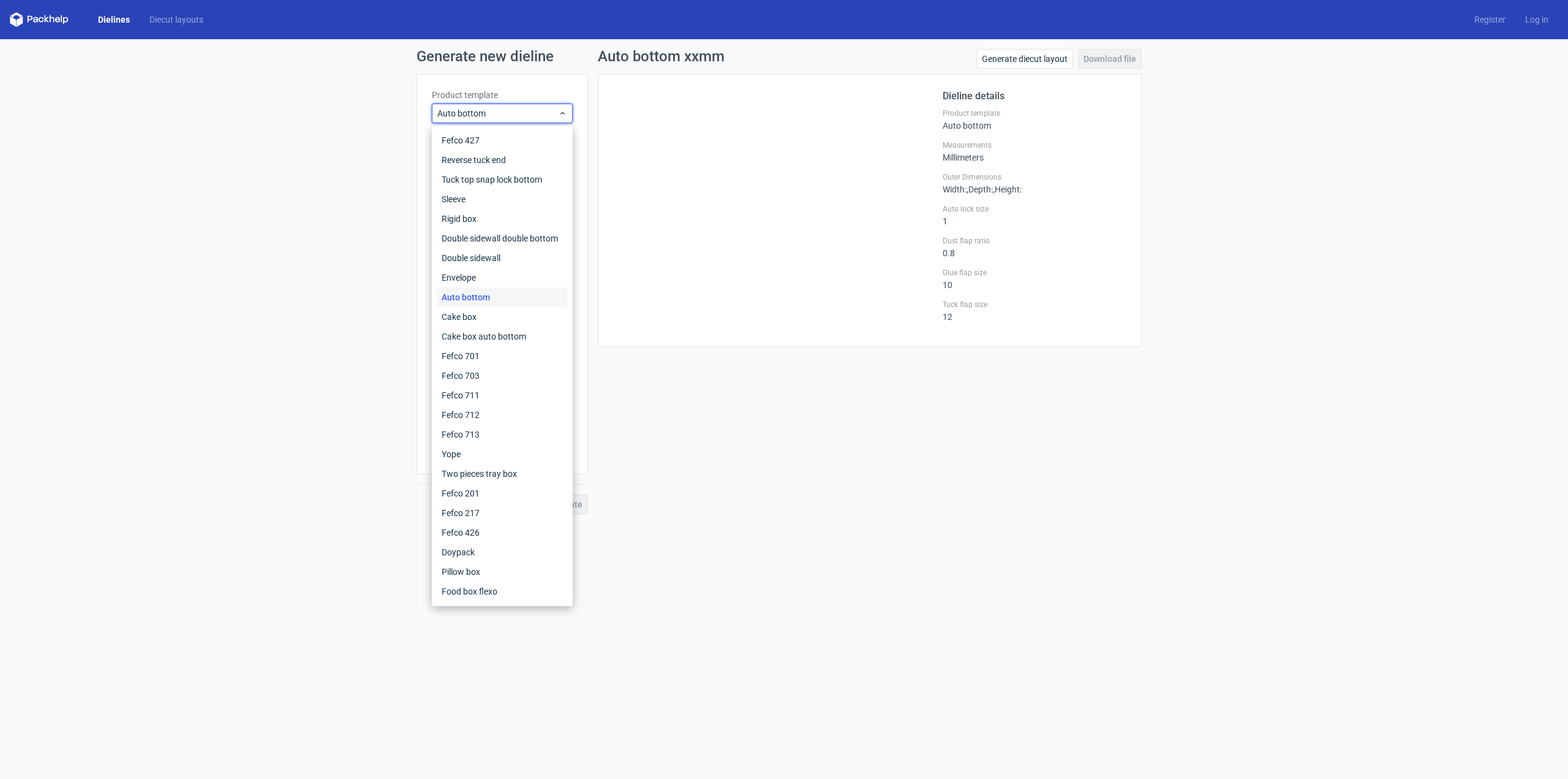
click at [468, 293] on div "Auto bottom" at bounding box center [502, 297] width 131 height 20
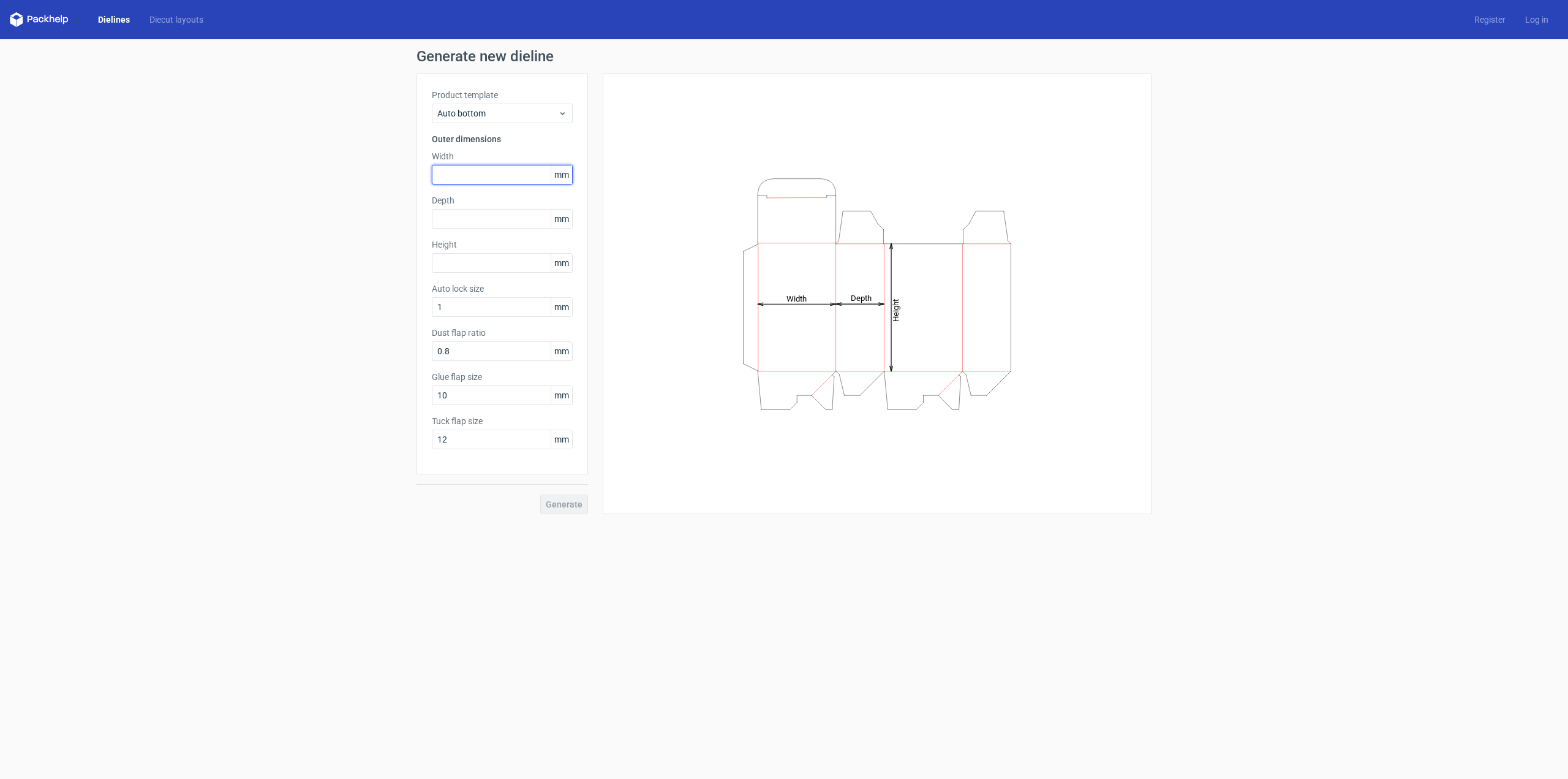
click at [461, 178] on input "text" at bounding box center [502, 174] width 141 height 20
type input "250"
type input "100"
click at [566, 501] on span "Generate" at bounding box center [564, 504] width 37 height 9
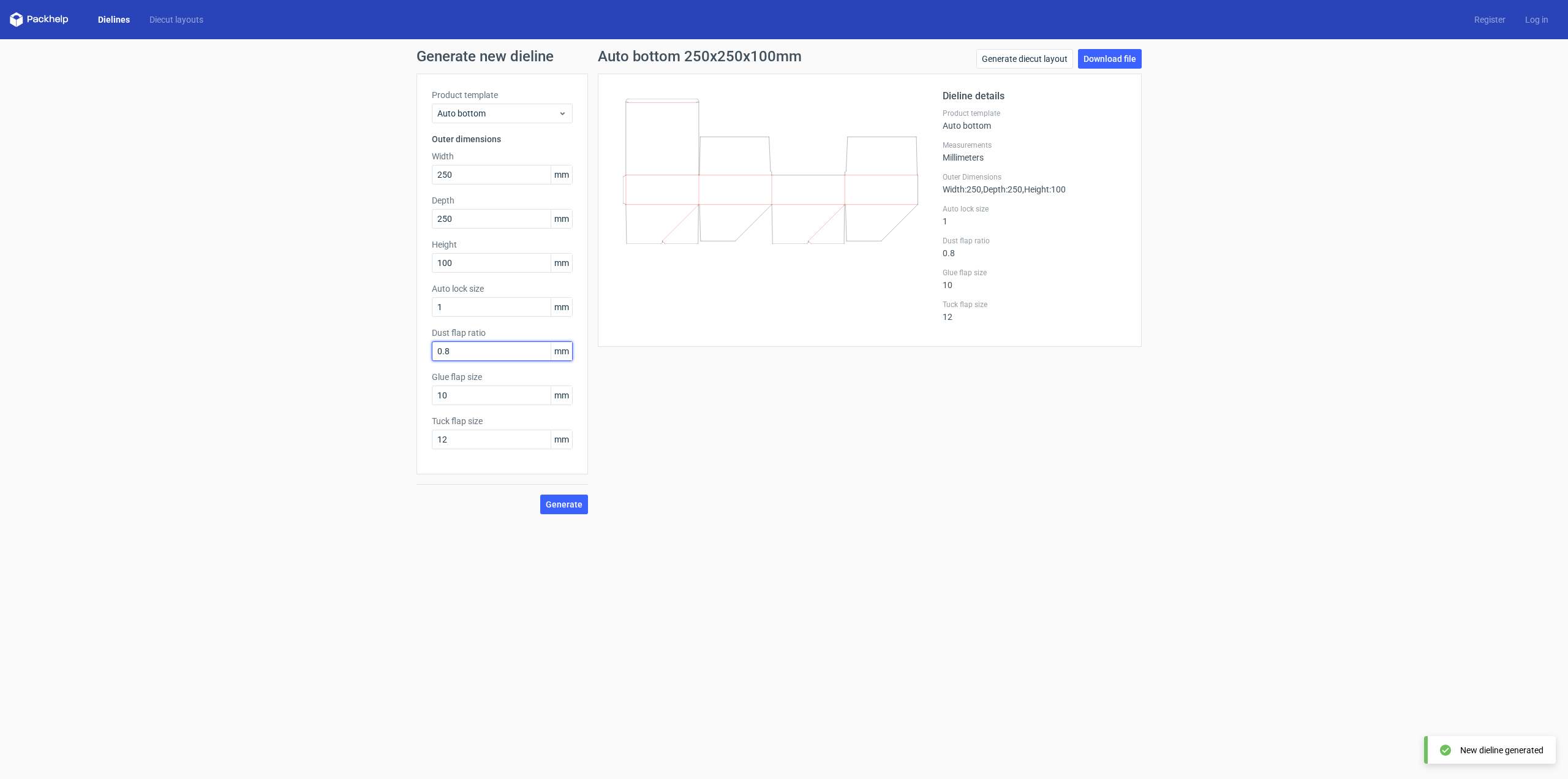
click at [489, 352] on input "0.8" at bounding box center [502, 351] width 141 height 20
drag, startPoint x: 487, startPoint y: 310, endPoint x: 399, endPoint y: 308, distance: 88.0
click at [399, 308] on div "Generate new dieline Product template Auto bottom Outer dimensions Width 250 mm…" at bounding box center [784, 282] width 1568 height 485
type input "2"
click at [565, 502] on span "Generate" at bounding box center [564, 504] width 37 height 9
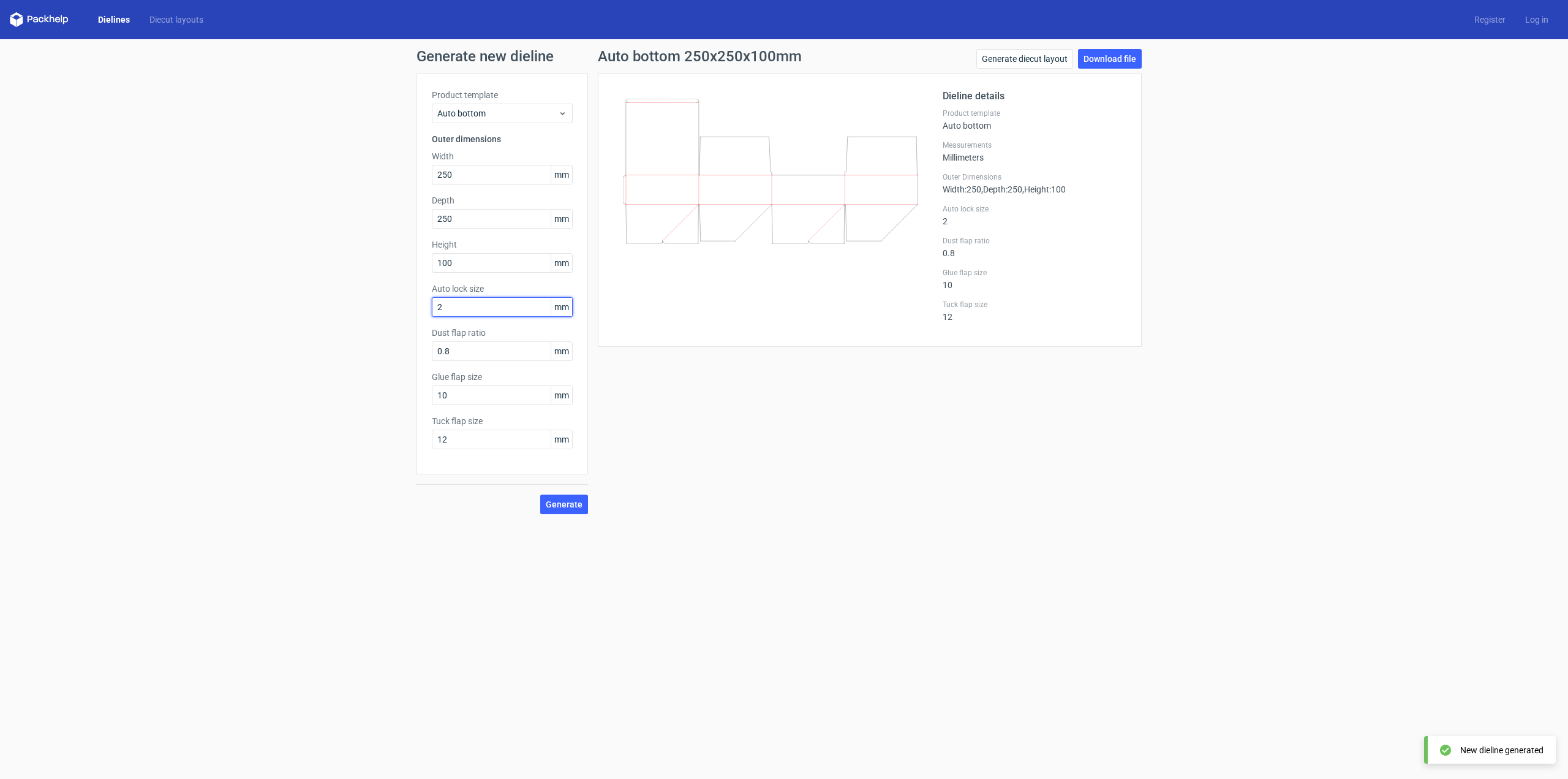
click at [457, 313] on input "2" at bounding box center [502, 307] width 141 height 20
click at [1110, 58] on link "Download file" at bounding box center [1110, 59] width 64 height 20
click at [1341, 120] on div "Generate new dieline Product template Auto bottom Outer dimensions Width 250 mm…" at bounding box center [784, 282] width 1568 height 485
click at [1120, 51] on link "Download file" at bounding box center [1110, 59] width 64 height 20
click at [24, 20] on icon at bounding box center [39, 20] width 59 height 15
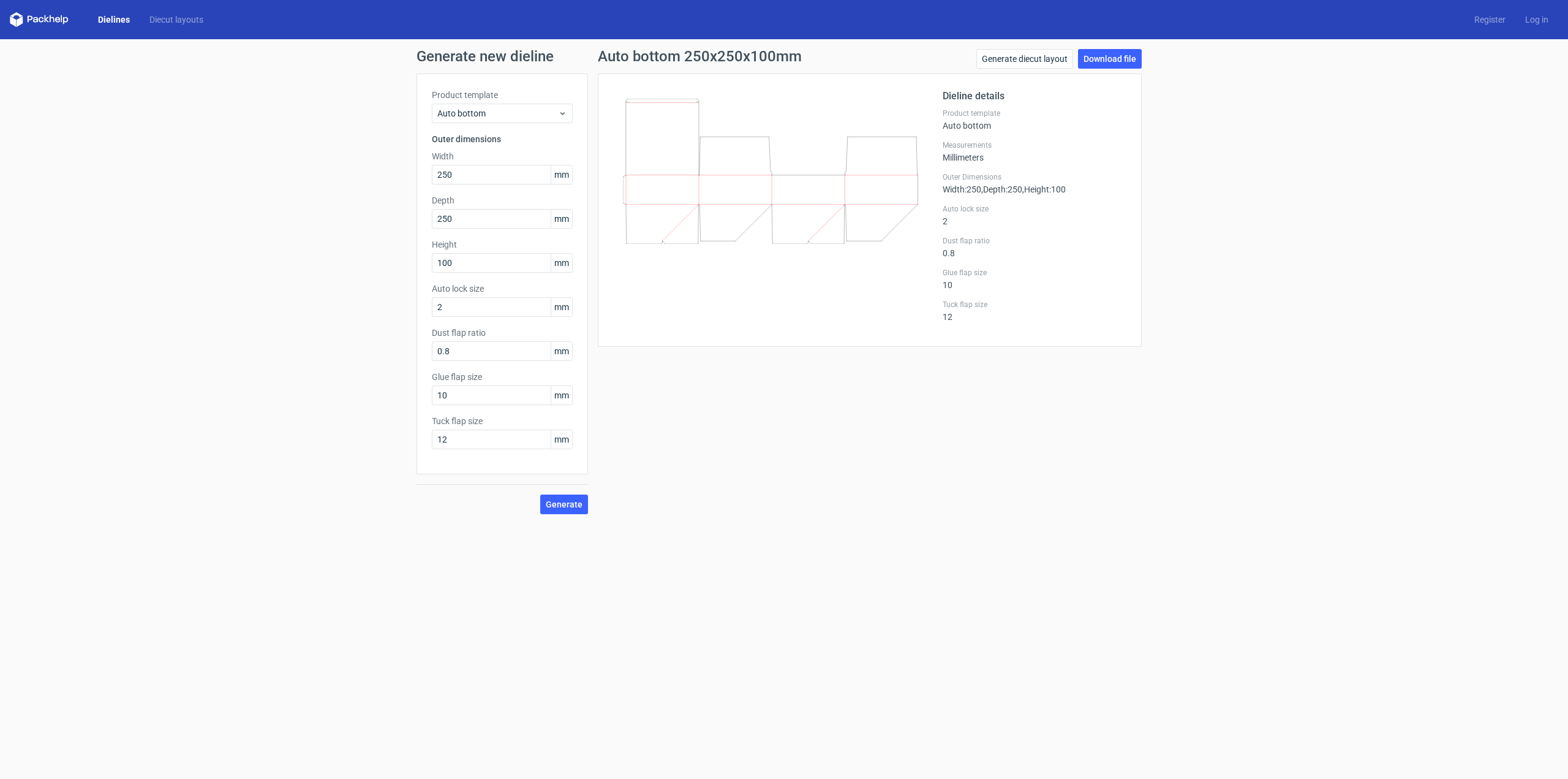
click at [61, 17] on polygon at bounding box center [61, 19] width 1 height 7
click at [171, 20] on link "Diecut layouts" at bounding box center [176, 19] width 73 height 12
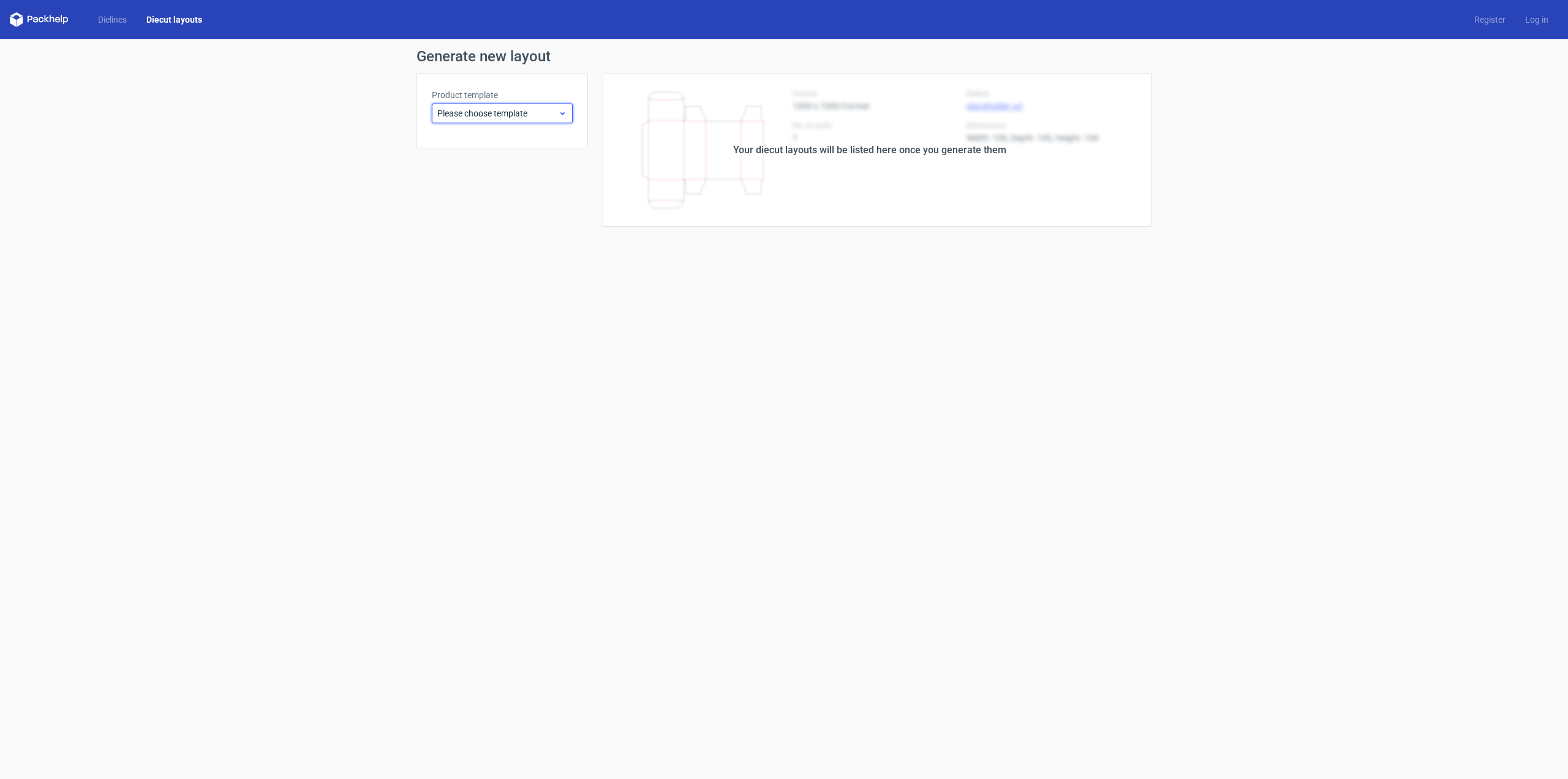
click at [465, 118] on span "Please choose template" at bounding box center [498, 113] width 121 height 12
click at [465, 136] on div "Fefco 427" at bounding box center [502, 140] width 131 height 20
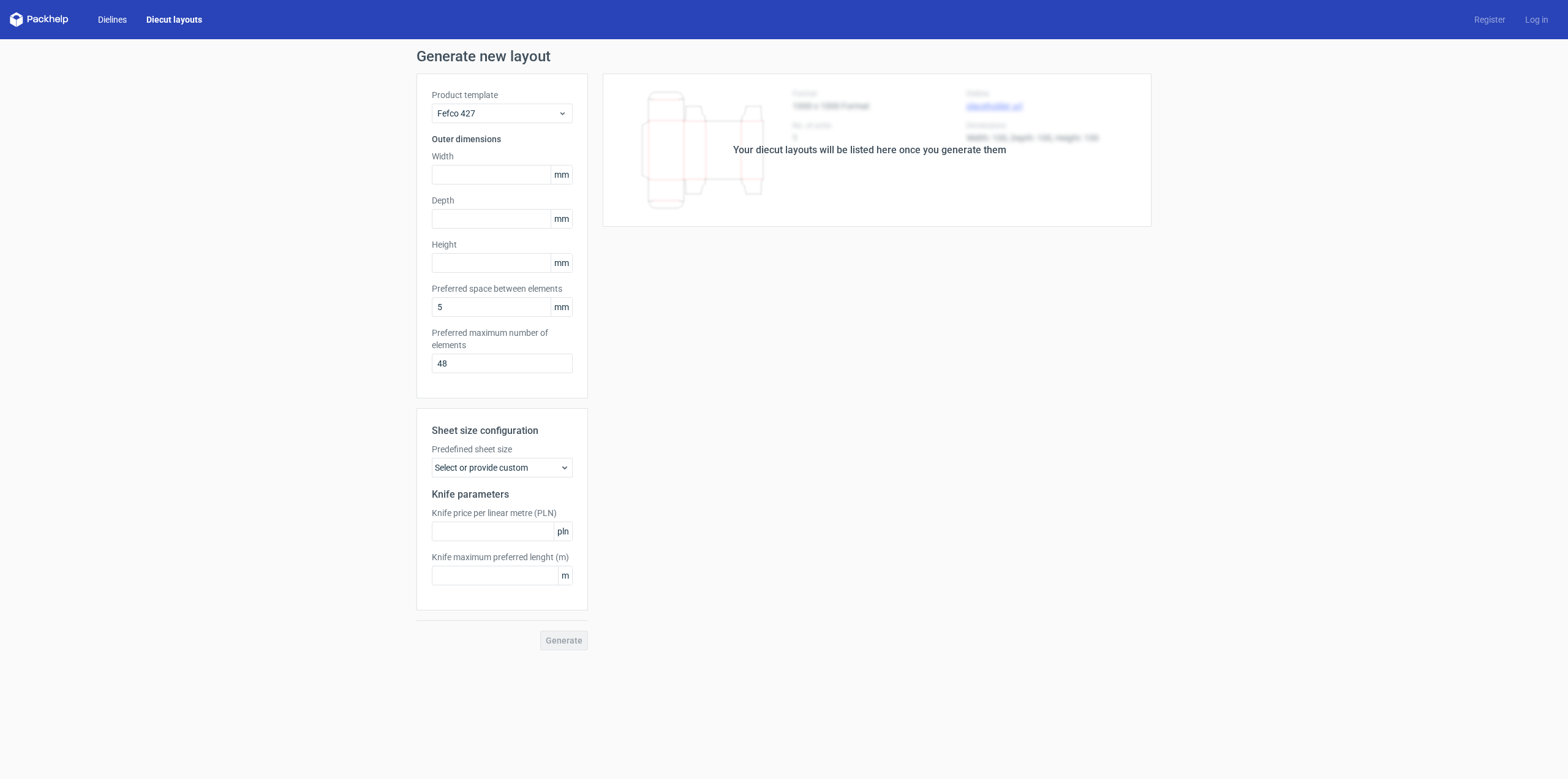
click at [113, 17] on link "Dielines" at bounding box center [113, 19] width 48 height 12
